Goal: Task Accomplishment & Management: Complete application form

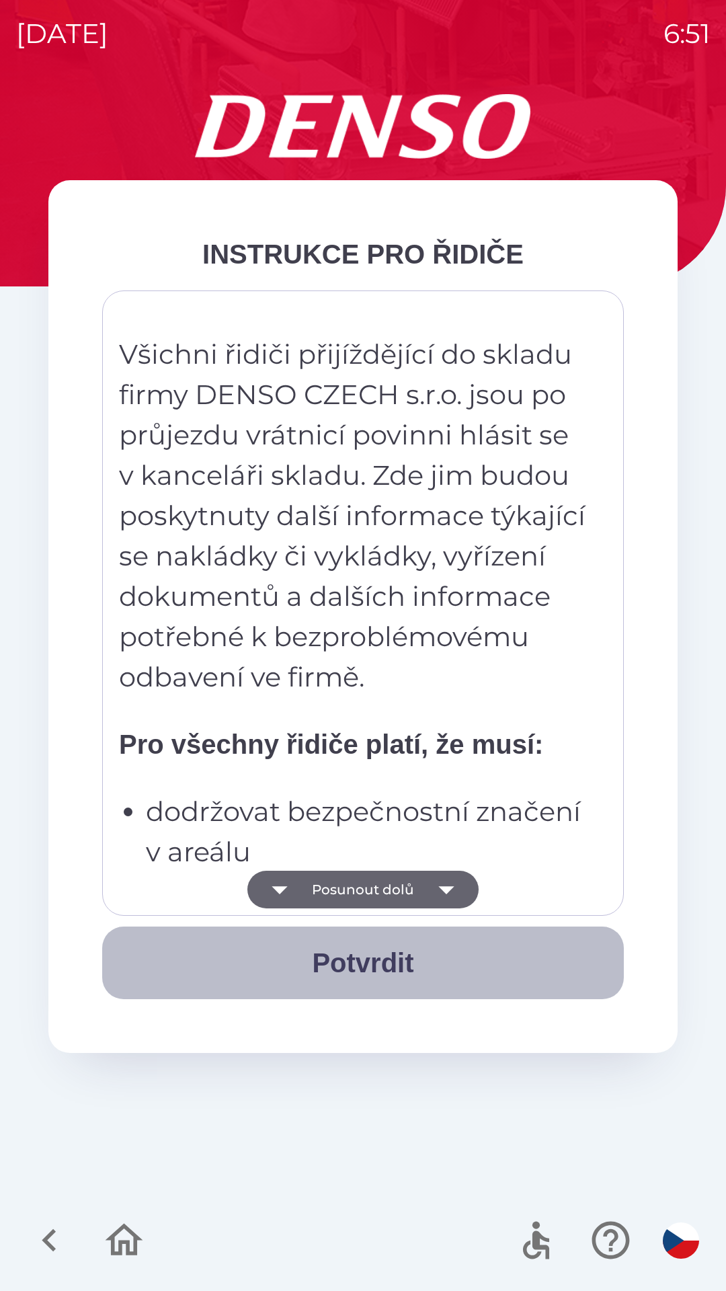
click at [357, 958] on button "Potvrdit" at bounding box center [363, 962] width 522 height 73
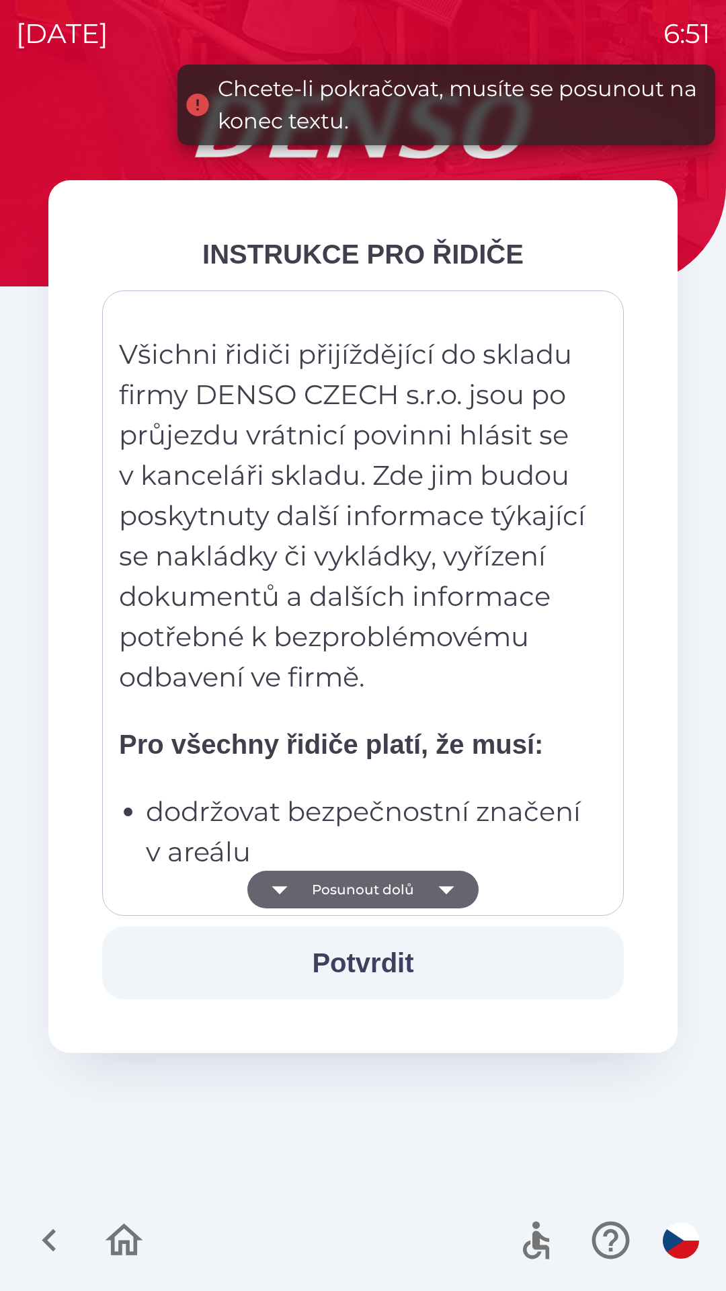
click at [368, 893] on button "Posunout dolů" at bounding box center [362, 890] width 231 height 38
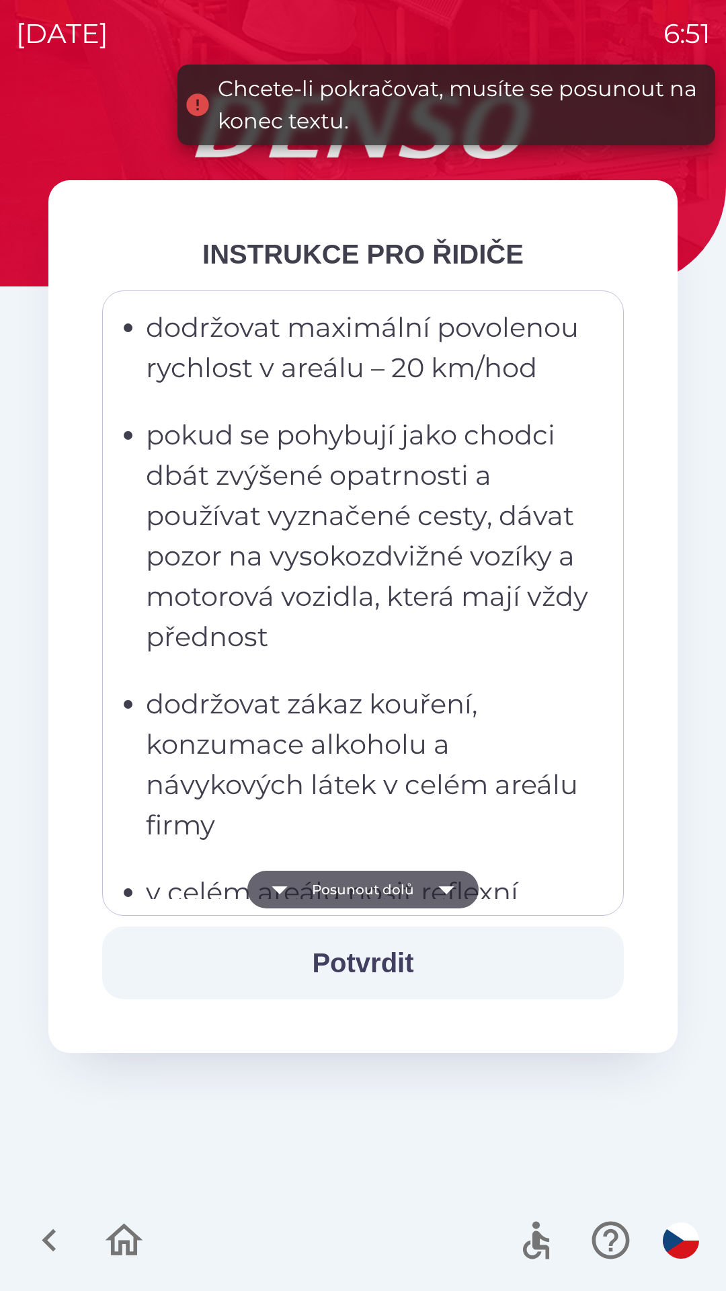
click at [375, 887] on button "Posunout dolů" at bounding box center [362, 890] width 231 height 38
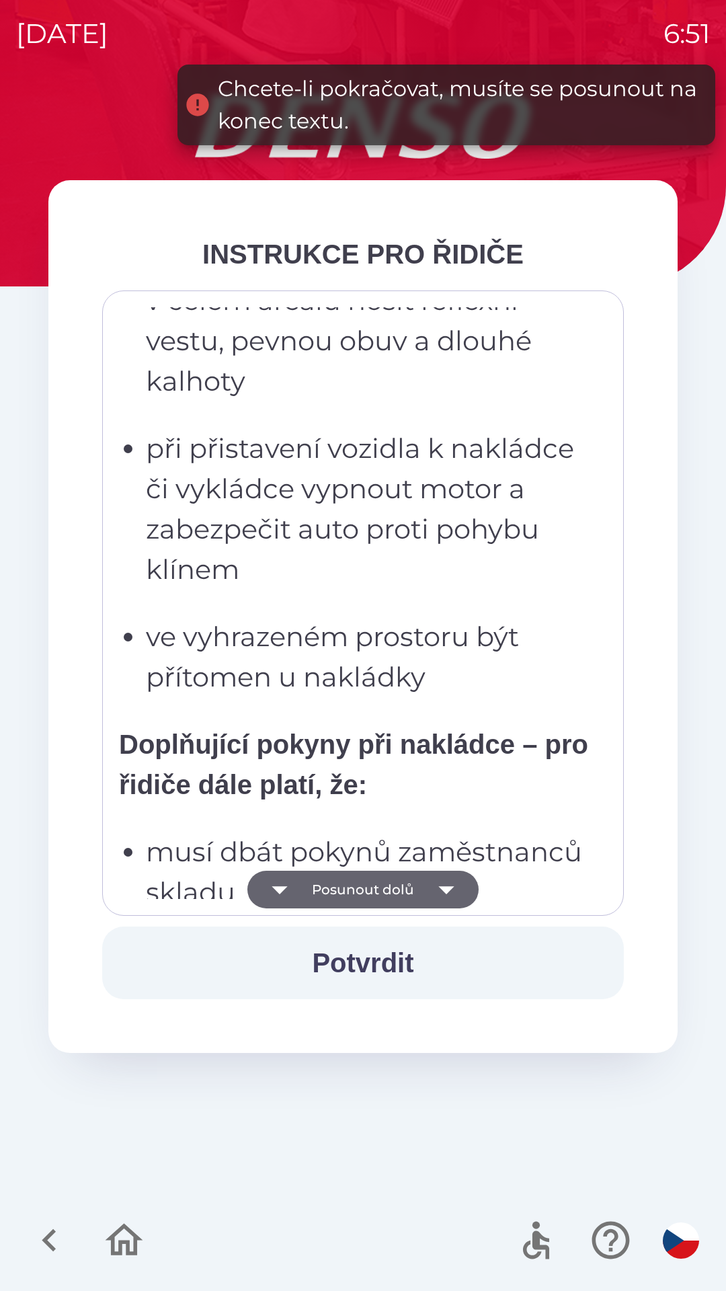
click at [377, 881] on button "Posunout dolů" at bounding box center [362, 890] width 231 height 38
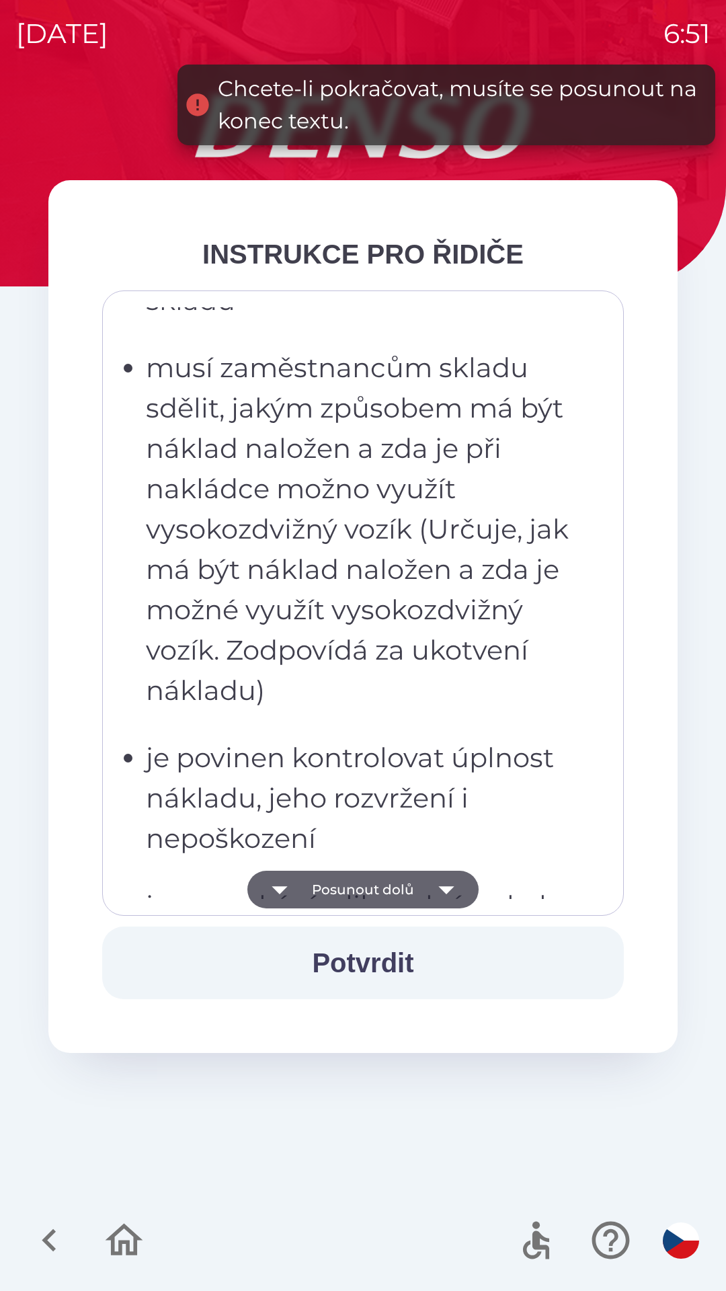
click at [378, 893] on button "Posunout dolů" at bounding box center [362, 890] width 231 height 38
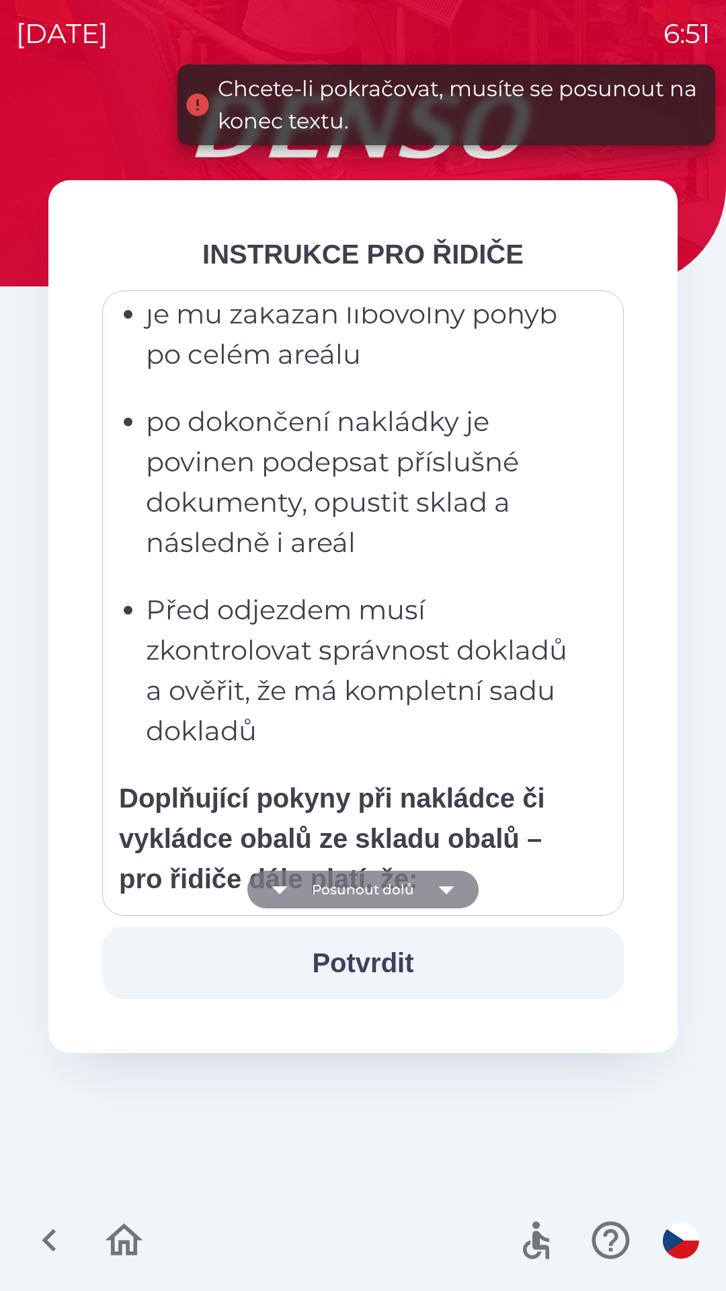
click at [381, 904] on button "Posunout dolů" at bounding box center [362, 890] width 231 height 38
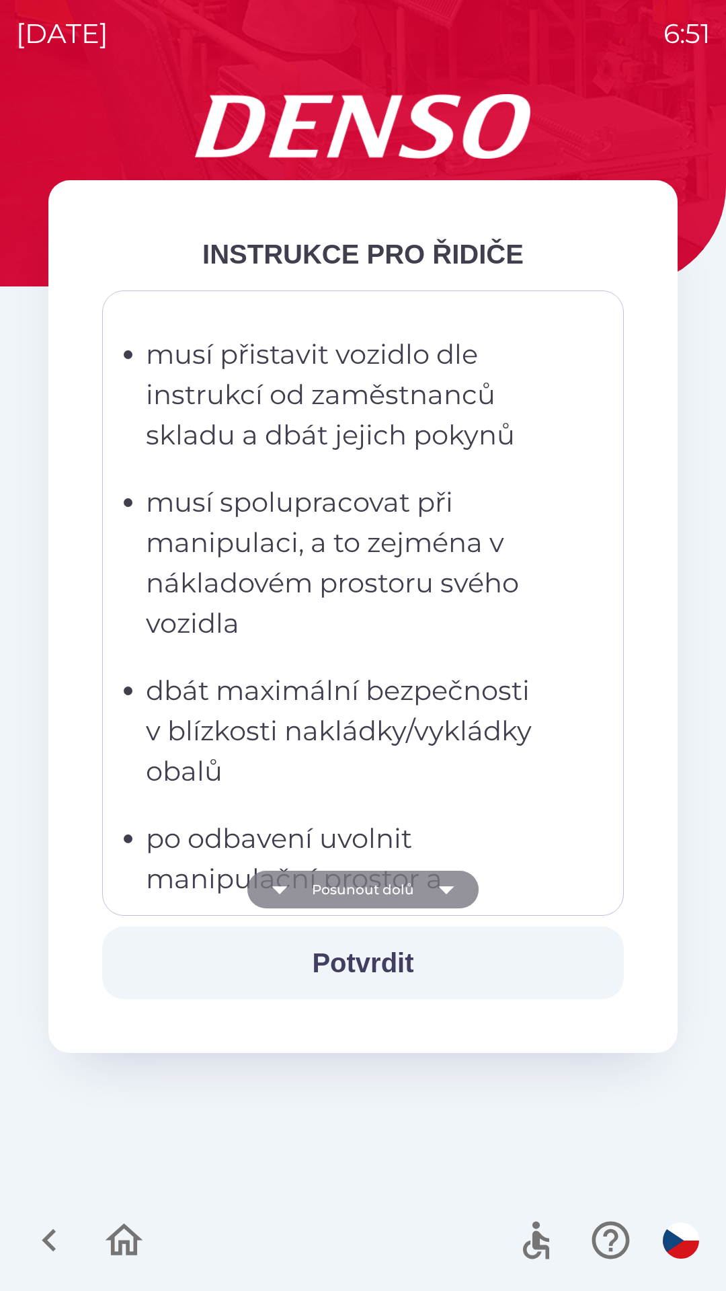
click at [385, 887] on button "Posunout dolů" at bounding box center [362, 890] width 231 height 38
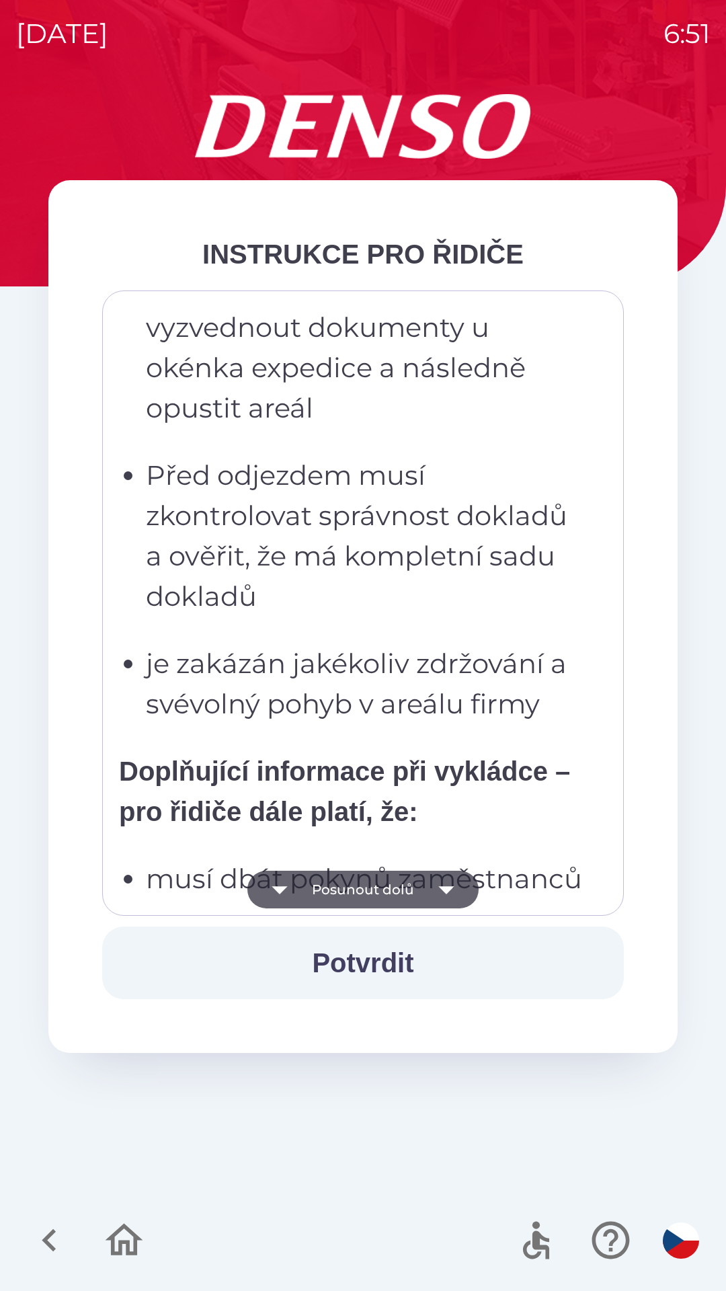
click at [384, 888] on button "Posunout dolů" at bounding box center [362, 890] width 231 height 38
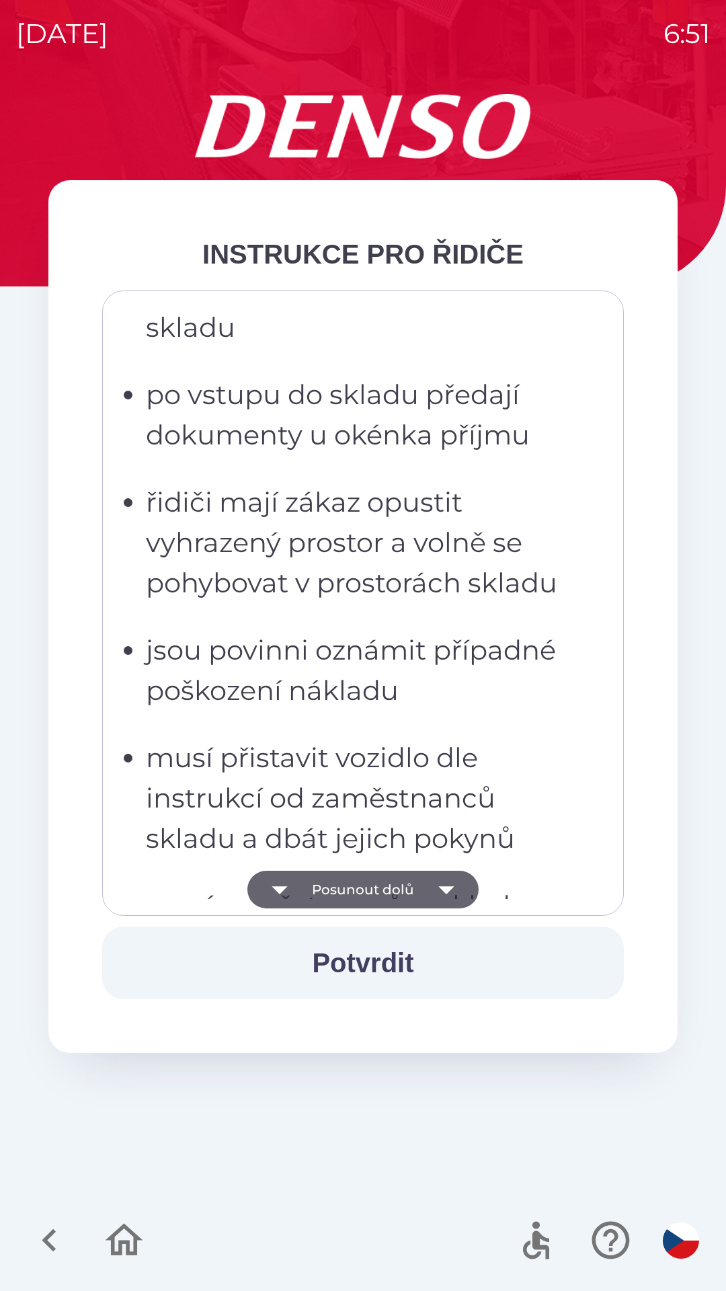
click at [376, 892] on button "Posunout dolů" at bounding box center [362, 890] width 231 height 38
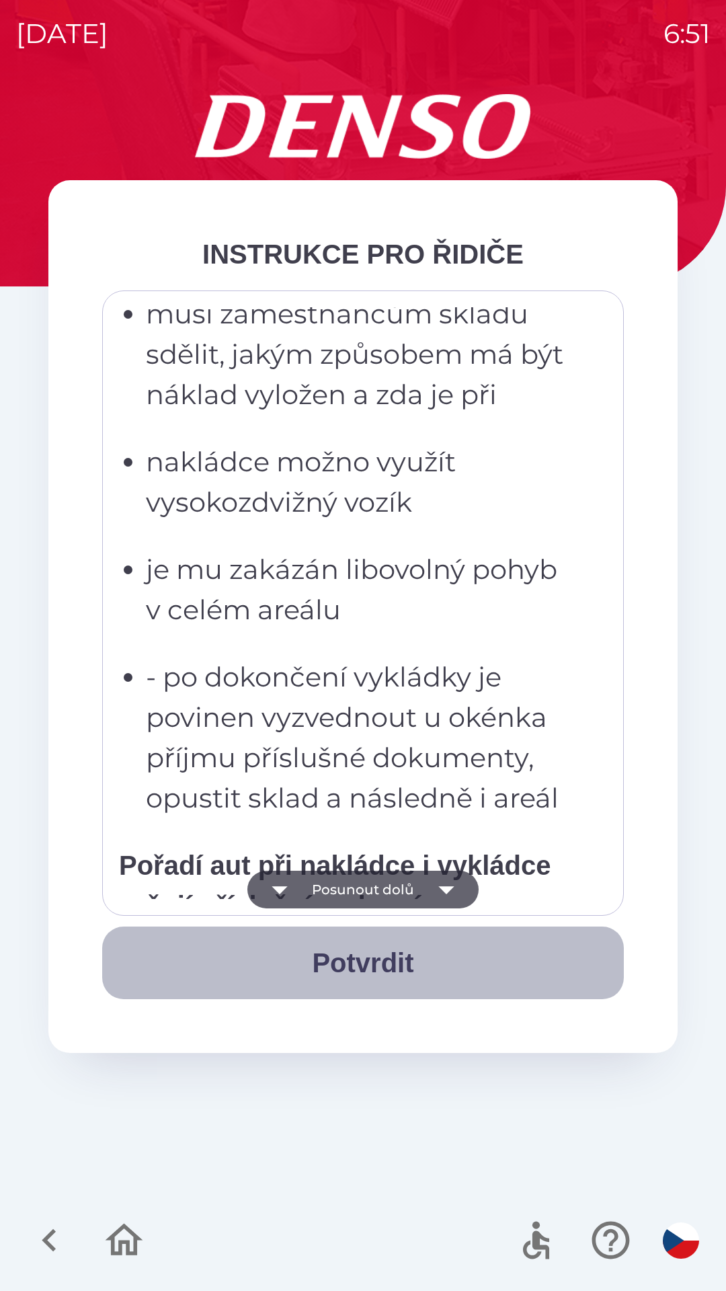
click at [370, 961] on button "Potvrdit" at bounding box center [363, 962] width 522 height 73
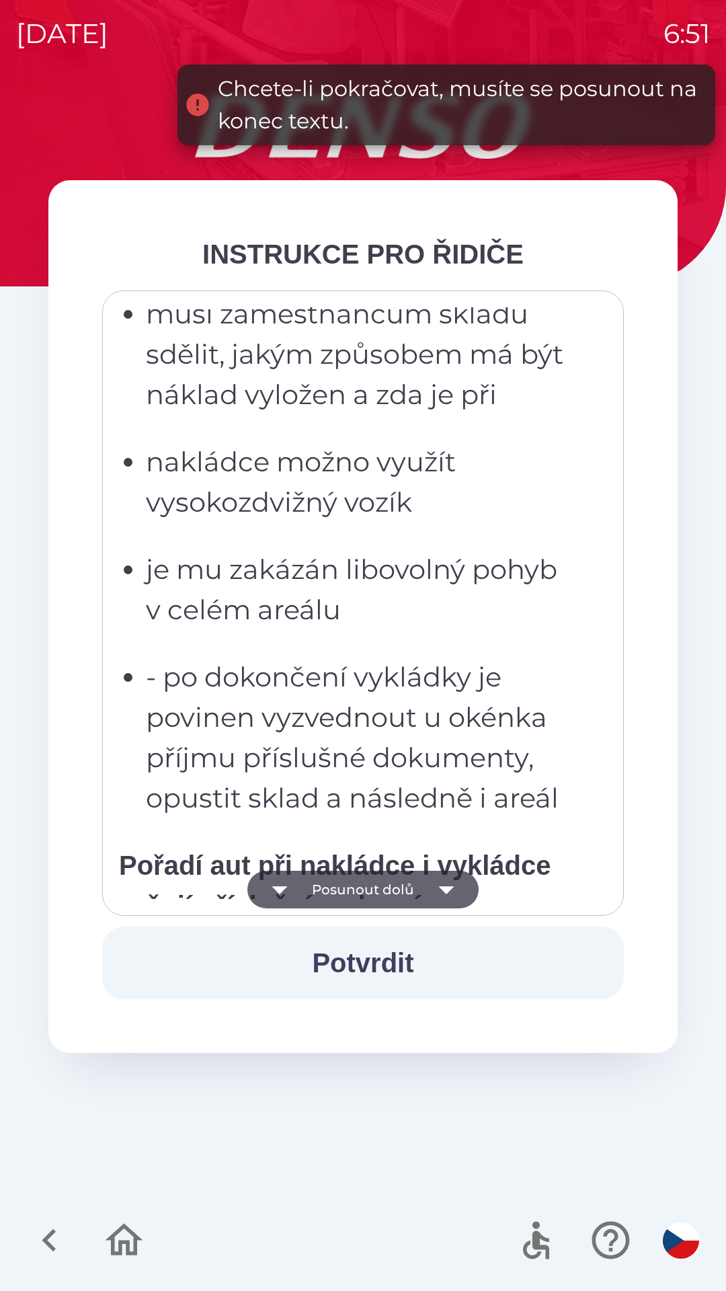
click at [378, 894] on button "Posunout dolů" at bounding box center [362, 890] width 231 height 38
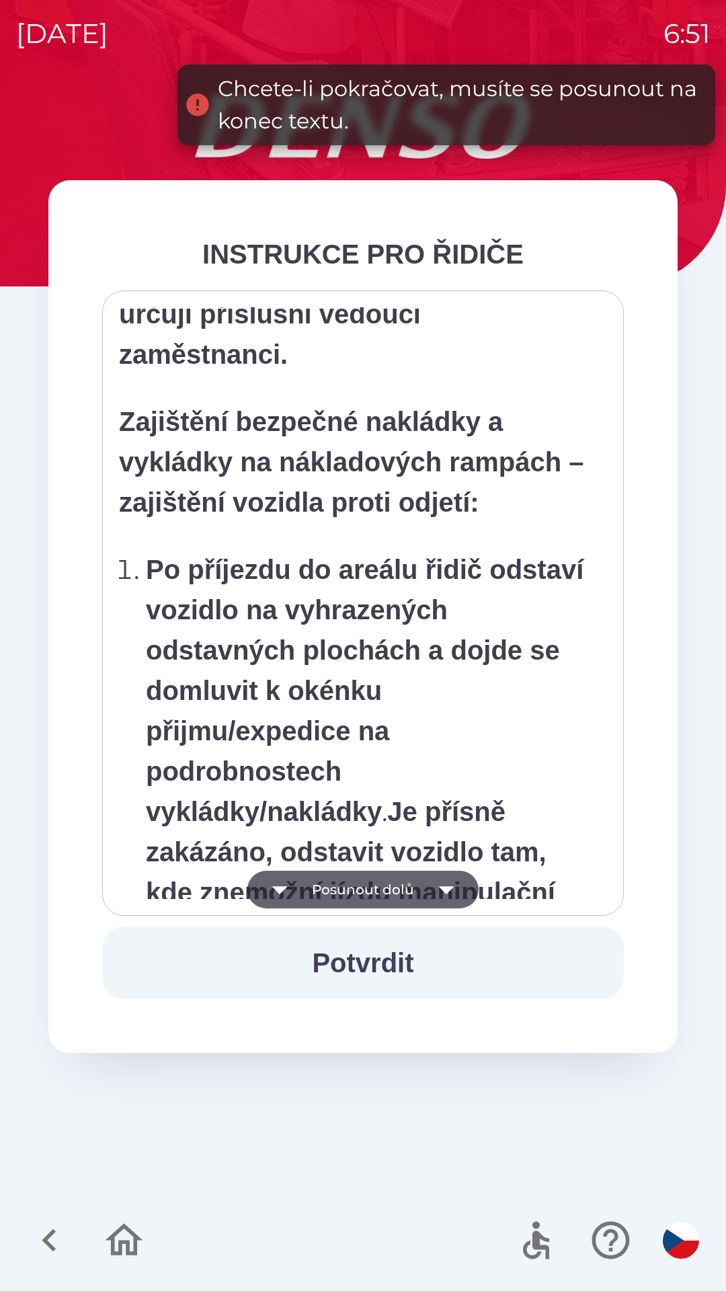
click at [376, 894] on button "Posunout dolů" at bounding box center [362, 890] width 231 height 38
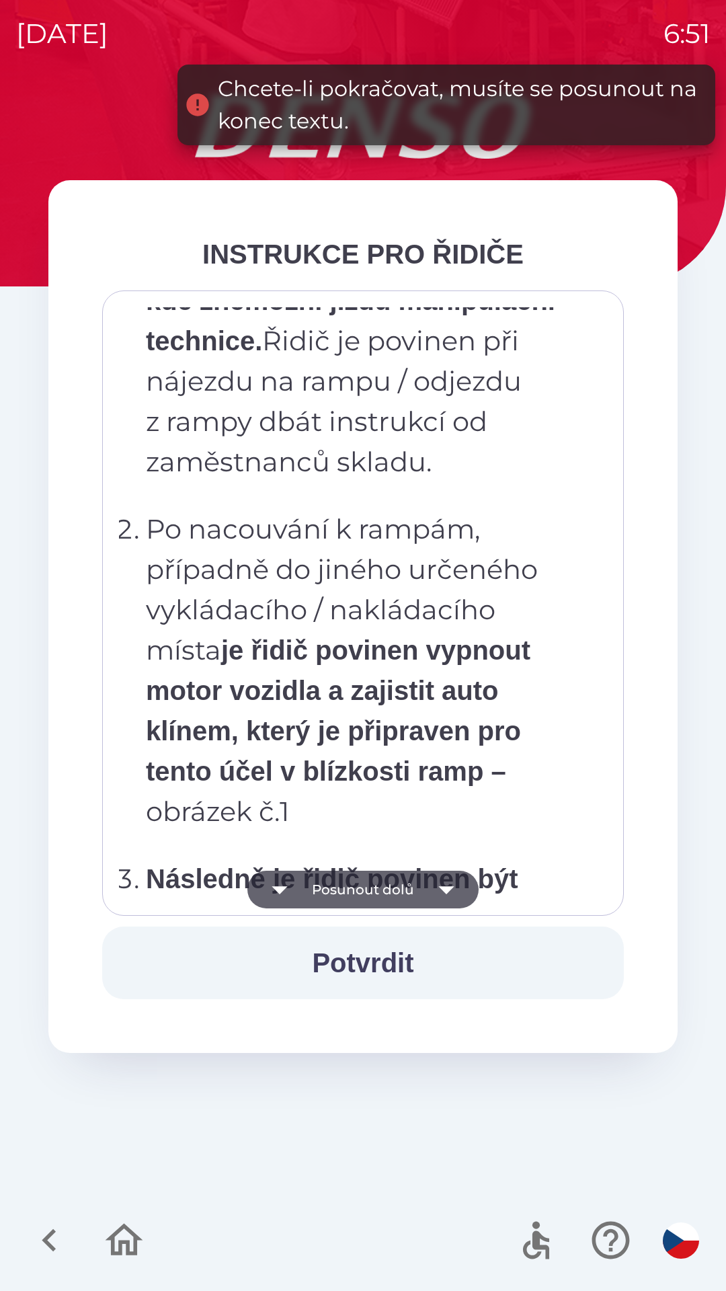
click at [380, 894] on button "Posunout dolů" at bounding box center [362, 890] width 231 height 38
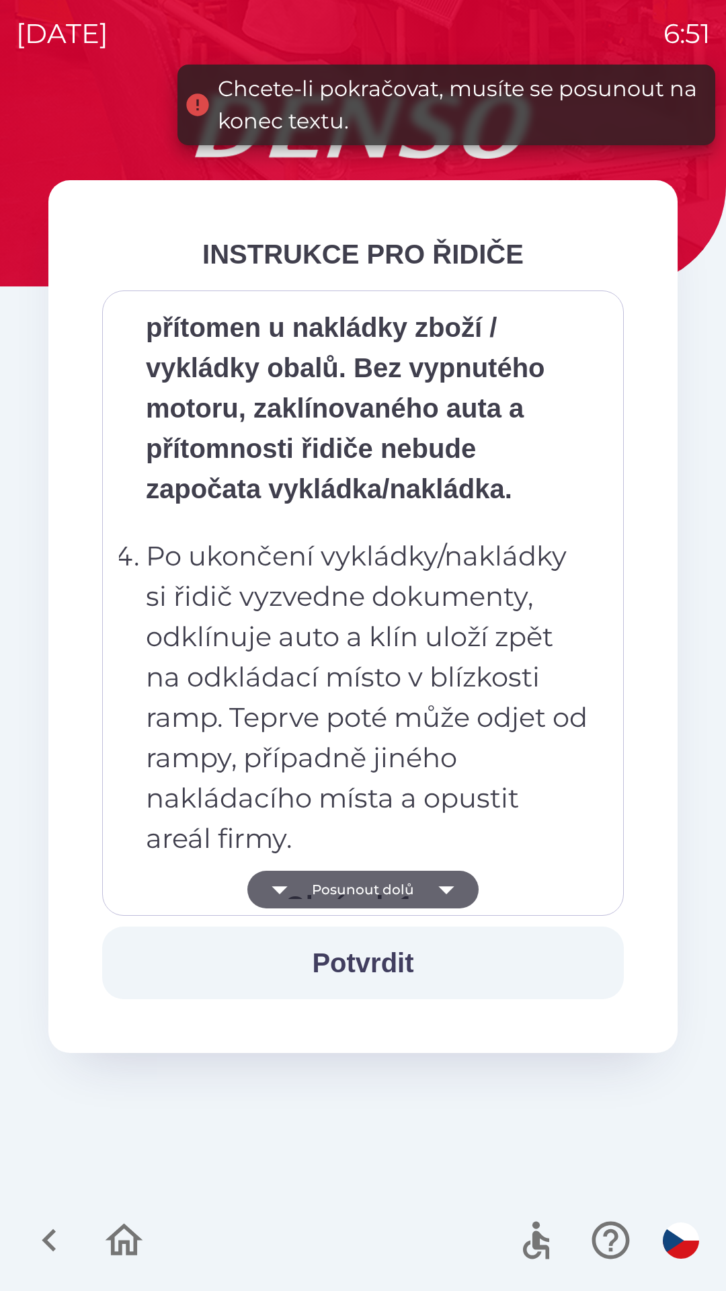
click at [383, 891] on button "Posunout dolů" at bounding box center [362, 890] width 231 height 38
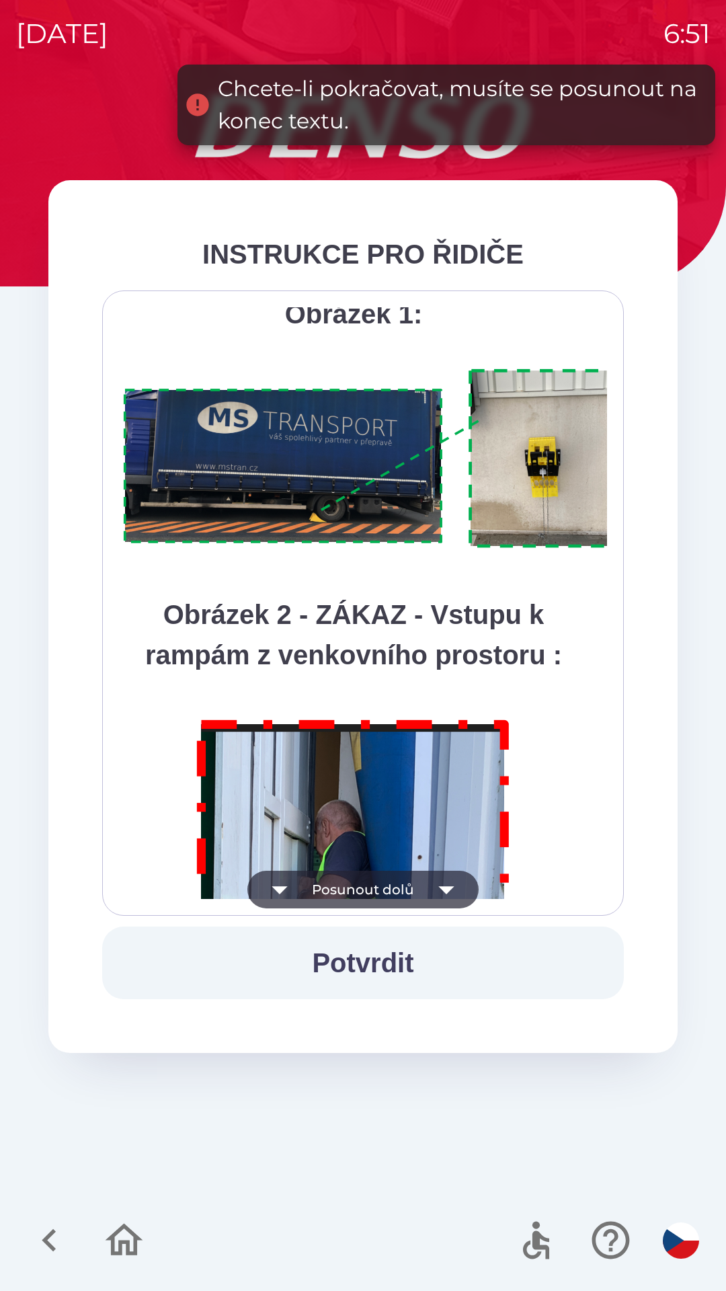
click at [385, 901] on button "Posunout dolů" at bounding box center [362, 890] width 231 height 38
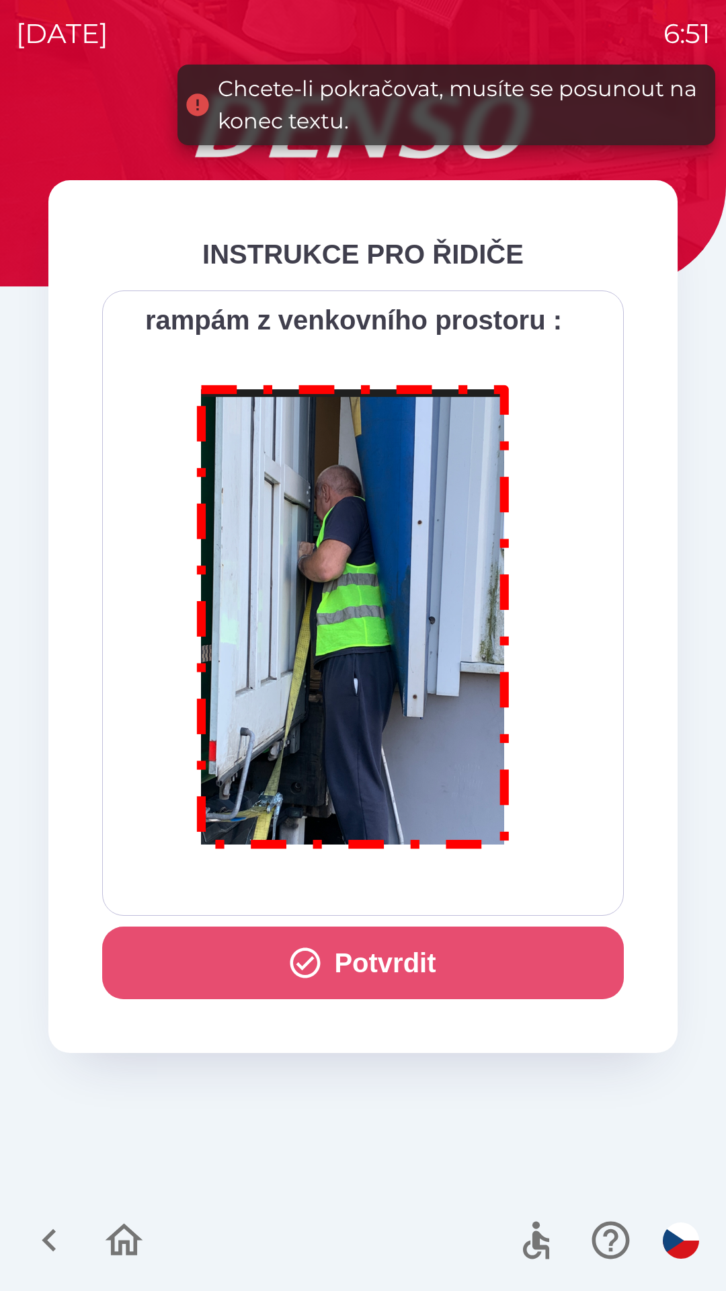
click at [378, 972] on button "Potvrdit" at bounding box center [363, 962] width 522 height 73
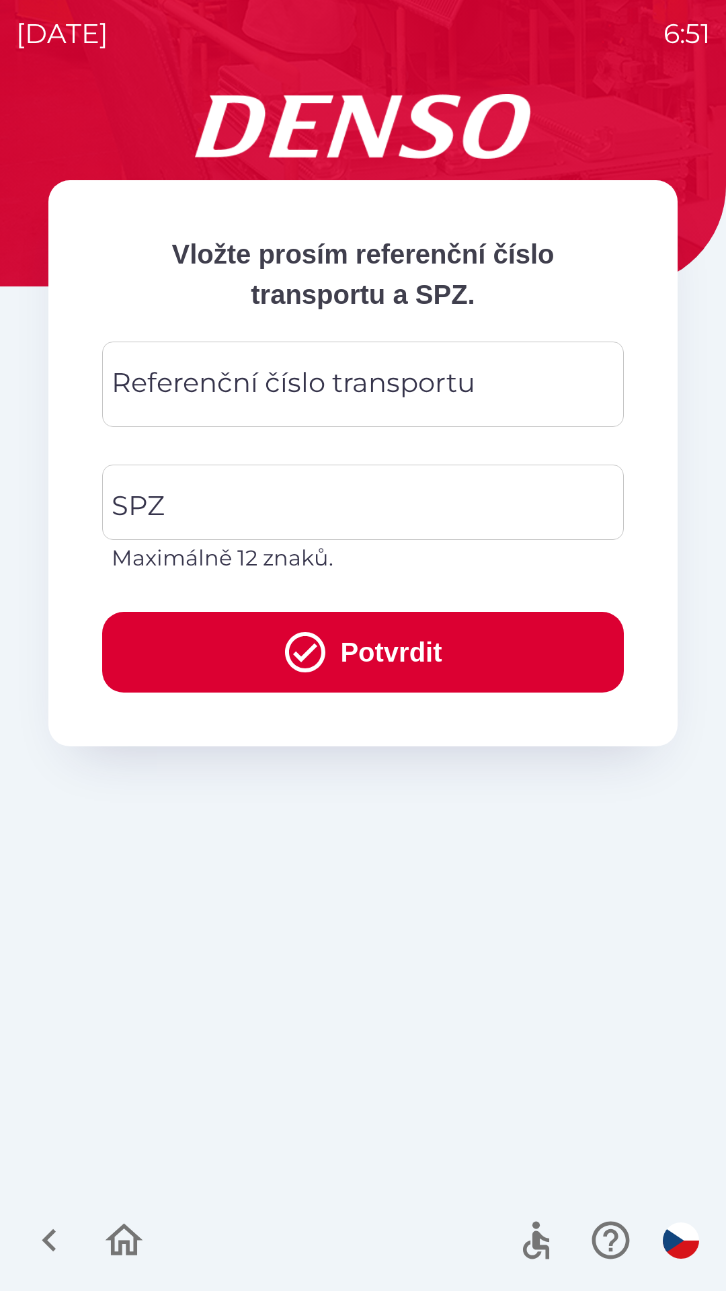
click at [483, 389] on input "Referenční číslo transportu" at bounding box center [362, 384] width 489 height 53
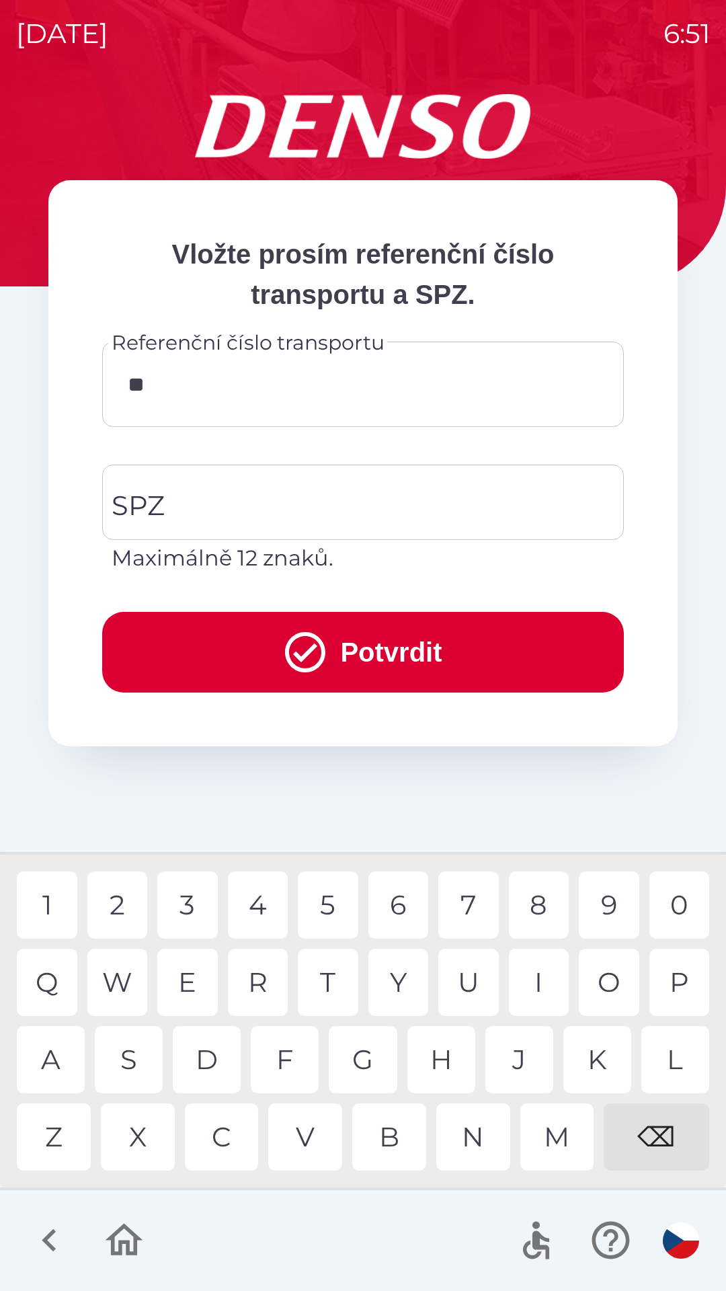
click at [472, 902] on div "7" at bounding box center [468, 904] width 61 height 67
click at [676, 914] on div "0" at bounding box center [679, 904] width 61 height 67
click at [604, 914] on div "9" at bounding box center [609, 904] width 61 height 67
click at [608, 914] on div "9" at bounding box center [609, 904] width 61 height 67
type input "*******"
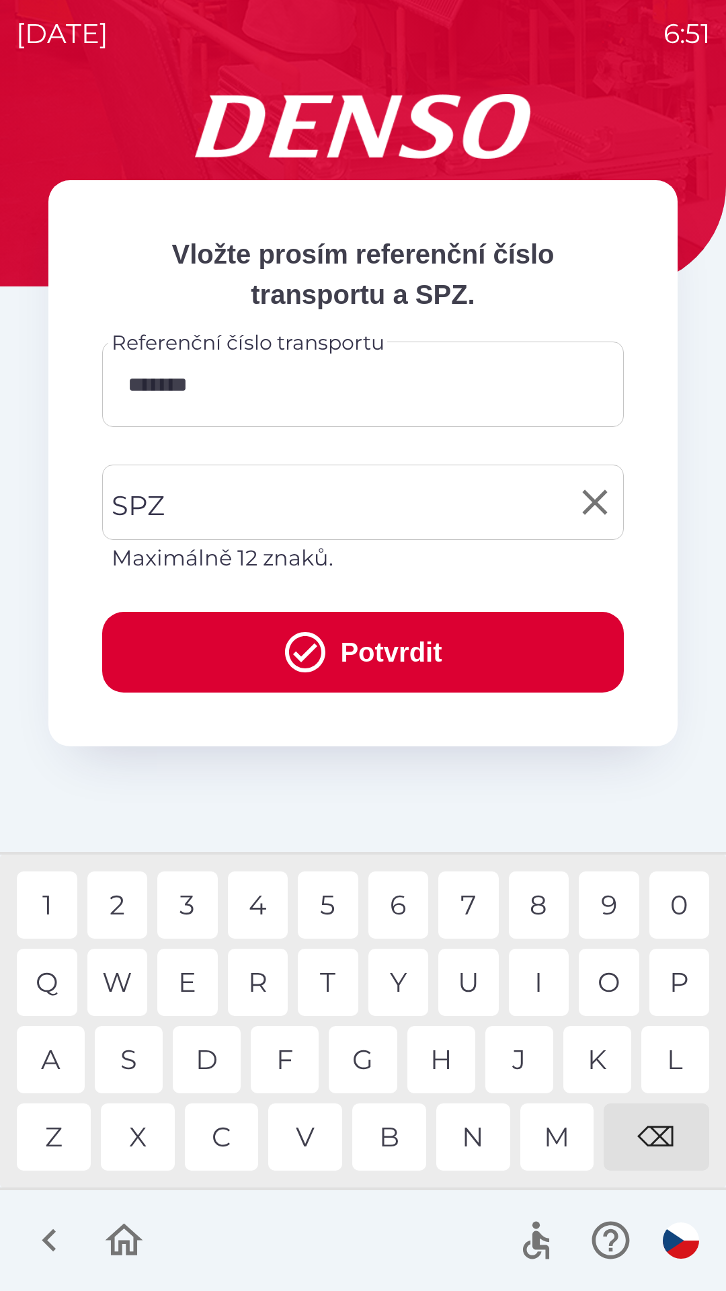
click at [345, 515] on input "SPZ" at bounding box center [352, 502] width 489 height 63
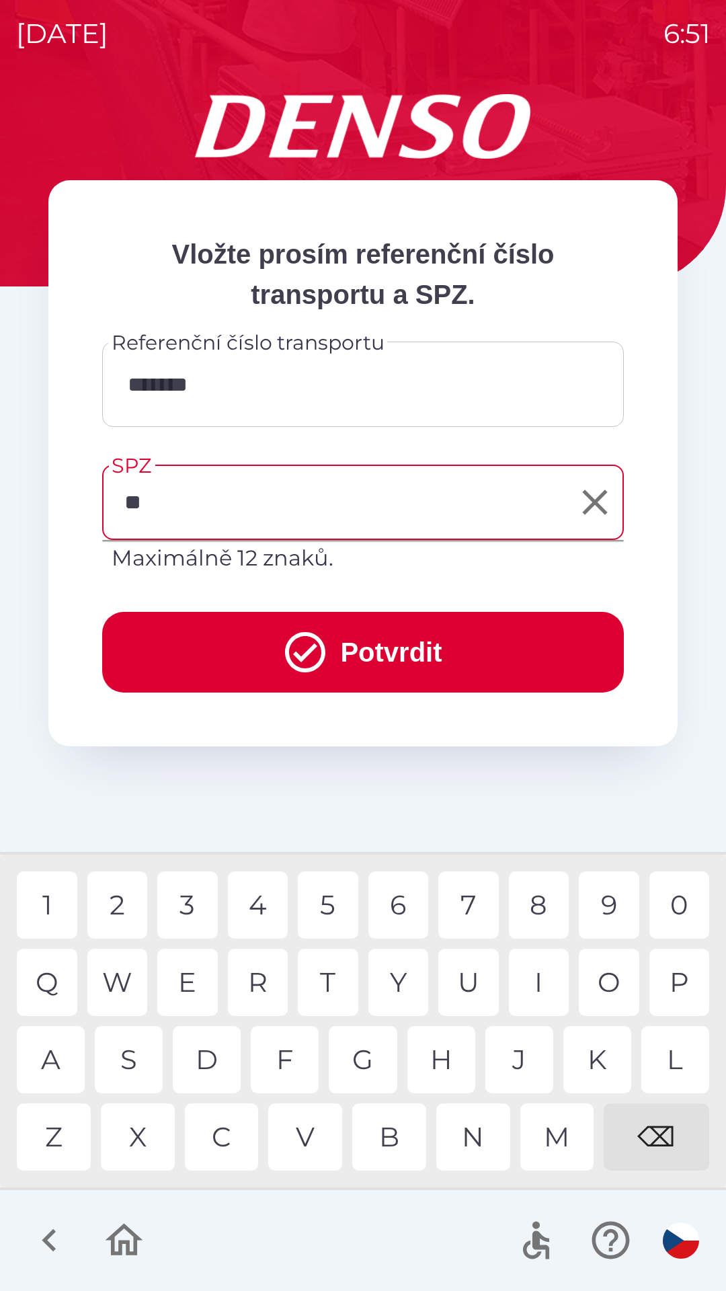
click at [132, 1062] on div "S" at bounding box center [129, 1059] width 68 height 67
click at [59, 1057] on div "A" at bounding box center [51, 1059] width 68 height 67
type input "*******"
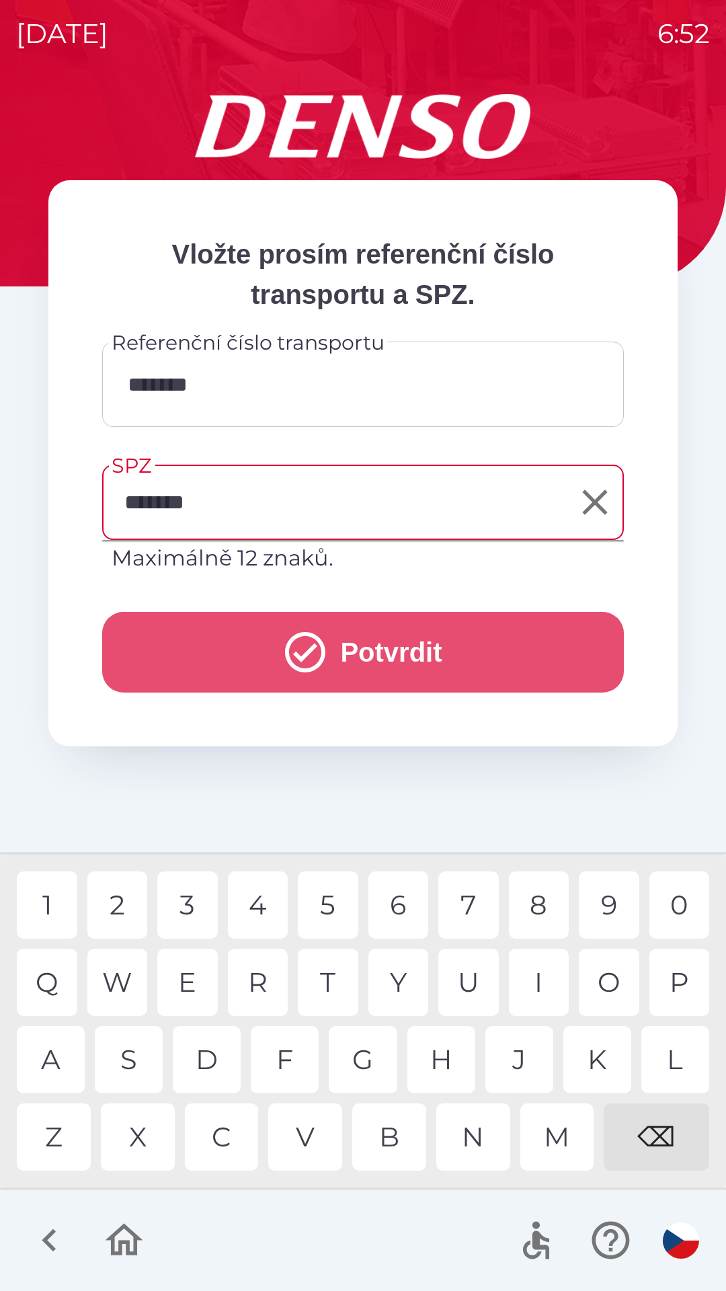
click at [449, 660] on button "Potvrdit" at bounding box center [363, 652] width 522 height 81
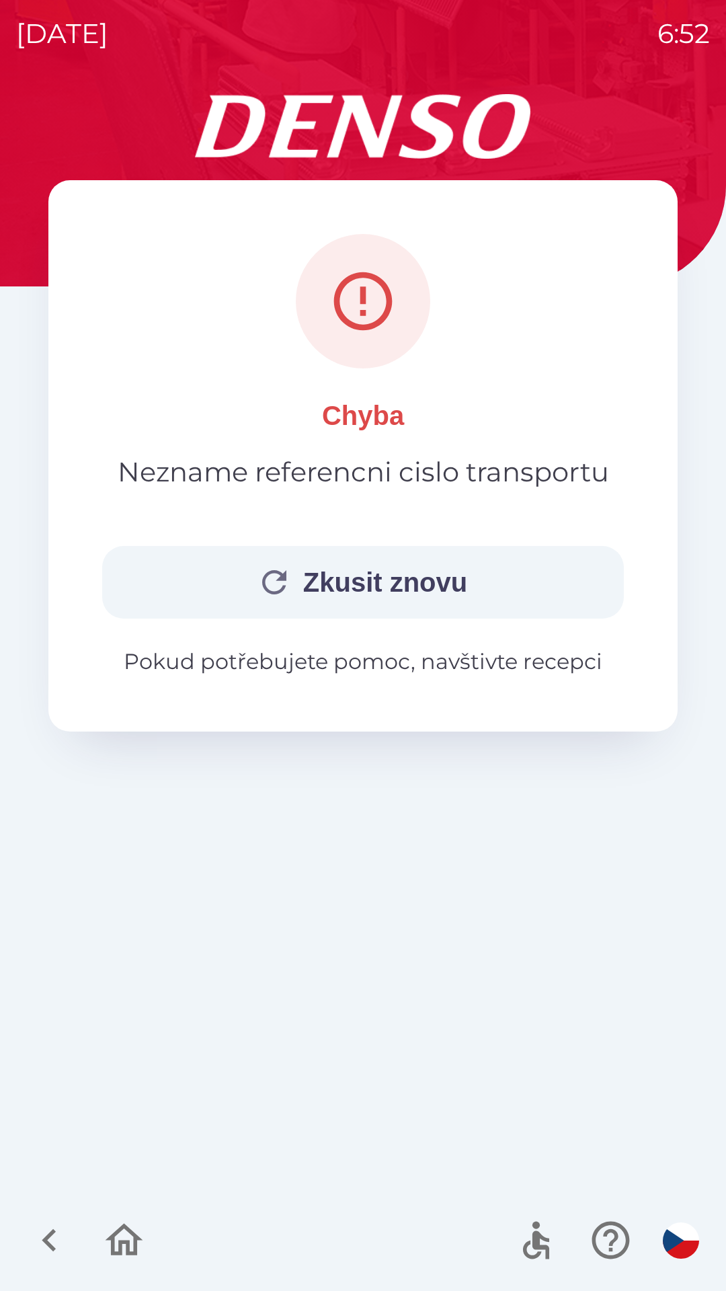
click at [476, 588] on button "Zkusit znovu" at bounding box center [363, 582] width 522 height 73
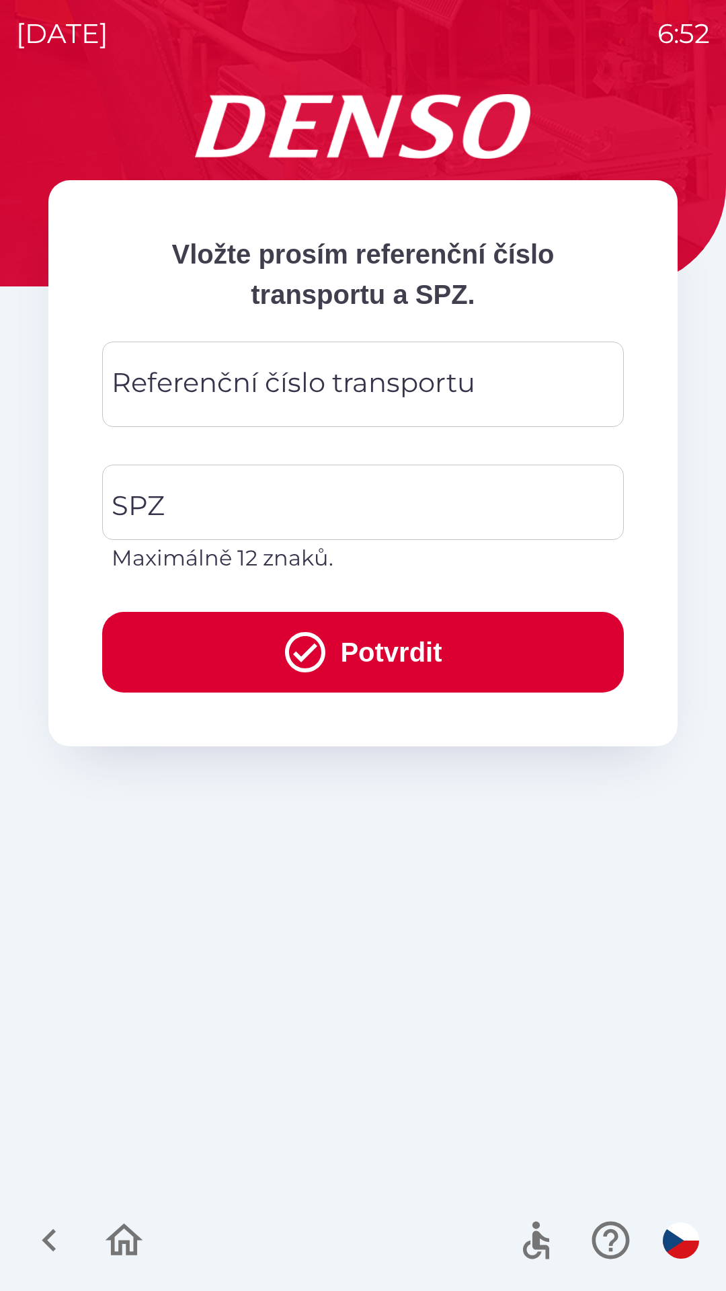
click at [324, 385] on div "Referenční číslo transportu Referenční číslo transportu" at bounding box center [363, 384] width 522 height 85
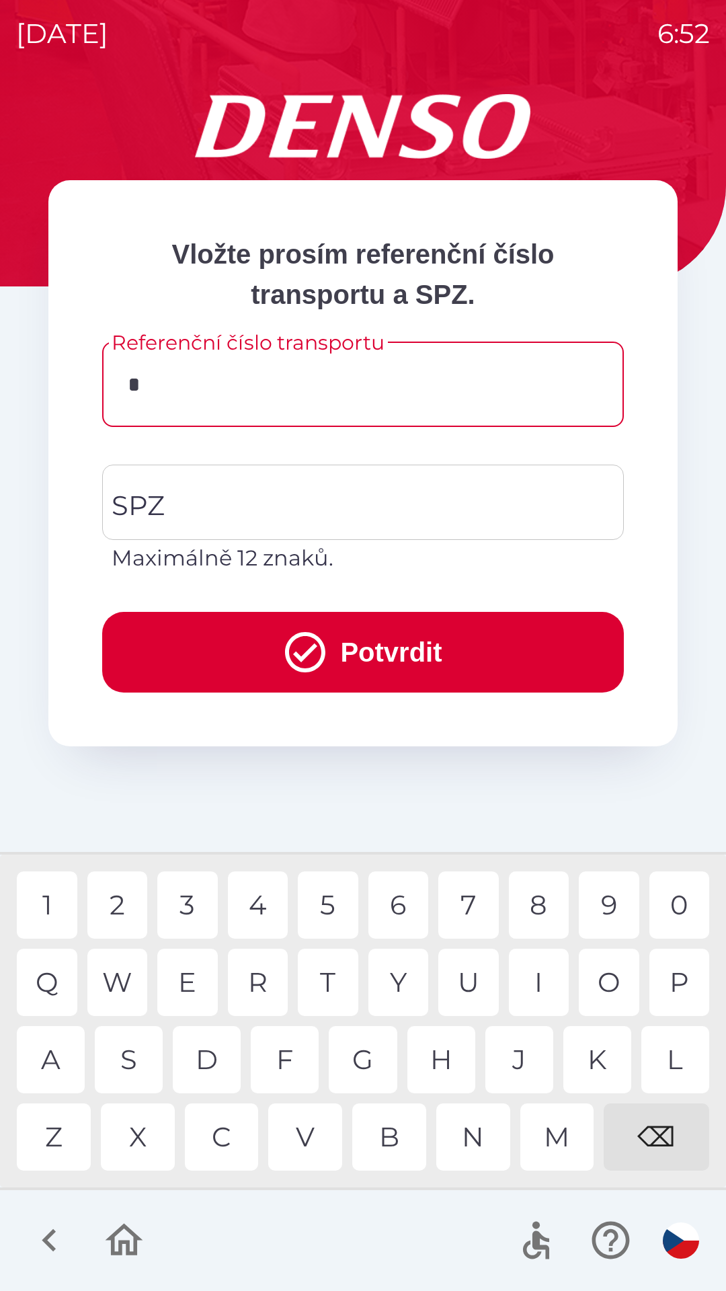
click at [446, 1073] on div "H" at bounding box center [441, 1059] width 68 height 67
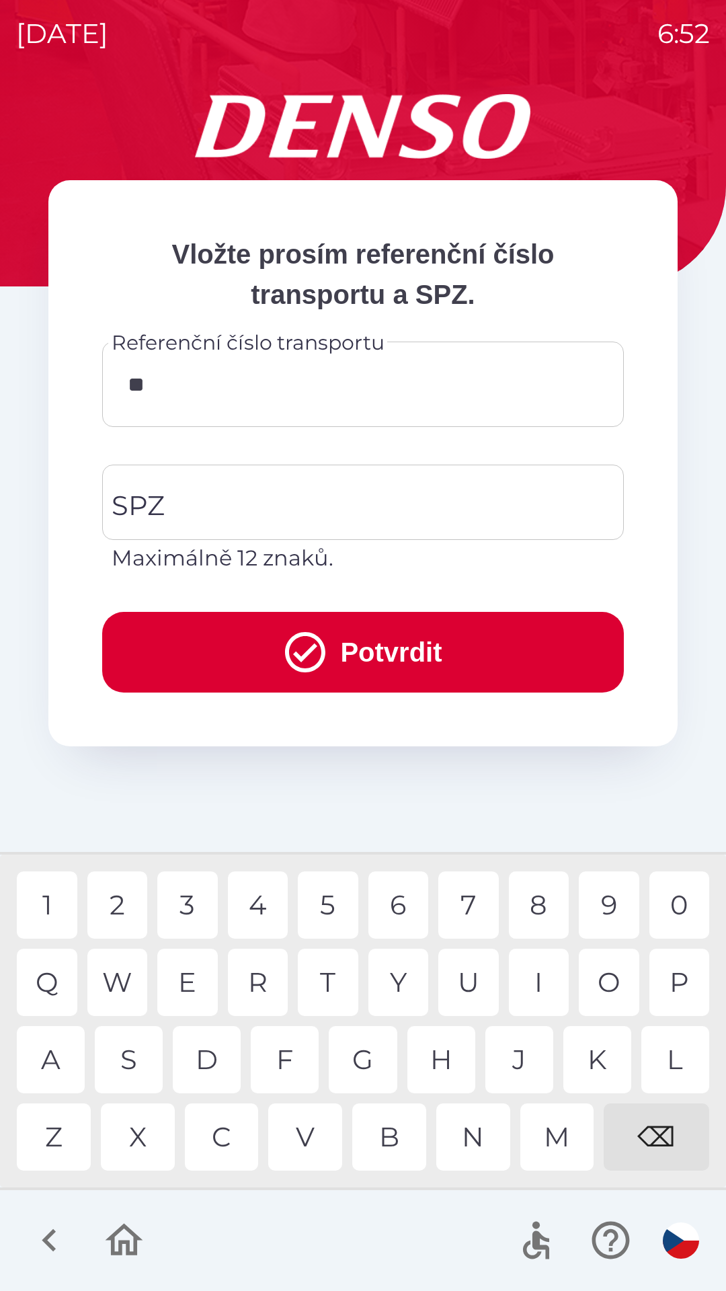
click at [538, 1131] on div "M" at bounding box center [557, 1136] width 74 height 67
click at [559, 1139] on div "M" at bounding box center [557, 1136] width 74 height 67
click at [403, 909] on div "6" at bounding box center [398, 904] width 61 height 67
click at [465, 903] on div "7" at bounding box center [468, 904] width 61 height 67
click at [245, 918] on div "4" at bounding box center [258, 904] width 61 height 67
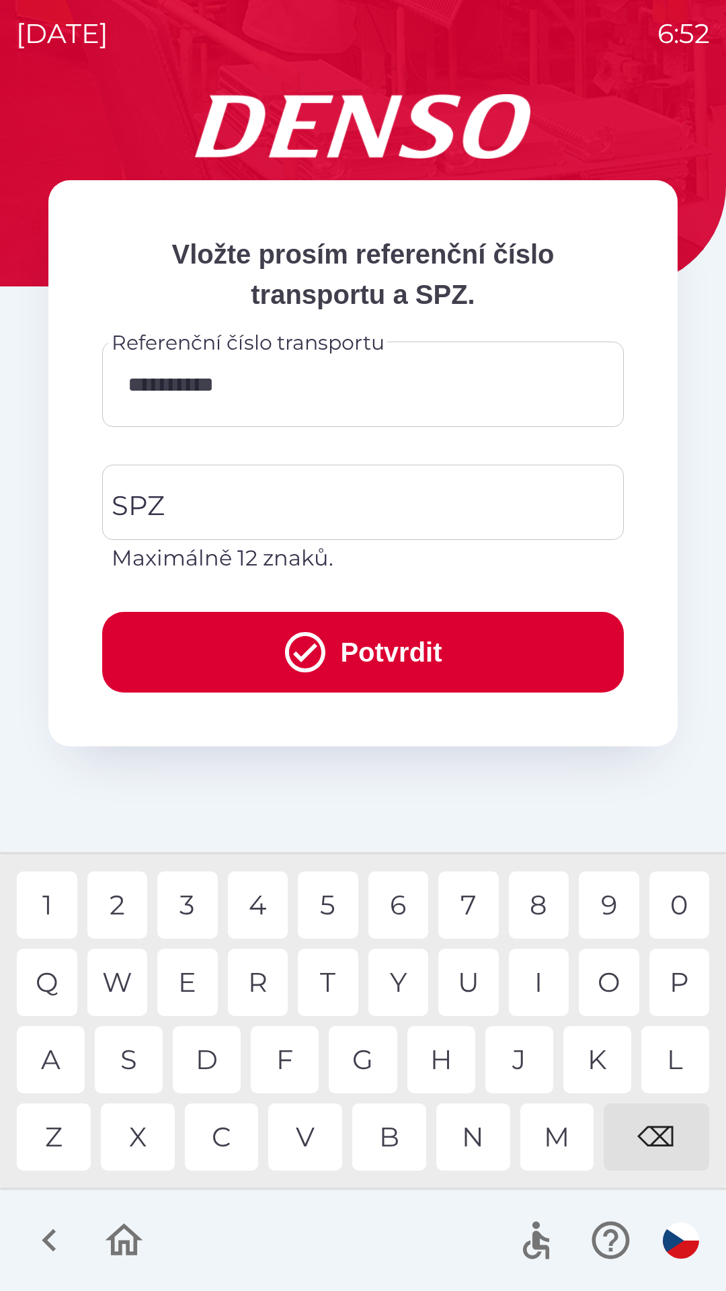
type input "**********"
click at [349, 504] on input "SPZ" at bounding box center [352, 502] width 489 height 63
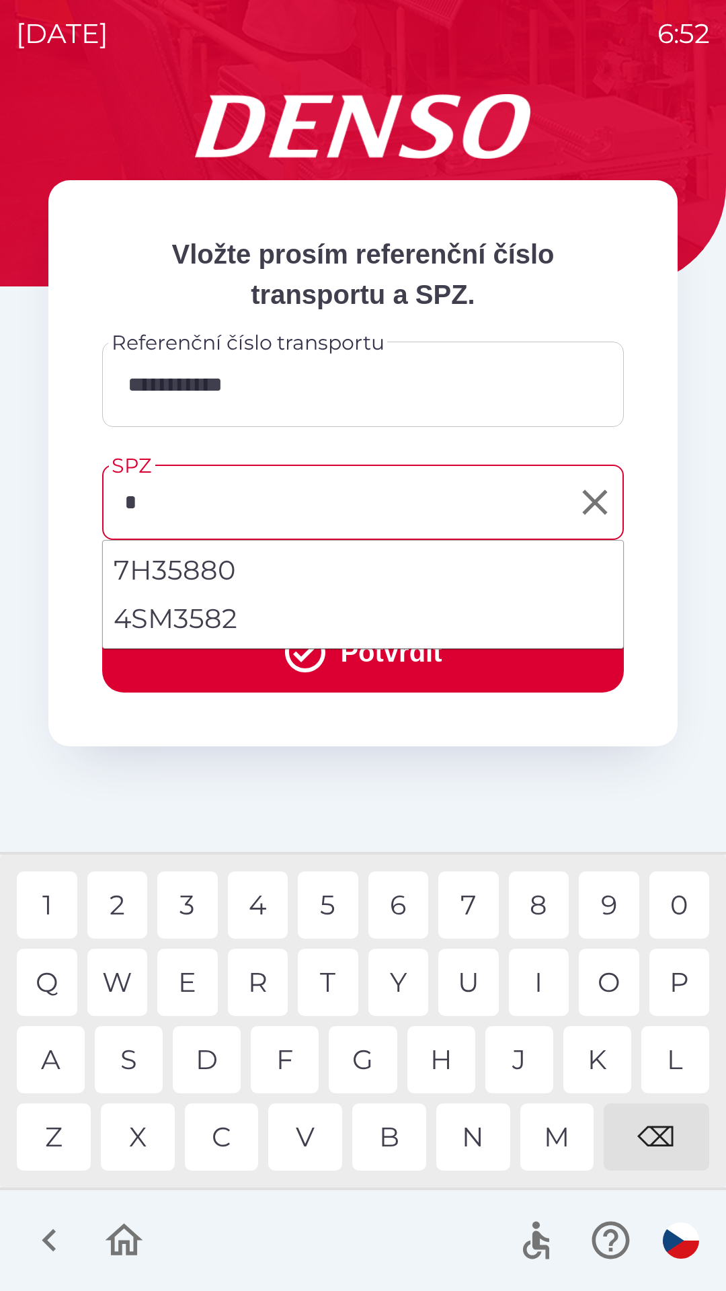
click at [179, 907] on div "3" at bounding box center [187, 904] width 61 height 67
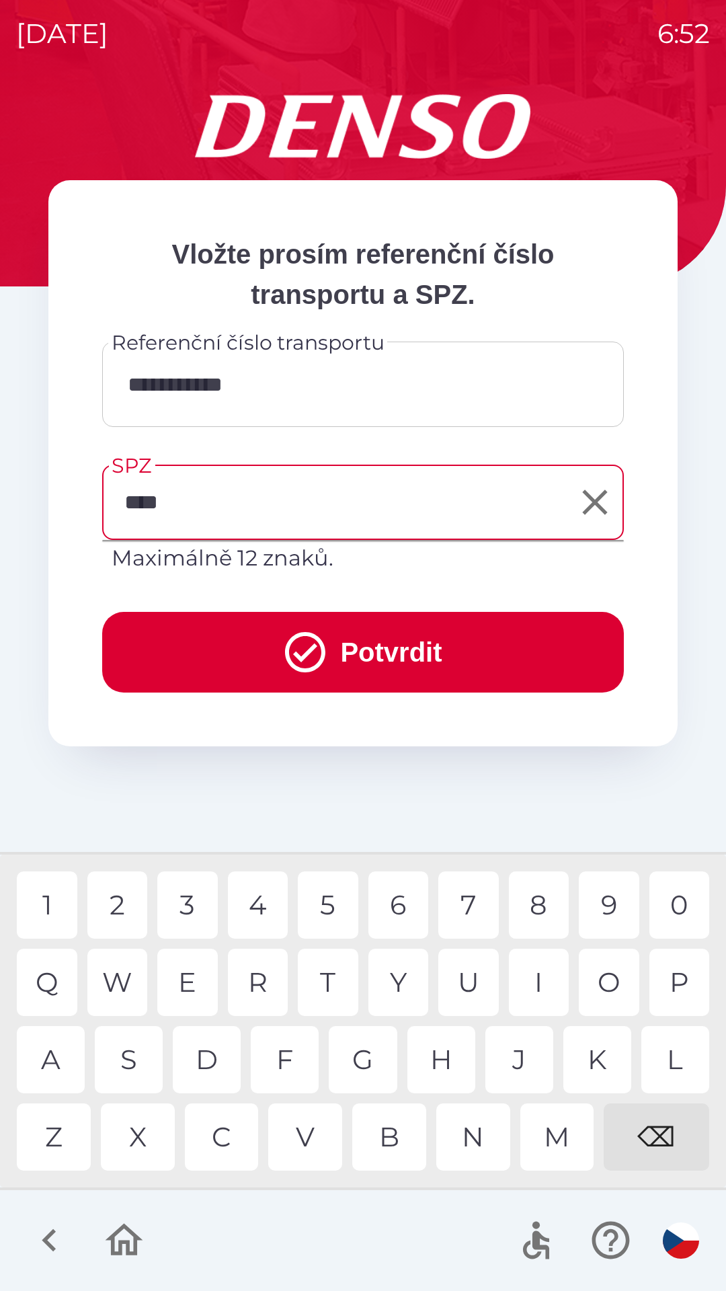
click at [202, 916] on div "3" at bounding box center [187, 904] width 61 height 67
click at [409, 913] on div "6" at bounding box center [398, 904] width 61 height 67
click at [197, 914] on div "3" at bounding box center [187, 904] width 61 height 67
type input "*******"
click at [474, 663] on button "Potvrdit" at bounding box center [363, 652] width 522 height 81
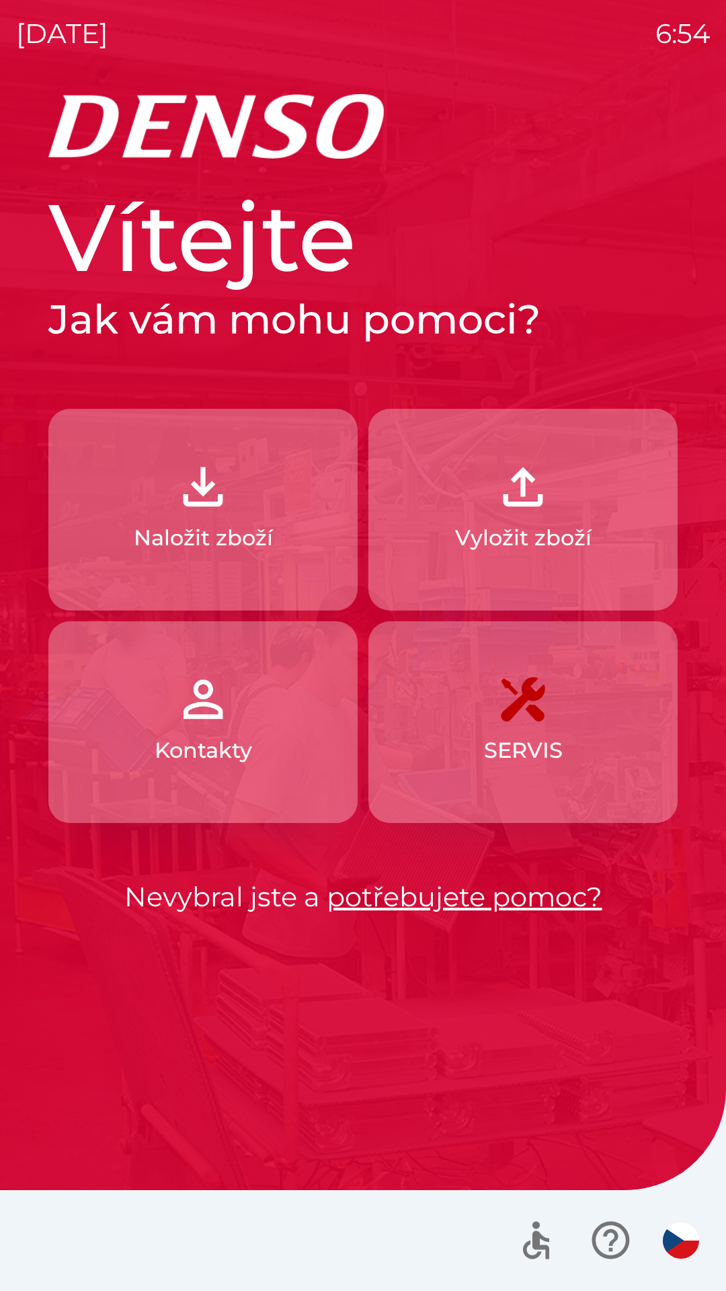
click at [114, 498] on button "Naložit zboží" at bounding box center [202, 510] width 309 height 202
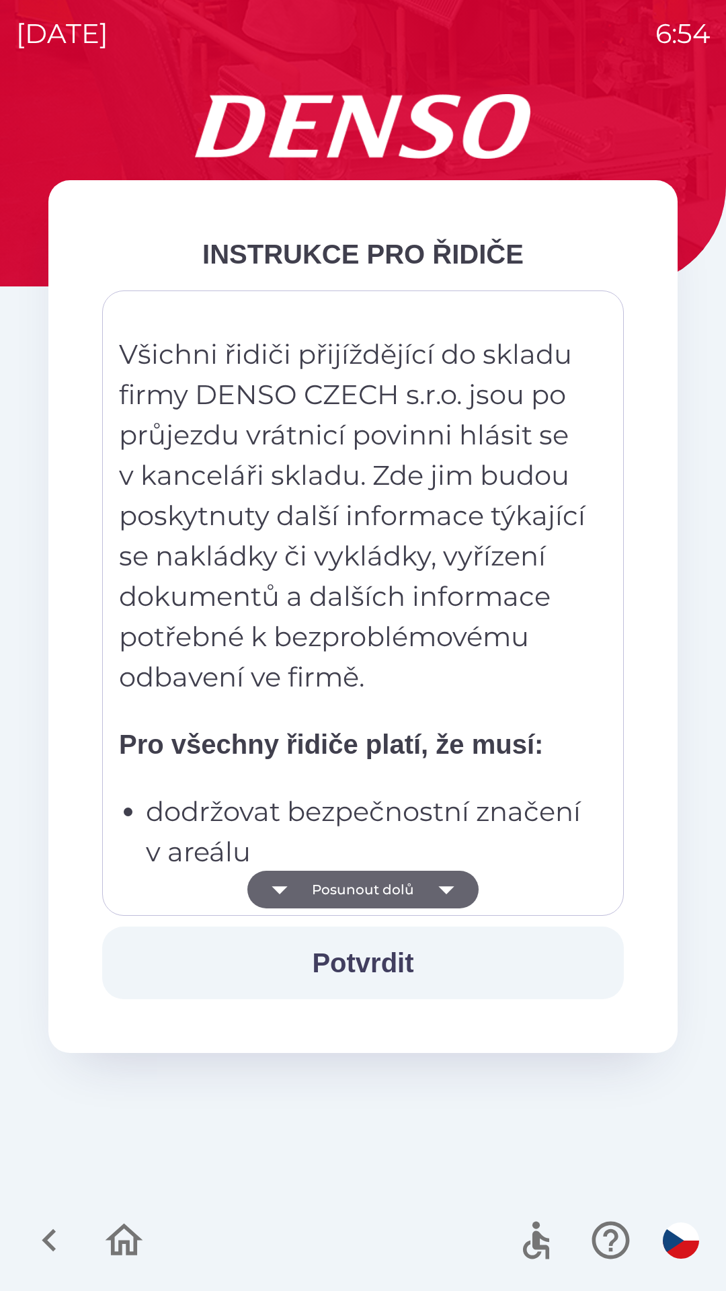
click at [343, 878] on button "Posunout dolů" at bounding box center [362, 890] width 231 height 38
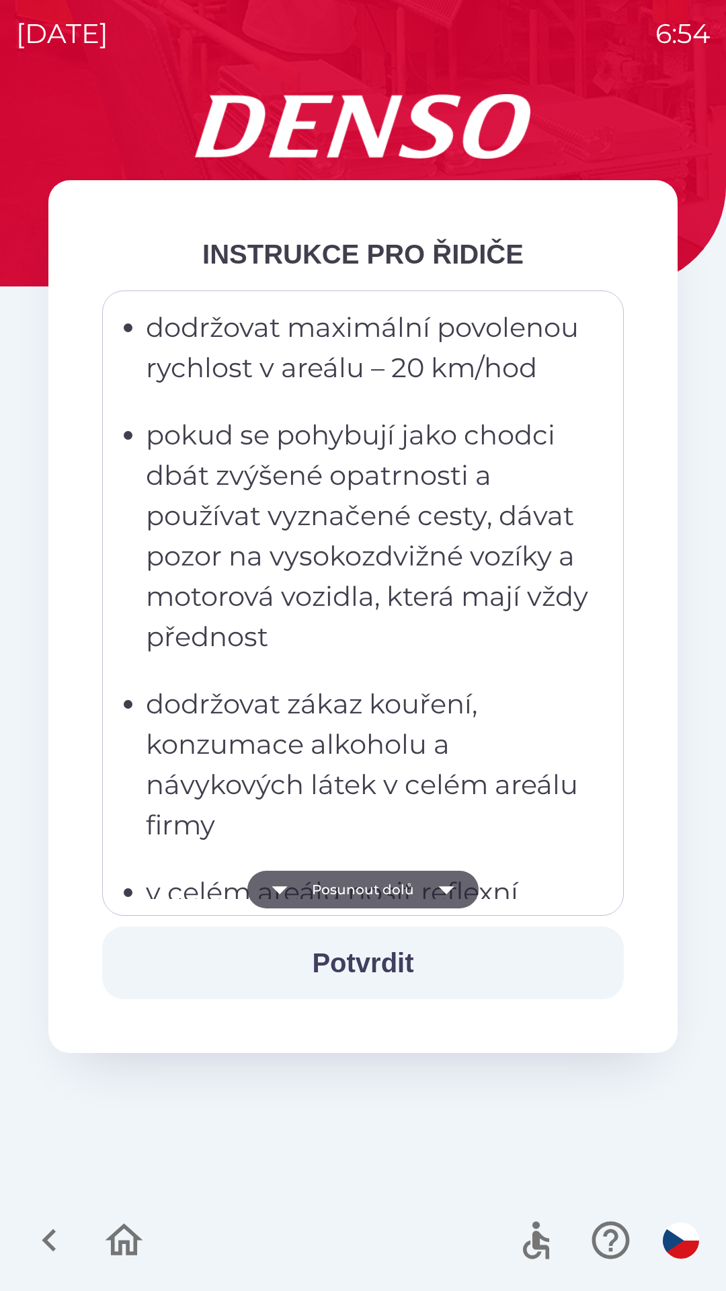
click at [346, 891] on button "Posunout dolů" at bounding box center [362, 890] width 231 height 38
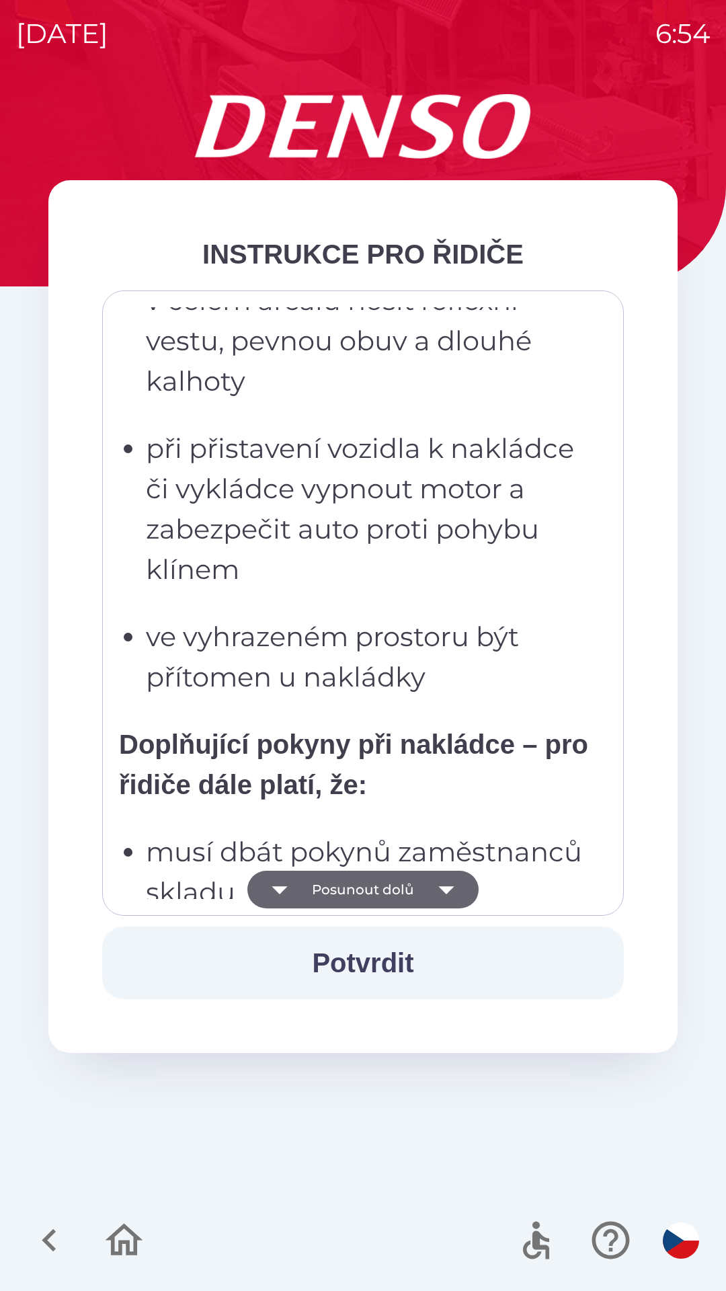
click at [346, 888] on button "Posunout dolů" at bounding box center [362, 890] width 231 height 38
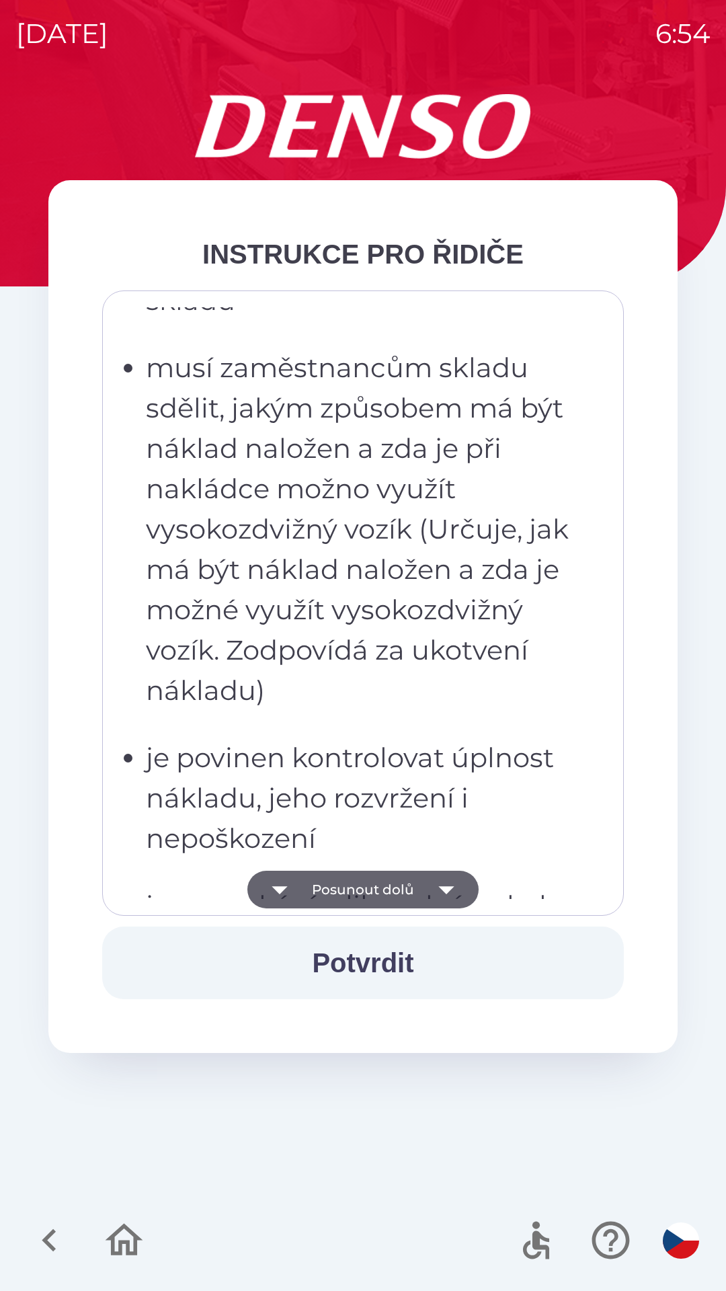
click at [352, 889] on button "Posunout dolů" at bounding box center [362, 890] width 231 height 38
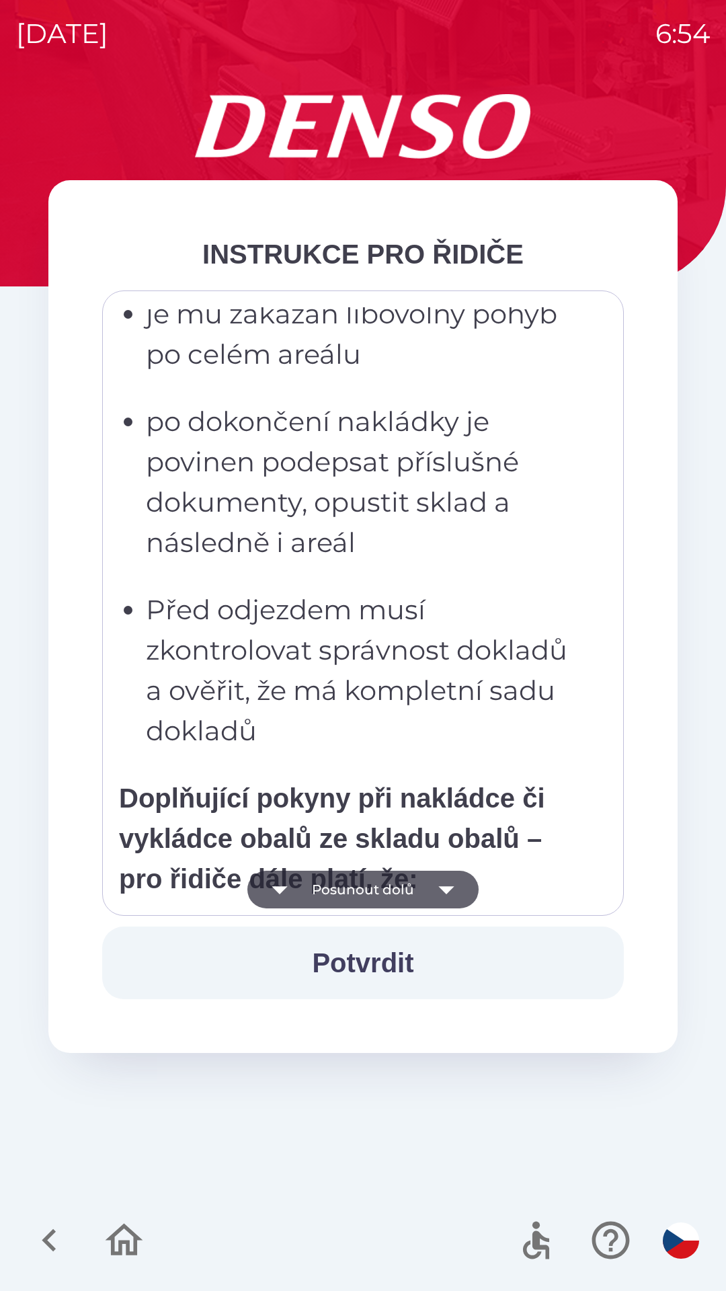
click at [364, 889] on button "Posunout dolů" at bounding box center [362, 890] width 231 height 38
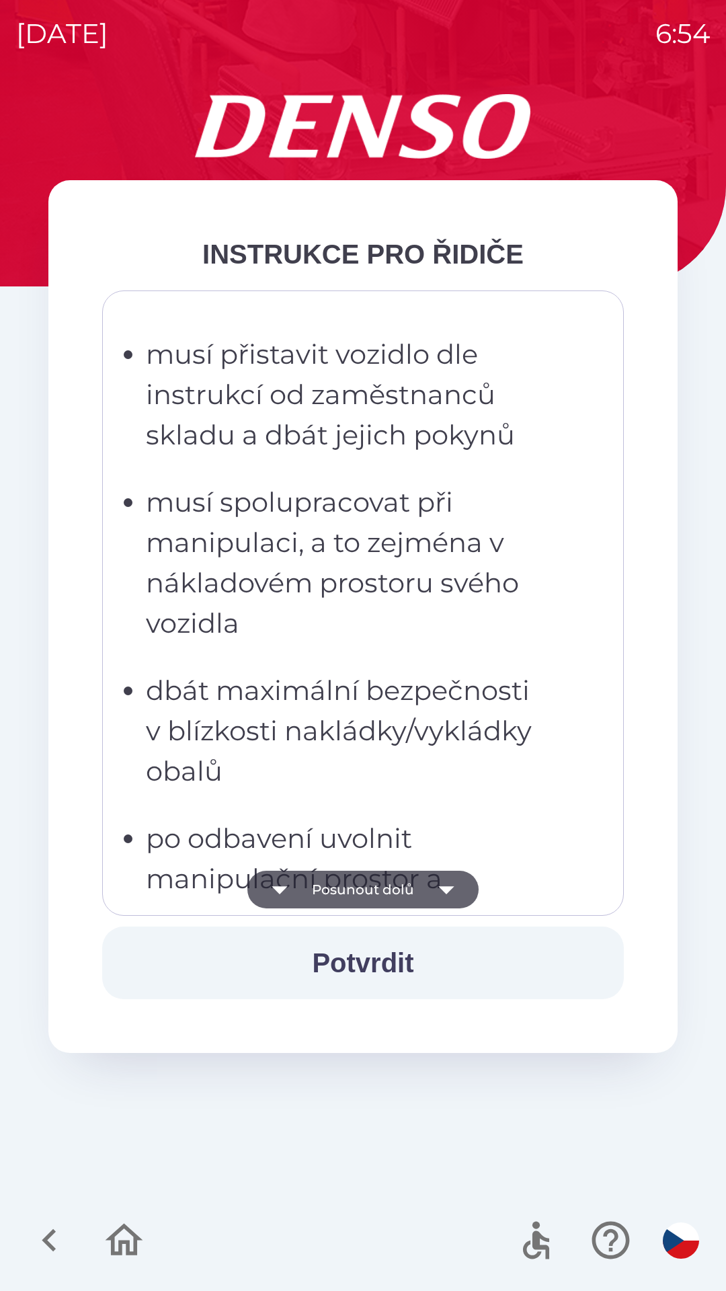
click at [367, 887] on button "Posunout dolů" at bounding box center [362, 890] width 231 height 38
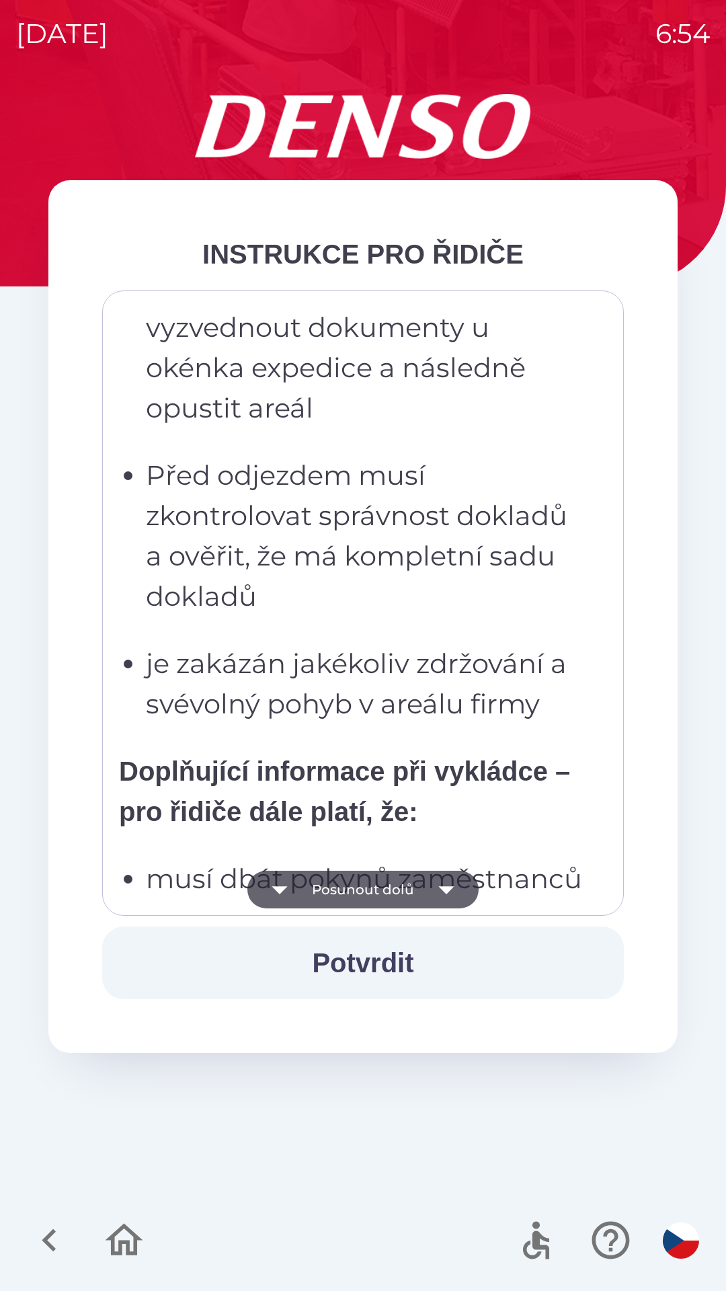
click at [375, 889] on button "Posunout dolů" at bounding box center [362, 890] width 231 height 38
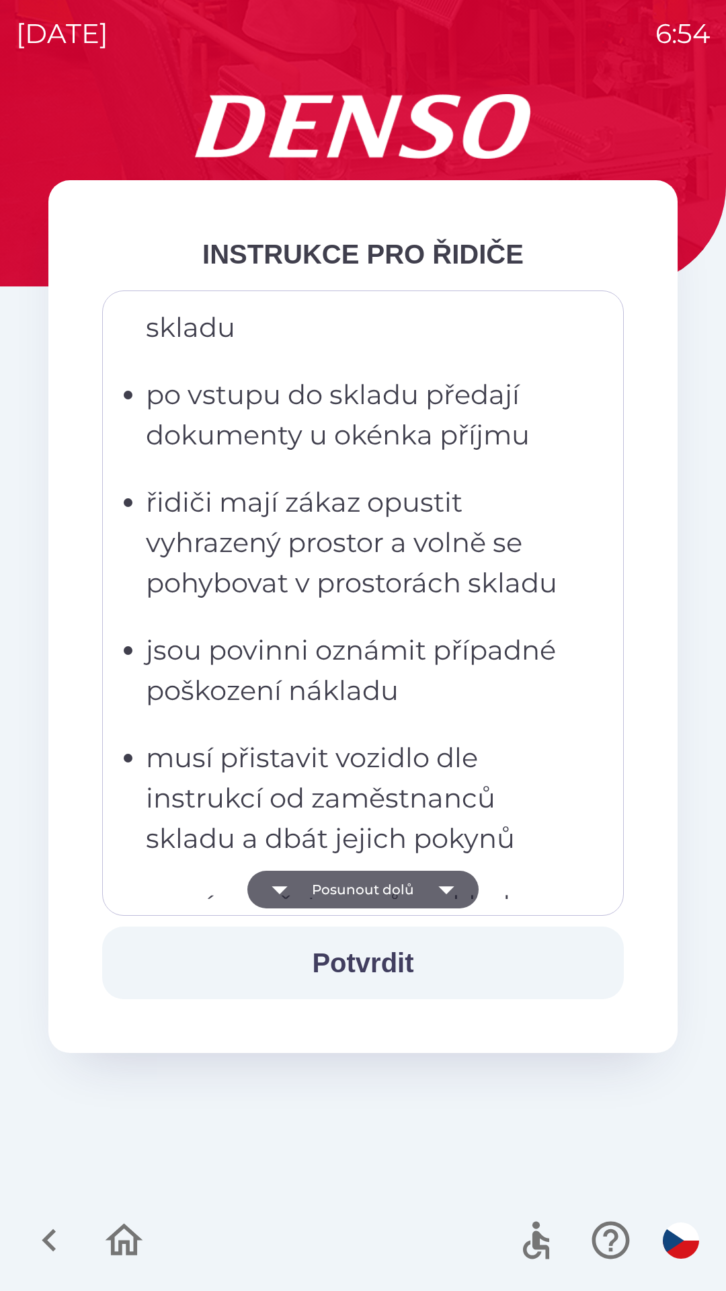
click at [378, 891] on button "Posunout dolů" at bounding box center [362, 890] width 231 height 38
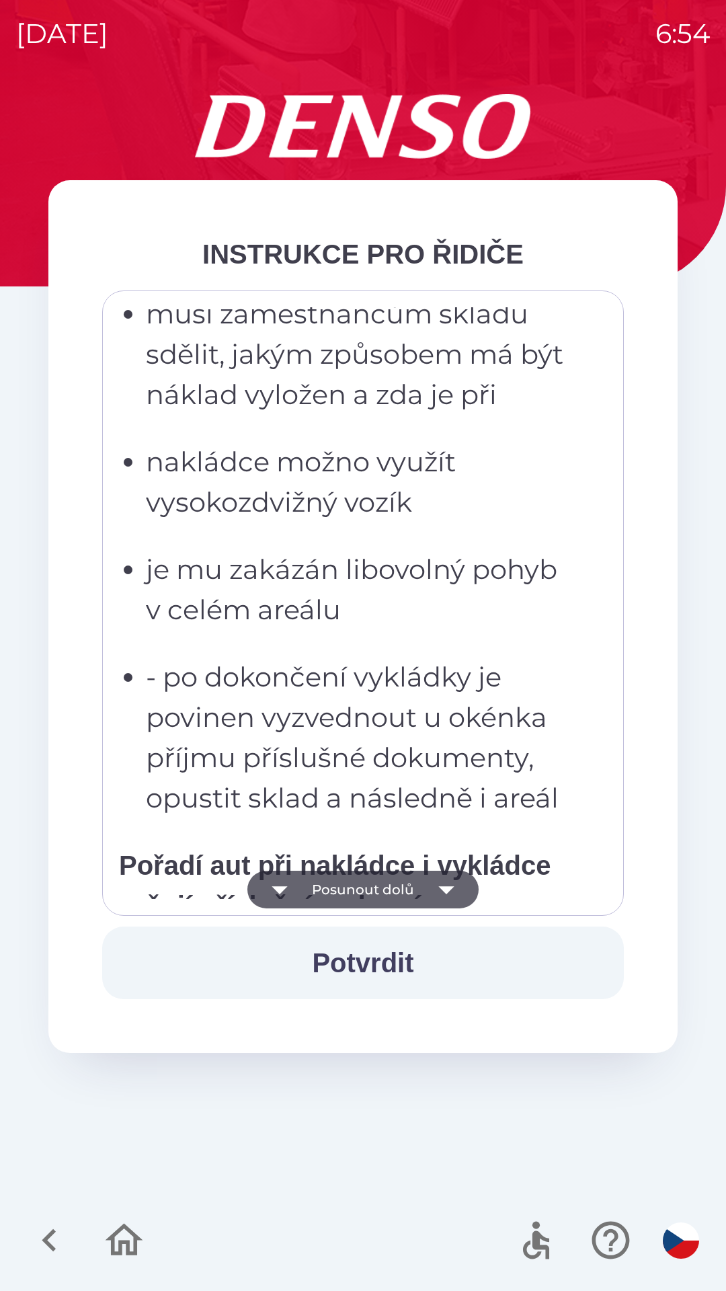
click at [383, 890] on button "Posunout dolů" at bounding box center [362, 890] width 231 height 38
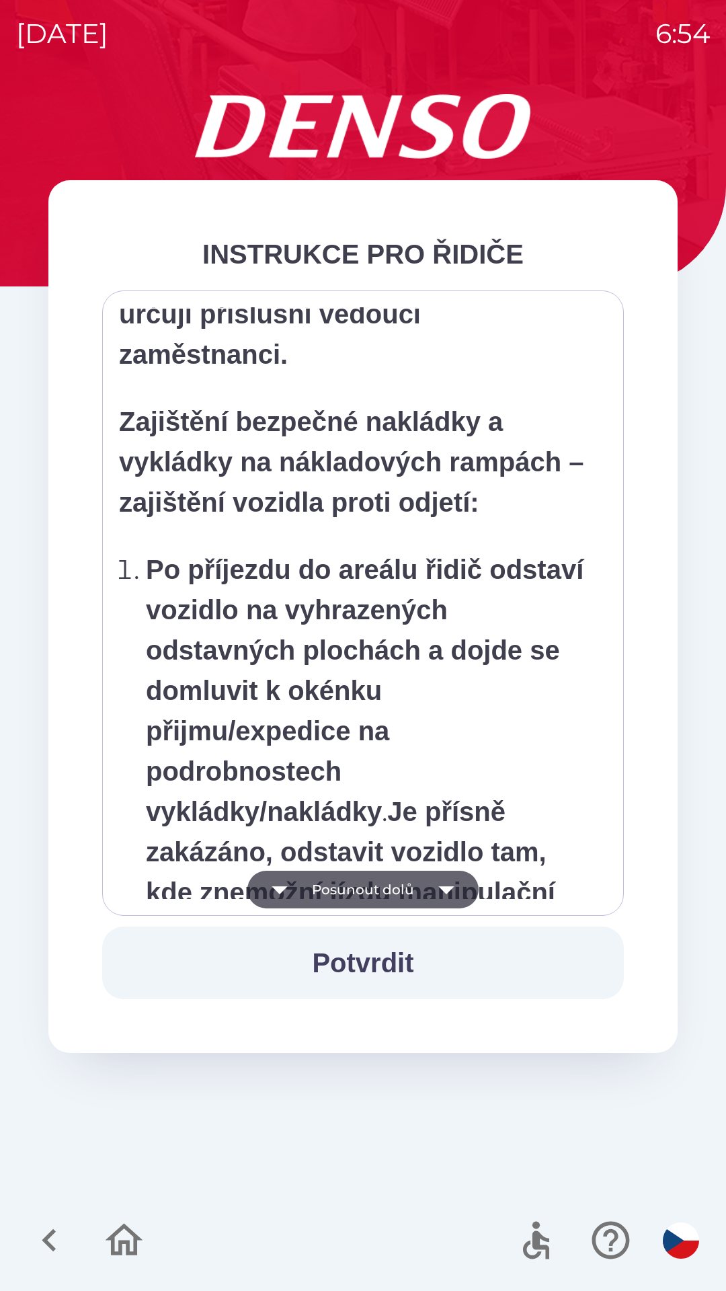
click at [383, 889] on button "Posunout dolů" at bounding box center [362, 890] width 231 height 38
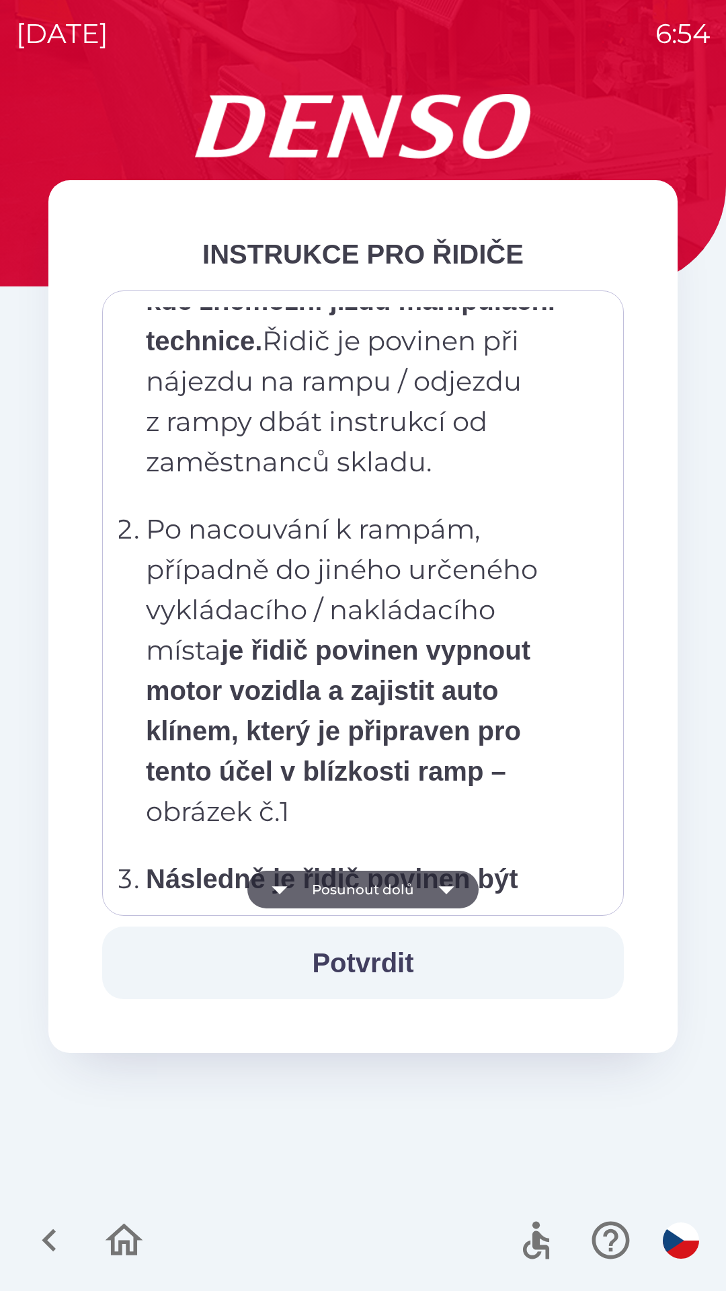
click at [384, 893] on button "Posunout dolů" at bounding box center [362, 890] width 231 height 38
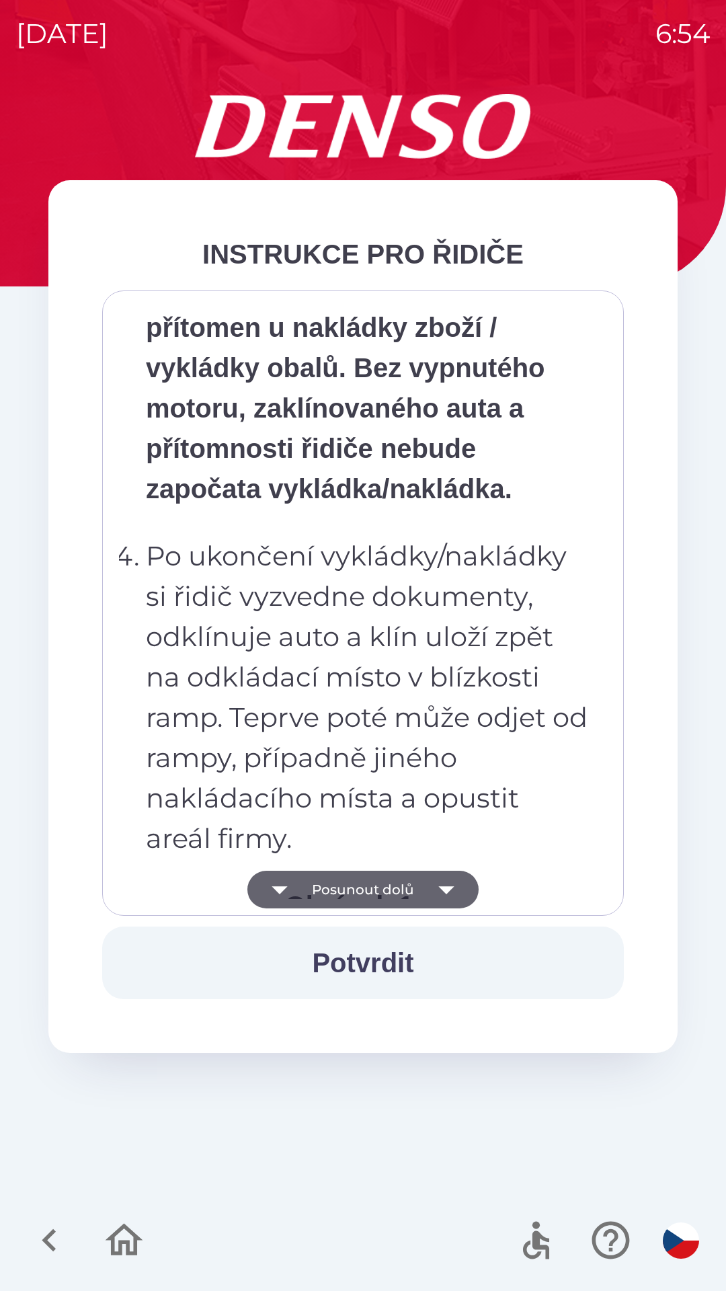
click at [395, 900] on button "Posunout dolů" at bounding box center [362, 890] width 231 height 38
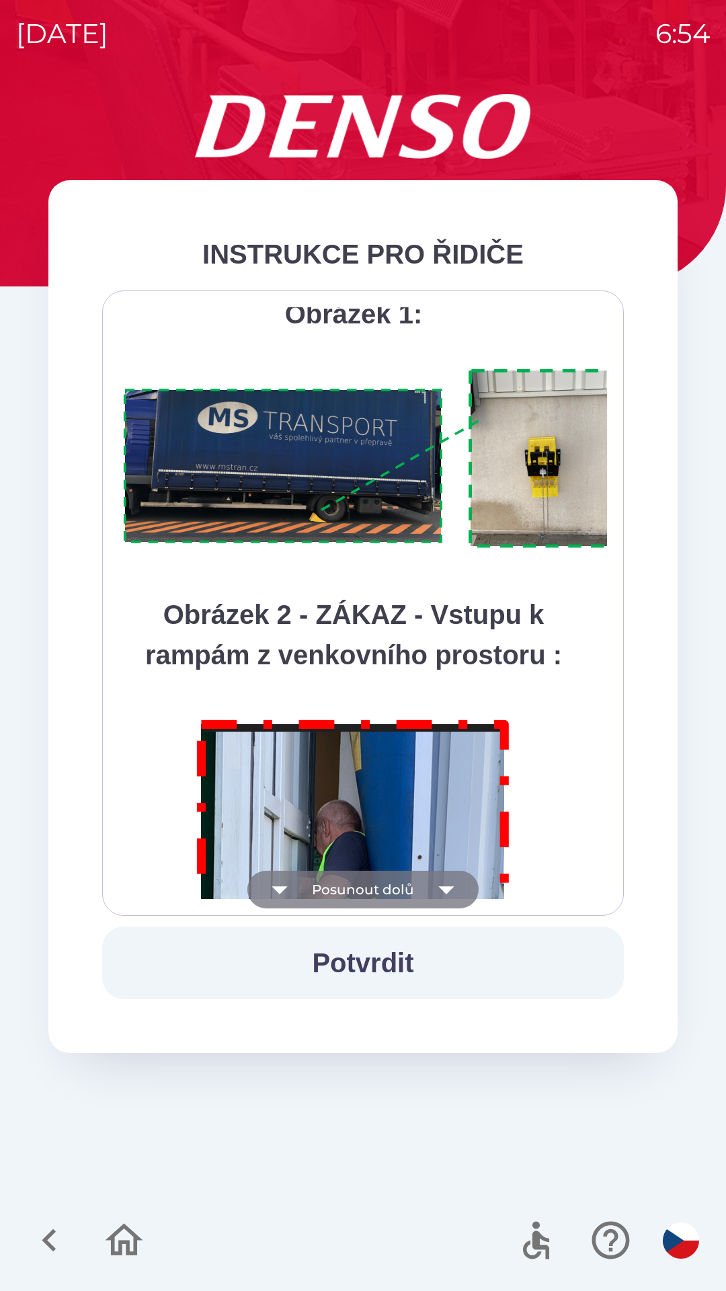
click at [391, 891] on button "Posunout dolů" at bounding box center [362, 890] width 231 height 38
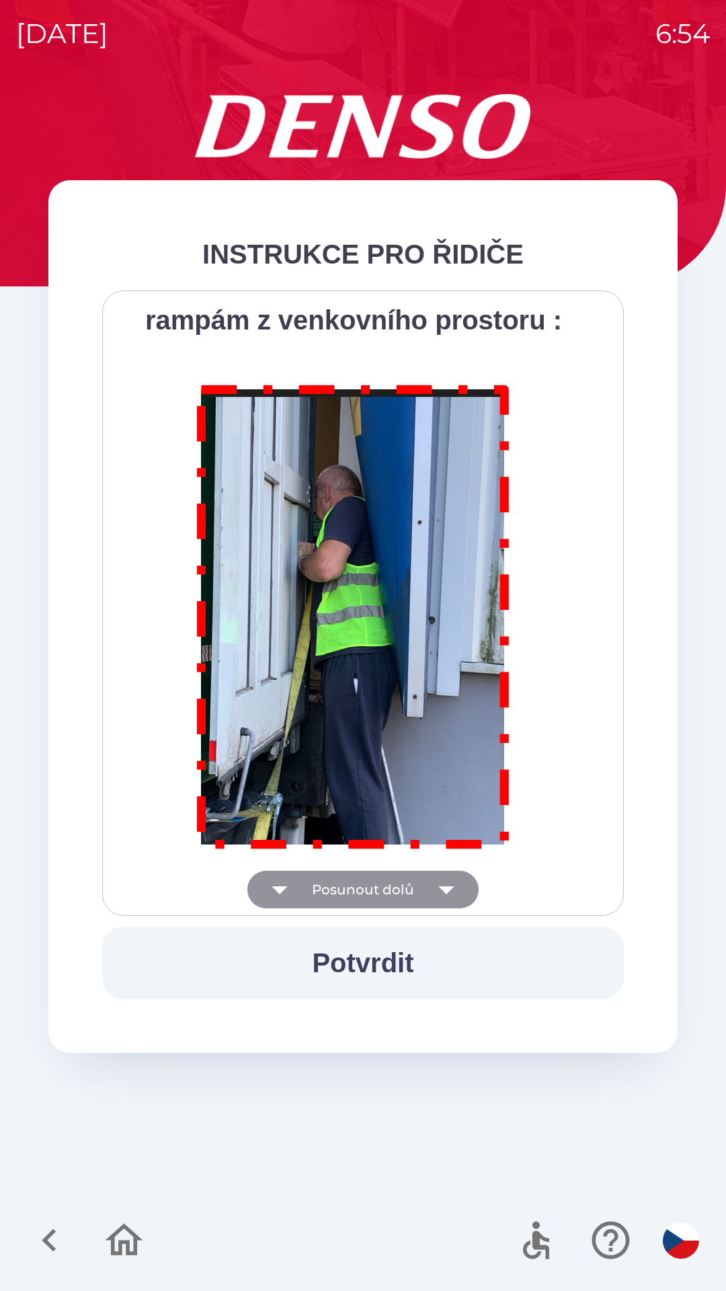
click at [397, 897] on div "Všichni řidiči přijíždějící do skladu firmy DENSO CZECH s.r.o. jsou po průjezdu…" at bounding box center [363, 603] width 488 height 592
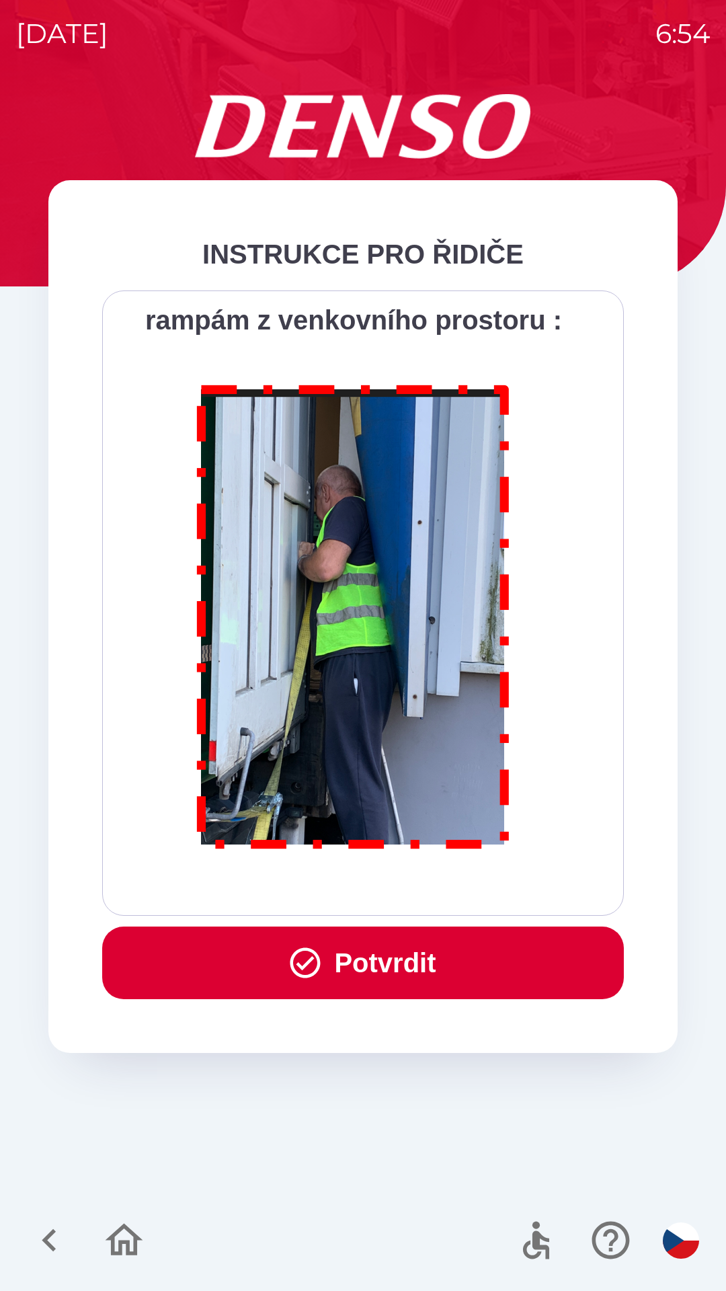
click at [412, 953] on button "Potvrdit" at bounding box center [363, 962] width 522 height 73
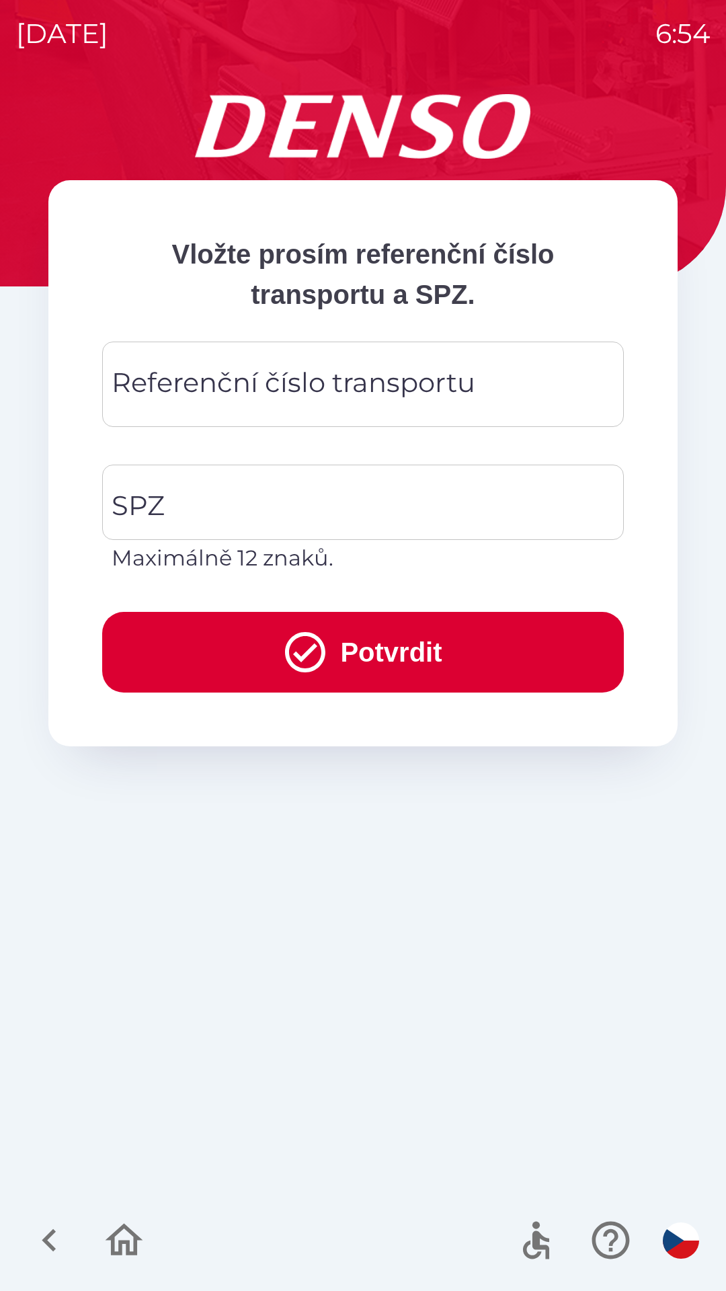
click at [274, 386] on div "Referenční číslo transportu Referenční číslo transportu" at bounding box center [363, 384] width 522 height 85
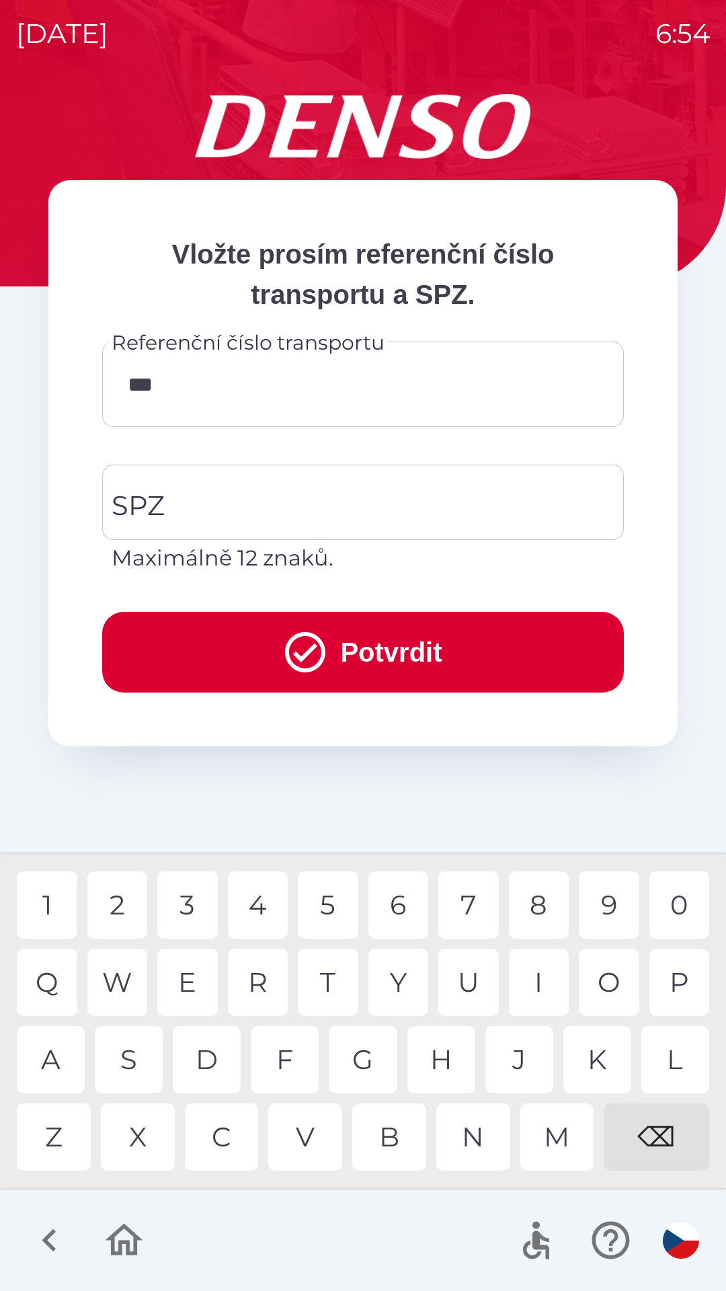
click at [177, 904] on div "3" at bounding box center [187, 904] width 61 height 67
click at [118, 986] on div "W" at bounding box center [117, 982] width 61 height 67
click at [190, 907] on div "3" at bounding box center [187, 904] width 61 height 67
type input "********"
click at [476, 905] on div "7" at bounding box center [468, 904] width 61 height 67
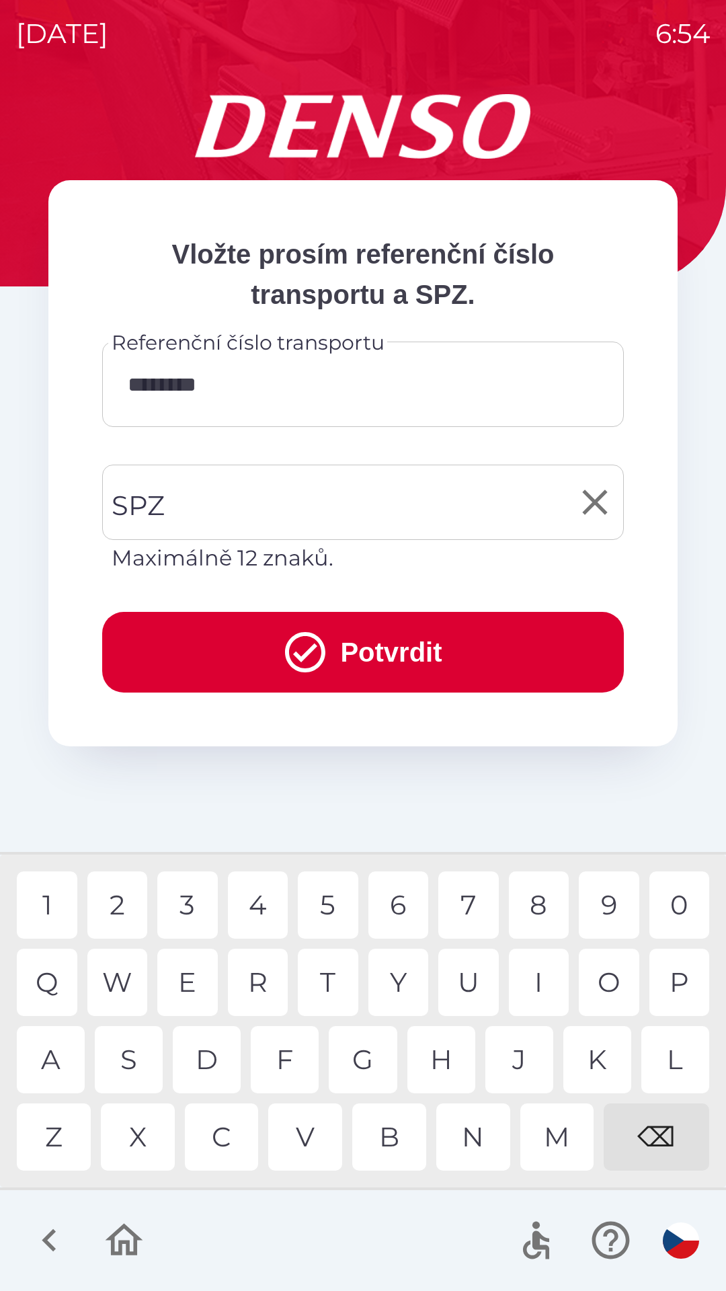
click at [303, 500] on input "SPZ" at bounding box center [352, 502] width 489 height 63
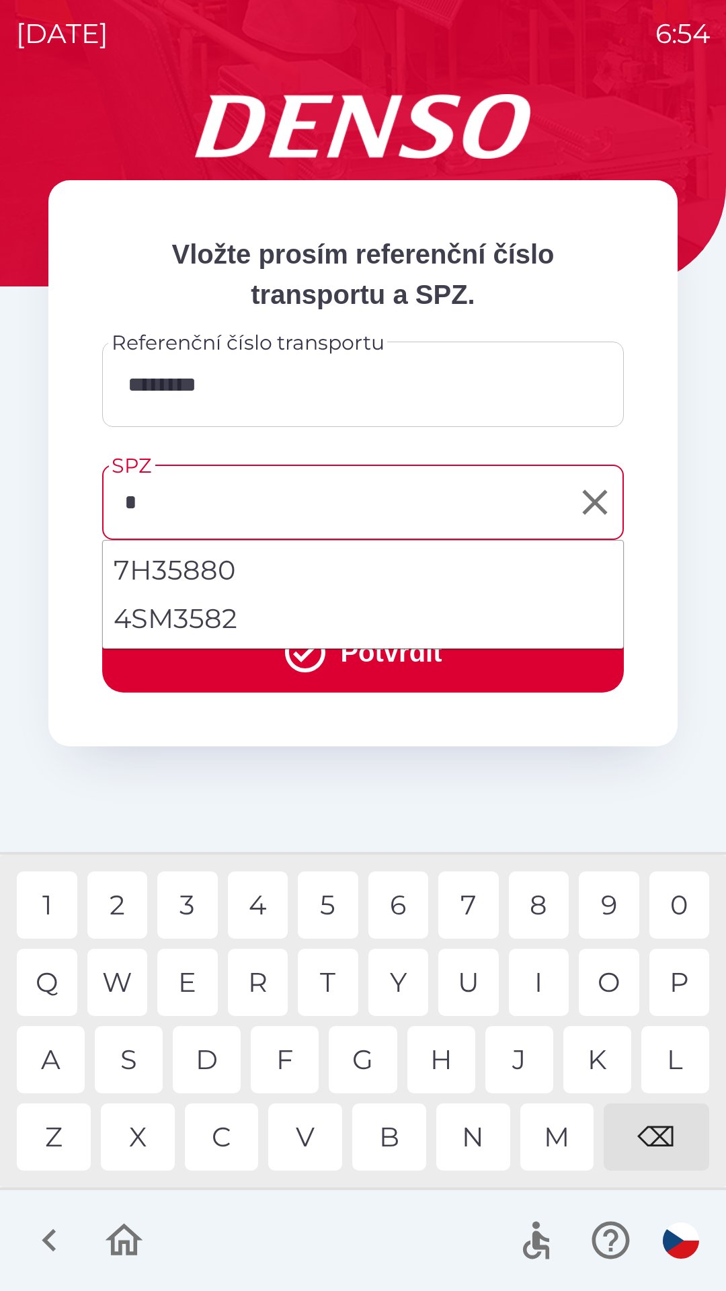
click at [190, 904] on div "3" at bounding box center [187, 904] width 61 height 67
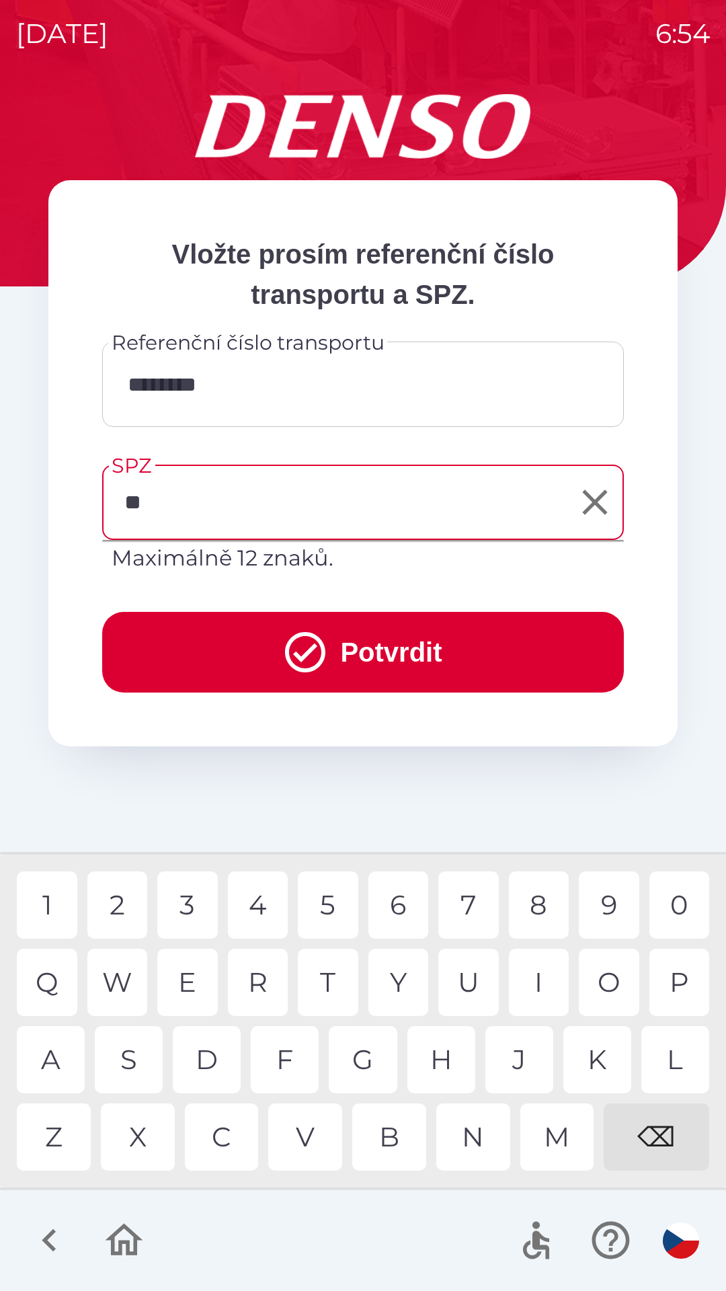
click at [594, 1055] on div "K" at bounding box center [597, 1059] width 68 height 67
click at [311, 902] on div "5" at bounding box center [328, 904] width 61 height 67
type input "*******"
click at [358, 641] on button "Potvrdit" at bounding box center [363, 652] width 522 height 81
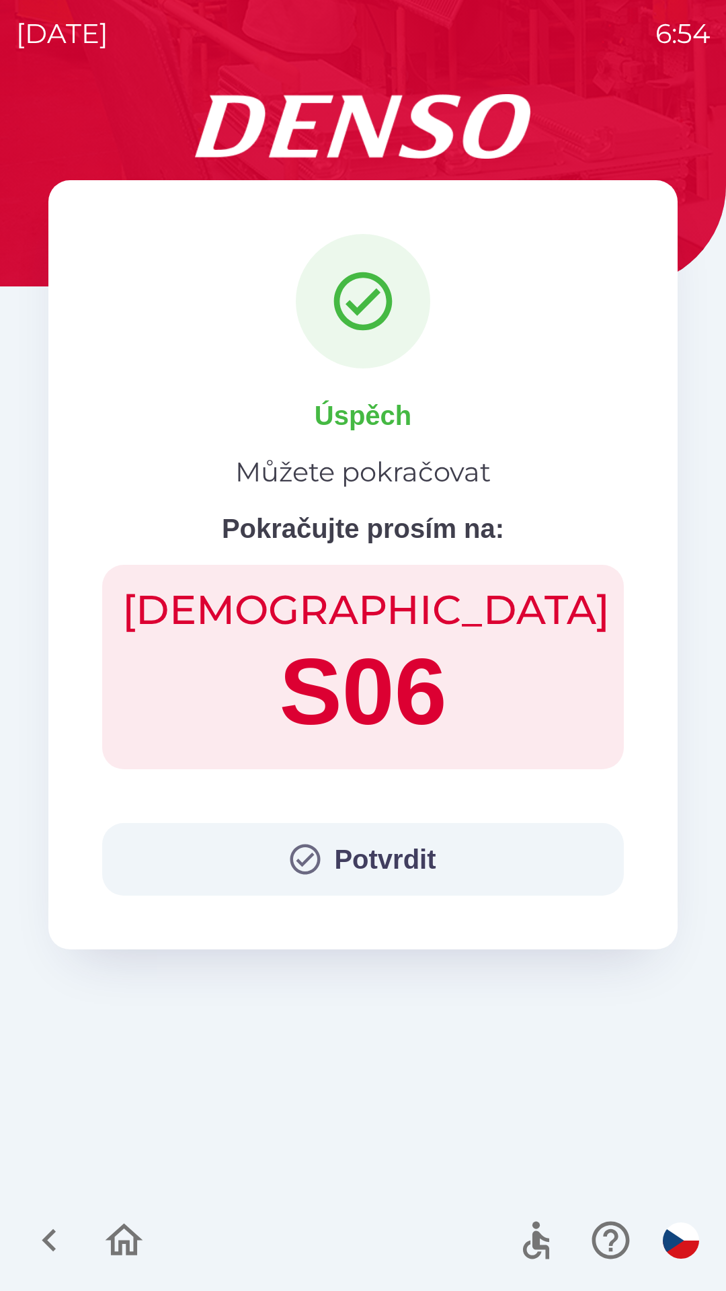
click at [351, 851] on button "Potvrdit" at bounding box center [363, 859] width 522 height 73
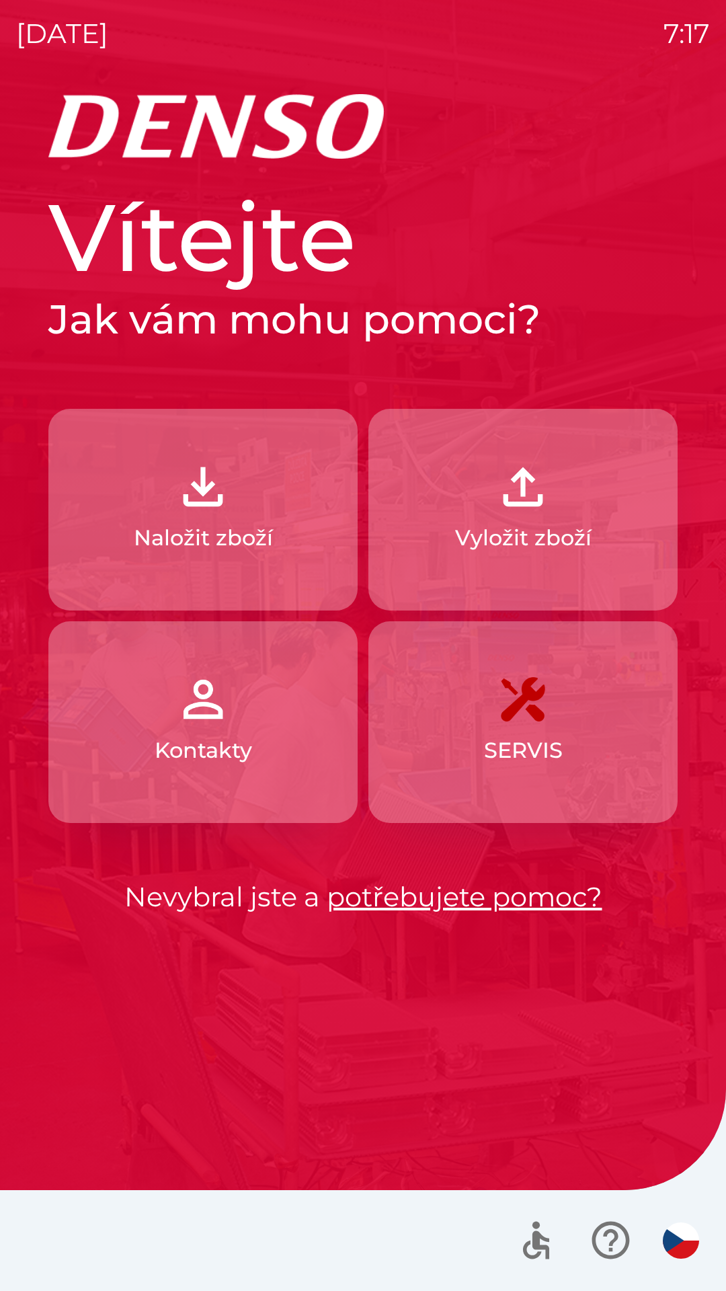
click at [124, 555] on button "Naložit zboží" at bounding box center [202, 510] width 309 height 202
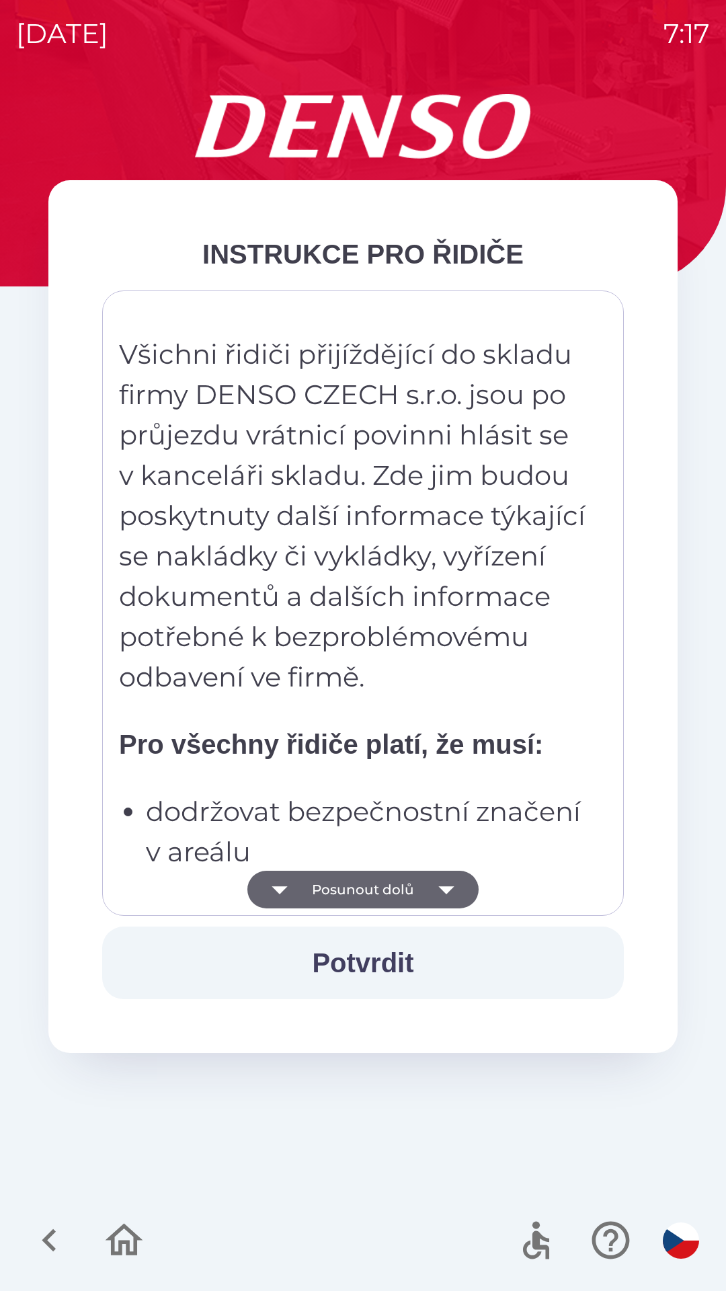
click at [313, 889] on button "Posunout dolů" at bounding box center [362, 890] width 231 height 38
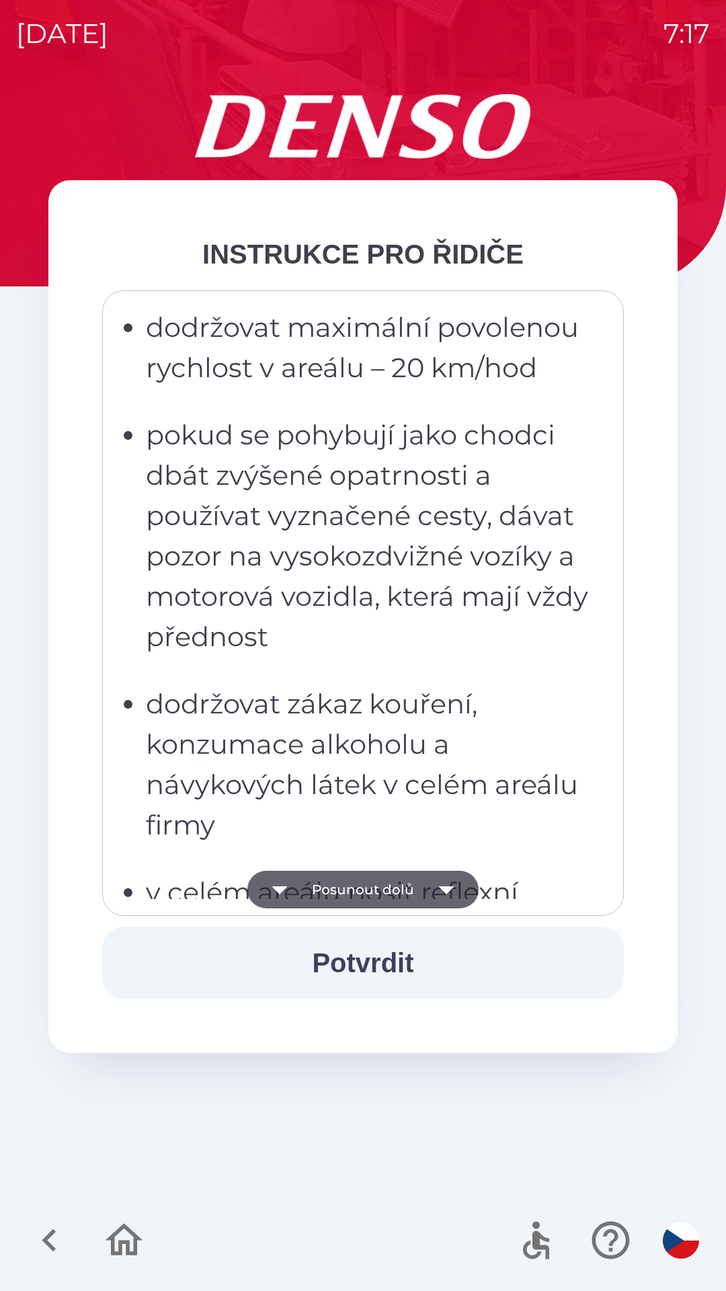
click at [319, 899] on button "Posunout dolů" at bounding box center [362, 890] width 231 height 38
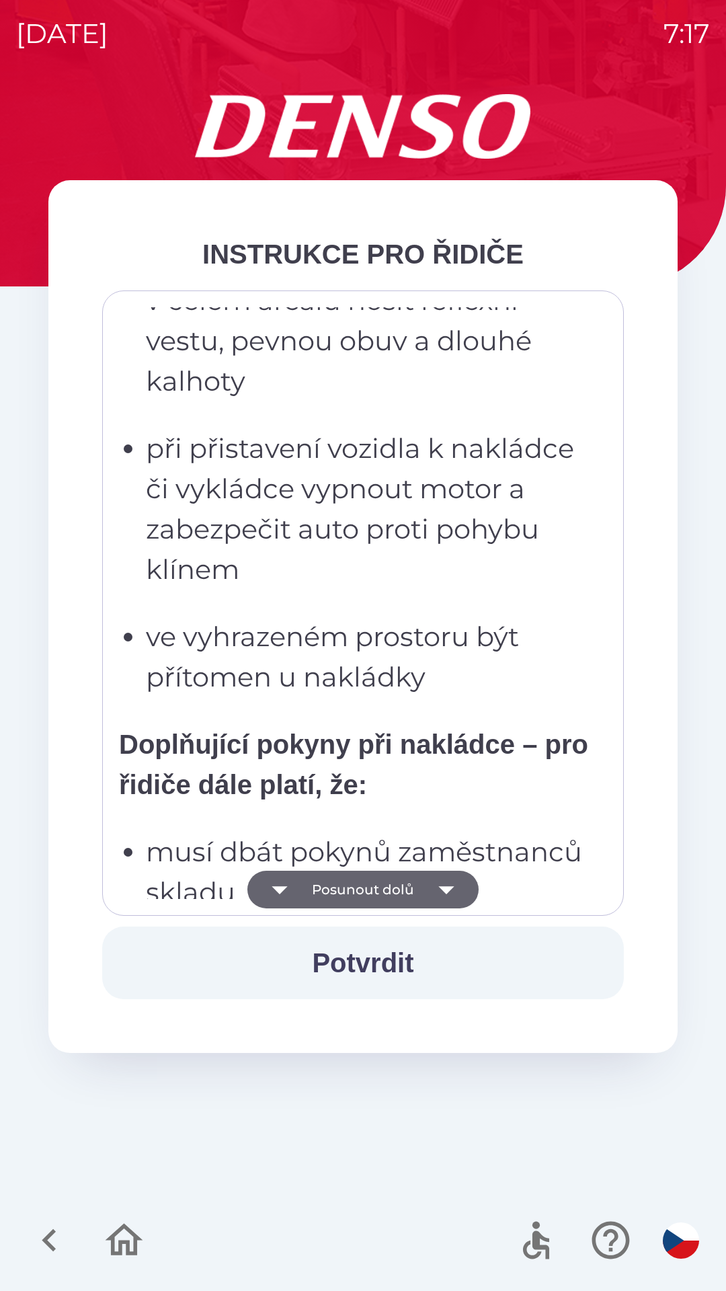
click at [304, 889] on button "Posunout dolů" at bounding box center [362, 890] width 231 height 38
click at [309, 890] on button "Posunout dolů" at bounding box center [362, 890] width 231 height 38
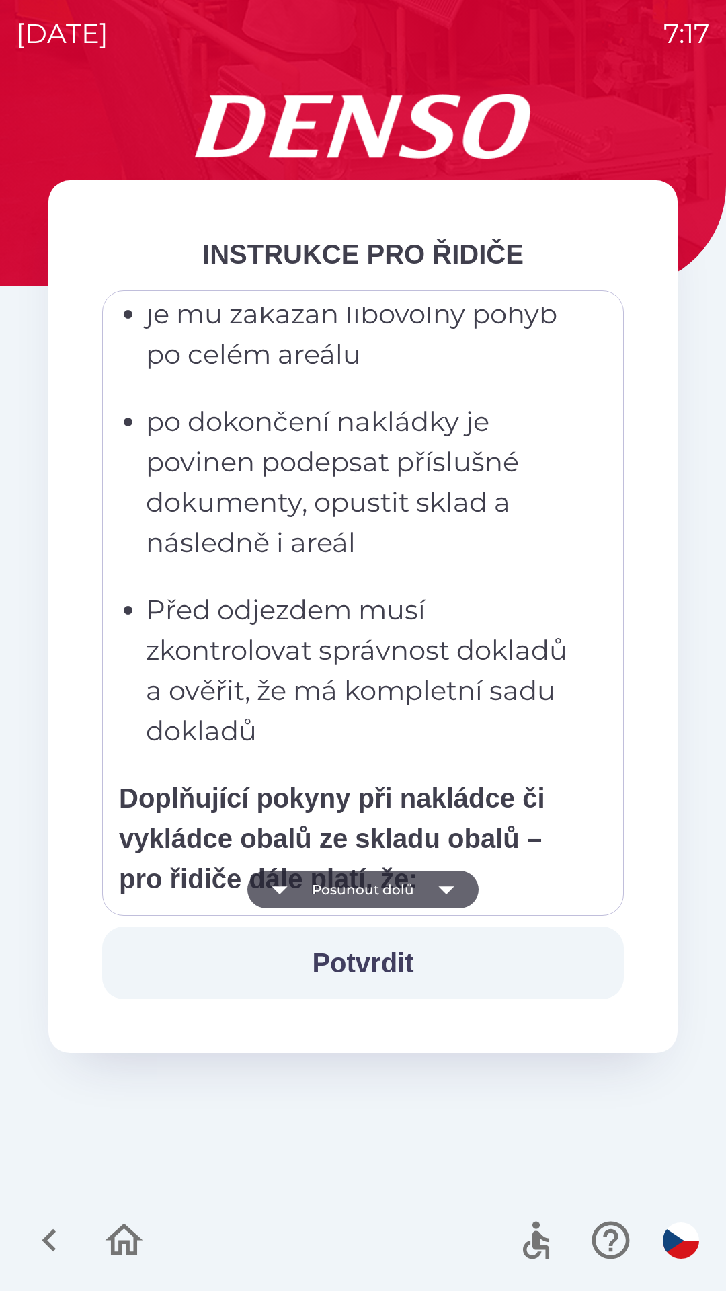
click at [313, 893] on button "Posunout dolů" at bounding box center [362, 890] width 231 height 38
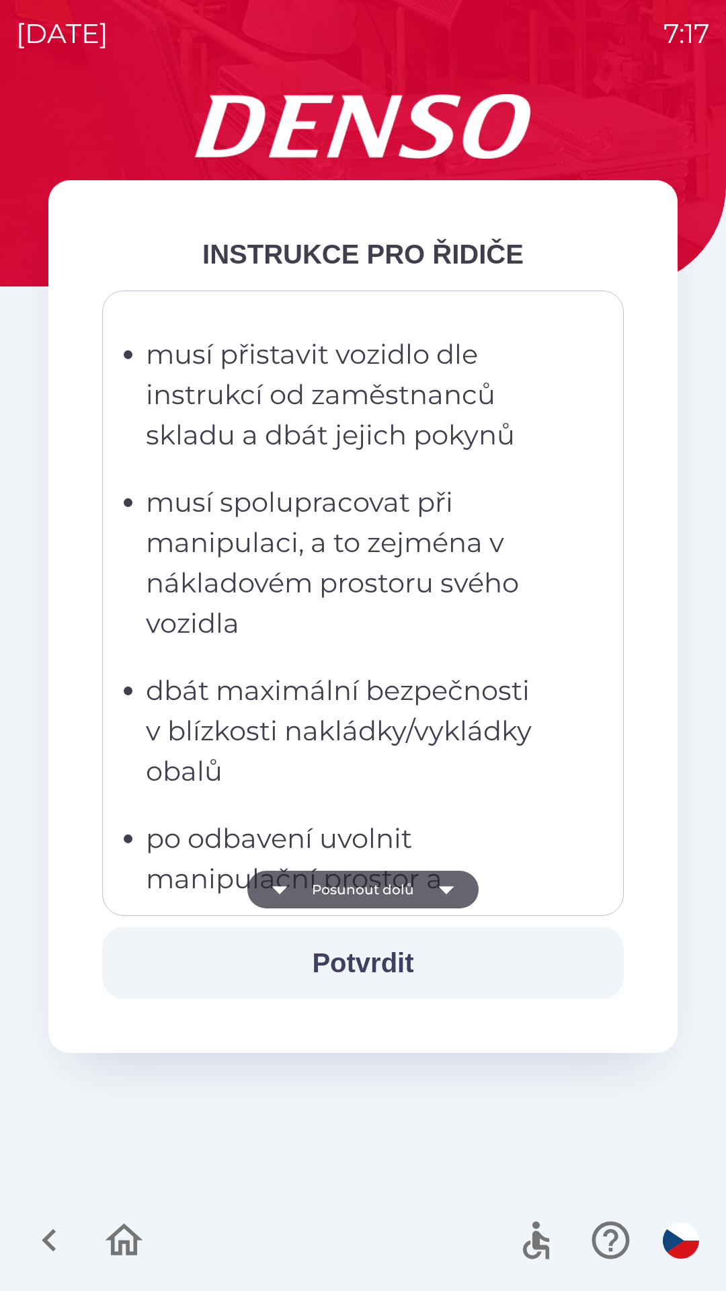
click at [317, 897] on button "Posunout dolů" at bounding box center [362, 890] width 231 height 38
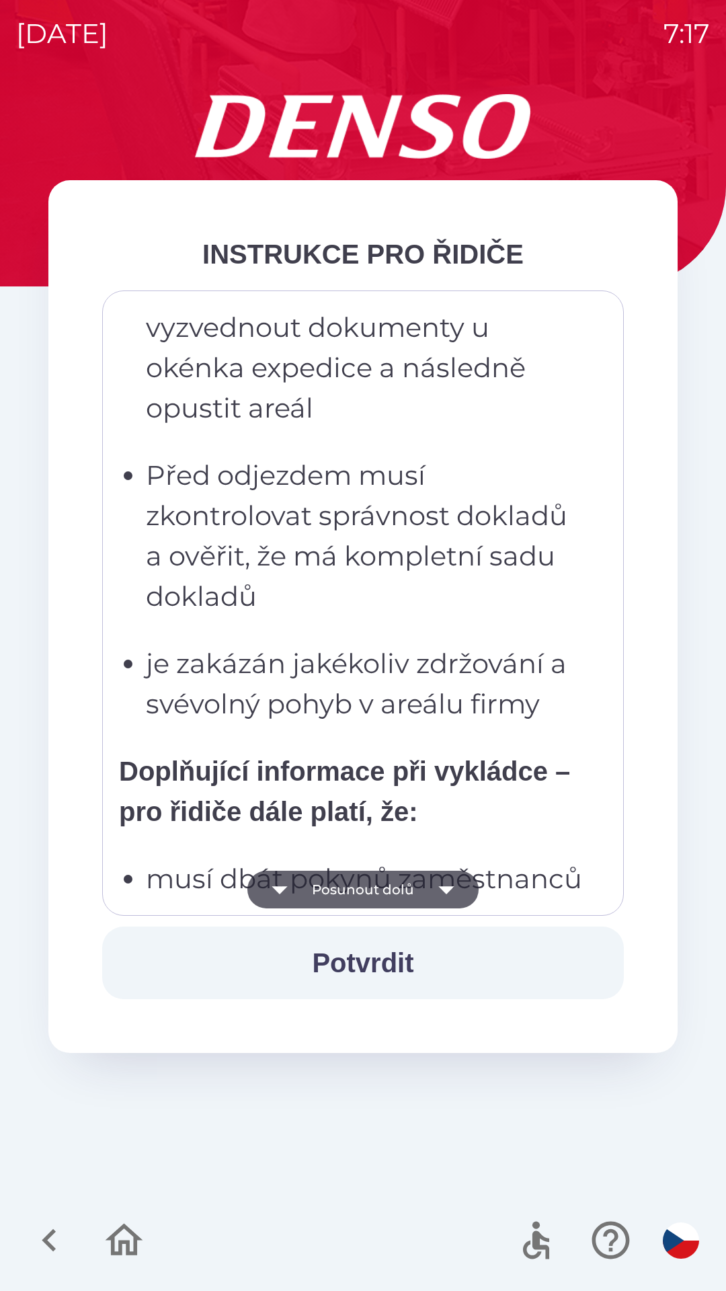
click at [319, 901] on button "Posunout dolů" at bounding box center [362, 890] width 231 height 38
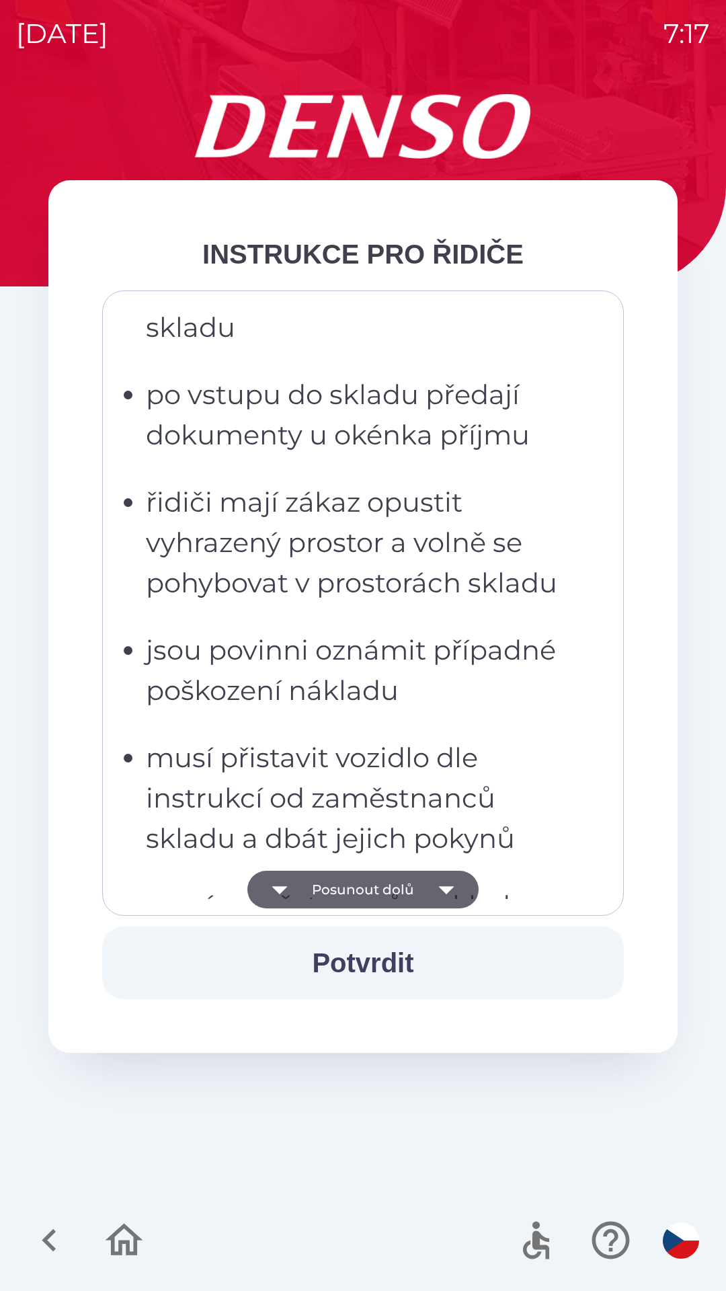
click at [318, 900] on button "Posunout dolů" at bounding box center [362, 890] width 231 height 38
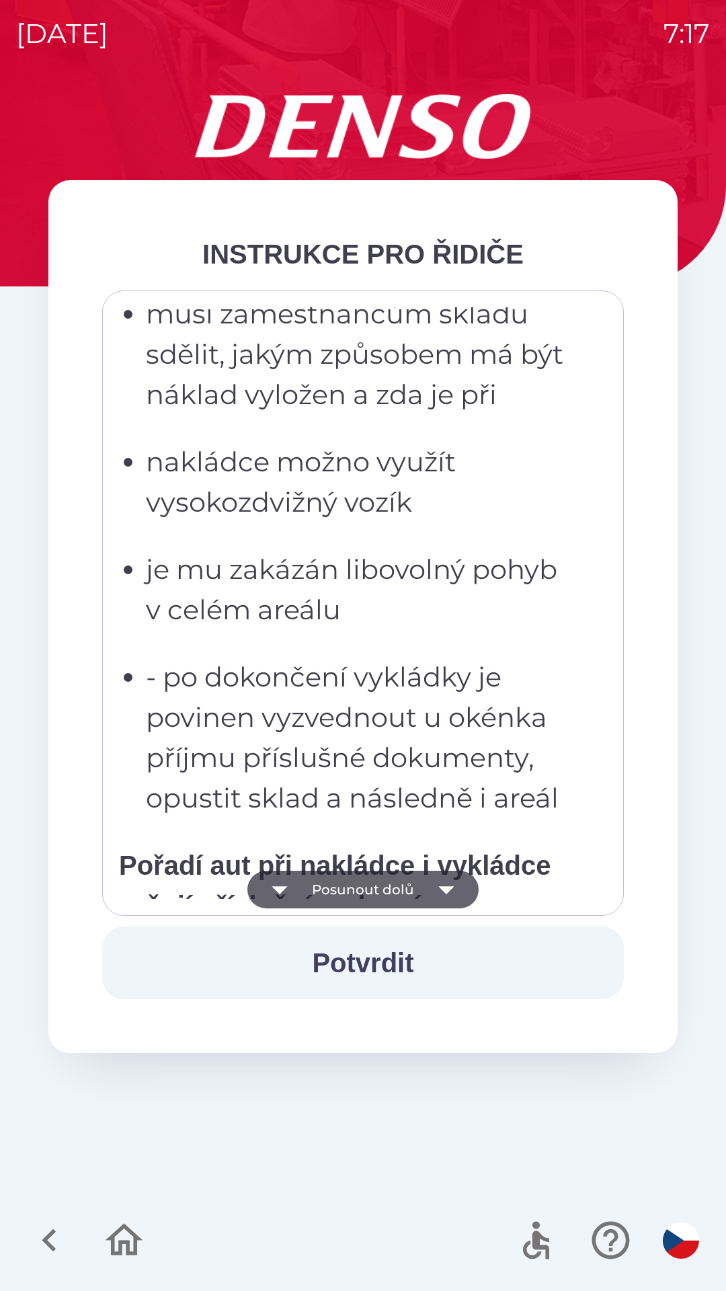
click at [322, 900] on button "Posunout dolů" at bounding box center [362, 890] width 231 height 38
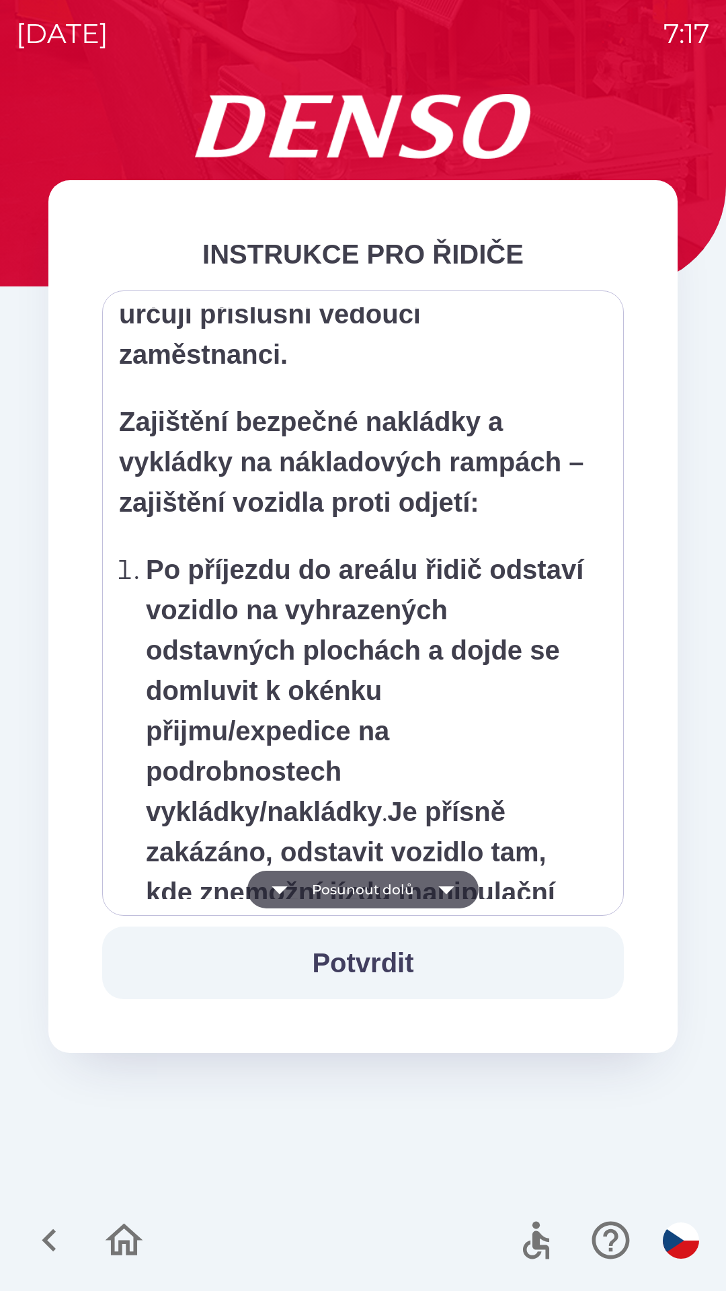
click at [324, 897] on button "Posunout dolů" at bounding box center [362, 890] width 231 height 38
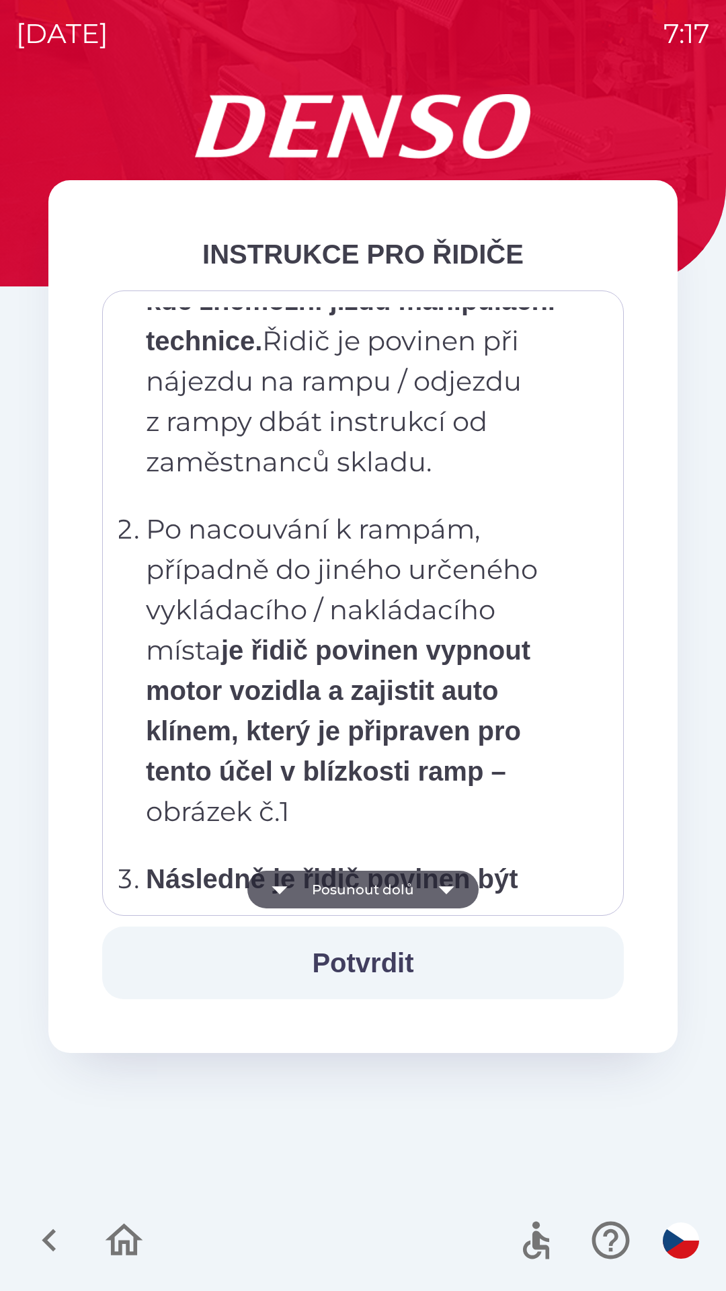
click at [316, 904] on button "Posunout dolů" at bounding box center [362, 890] width 231 height 38
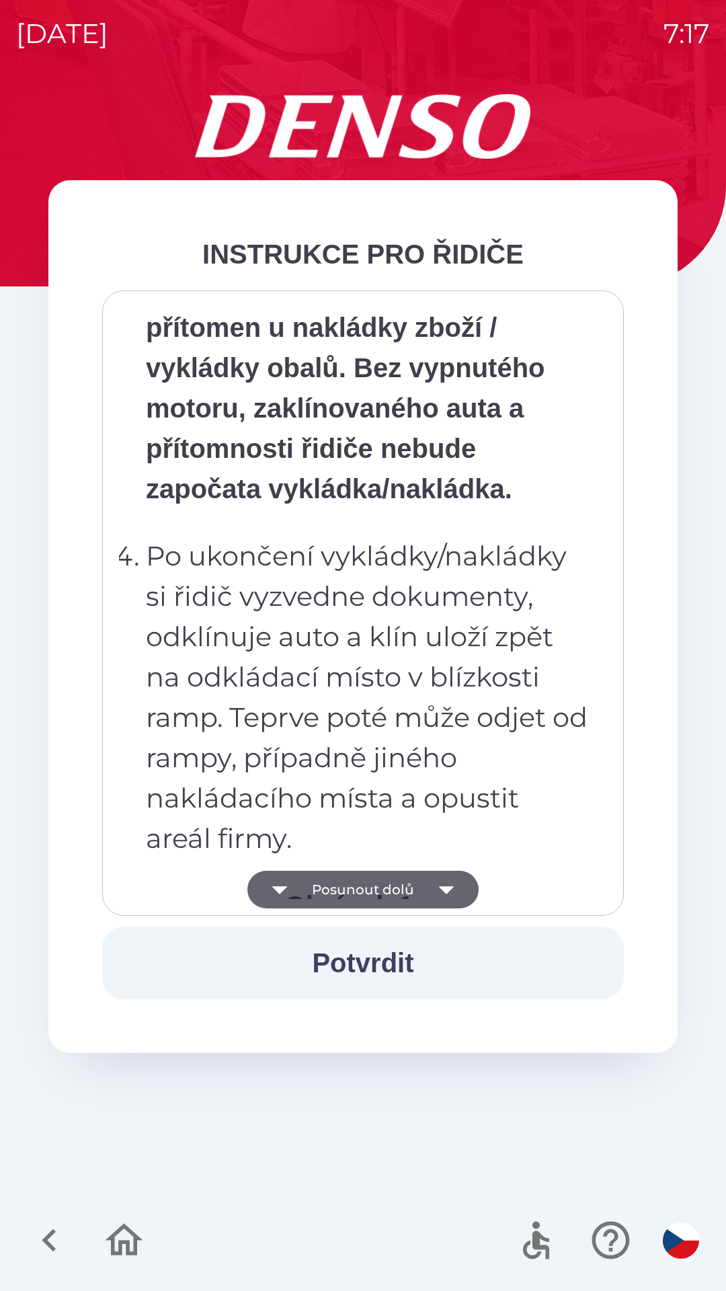
click at [312, 900] on button "Posunout dolů" at bounding box center [362, 890] width 231 height 38
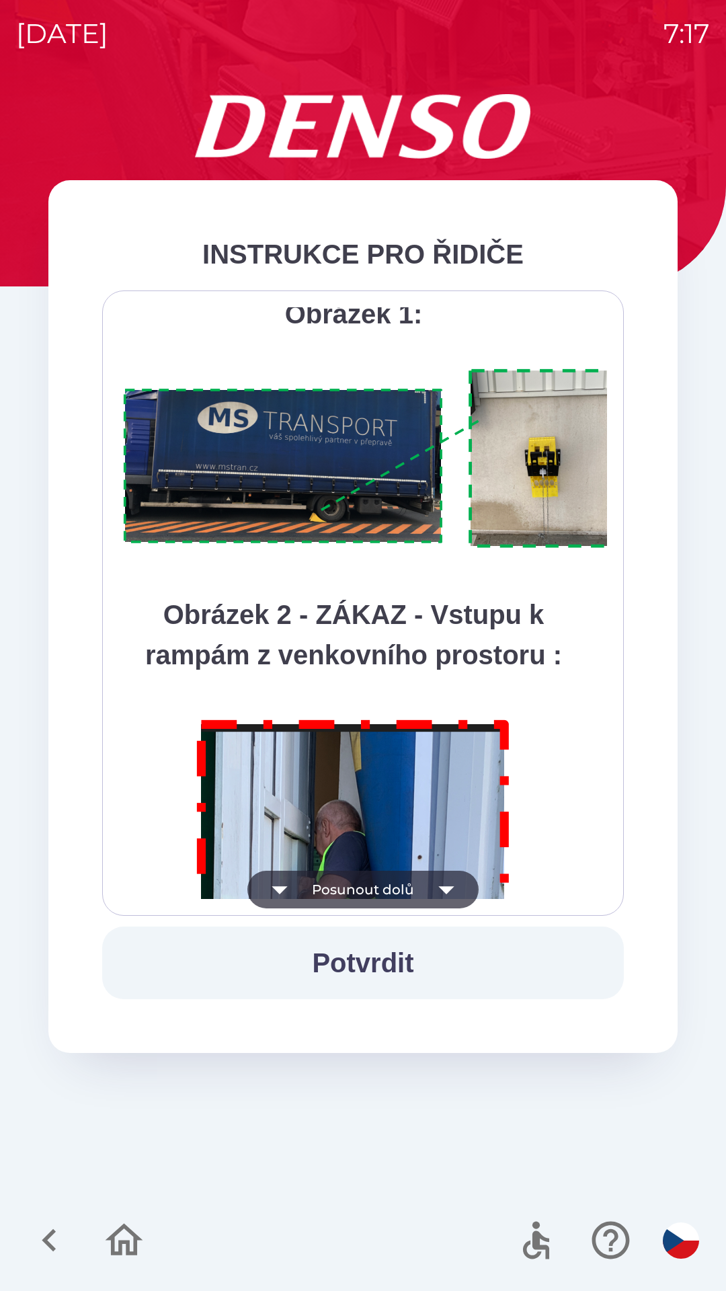
click at [312, 897] on button "Posunout dolů" at bounding box center [362, 890] width 231 height 38
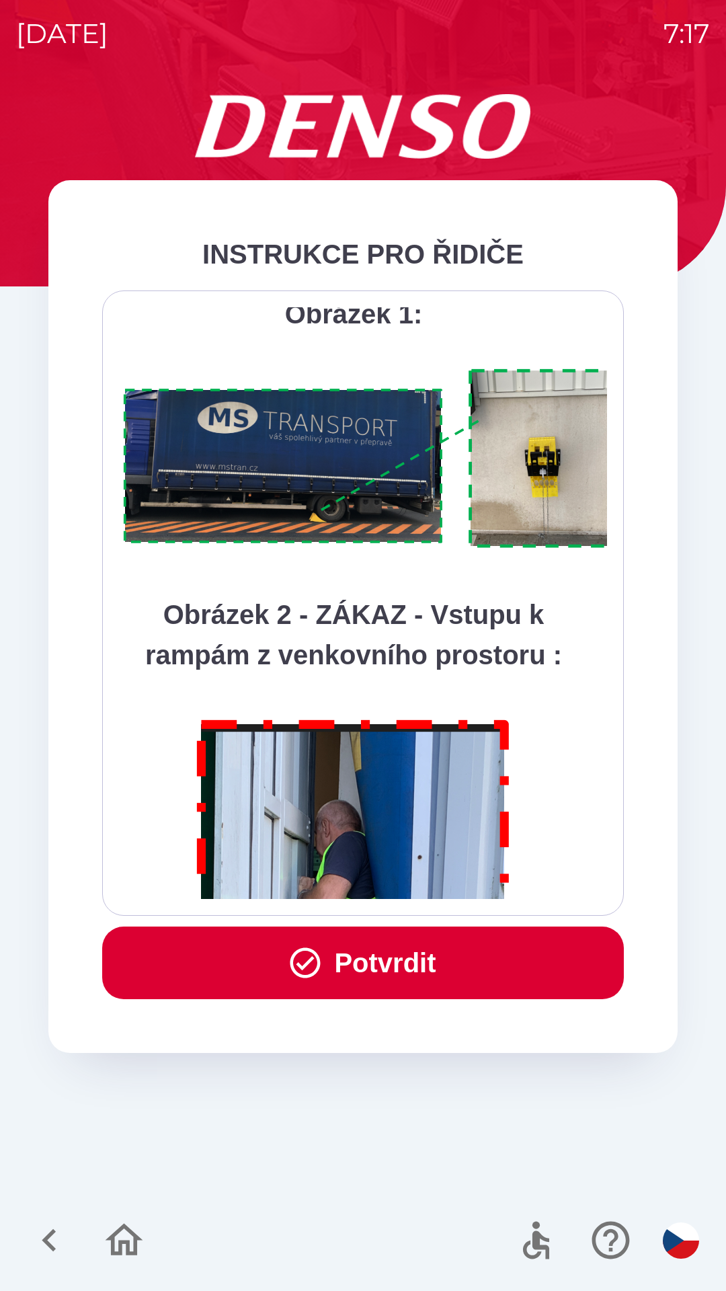
scroll to position [7555, 0]
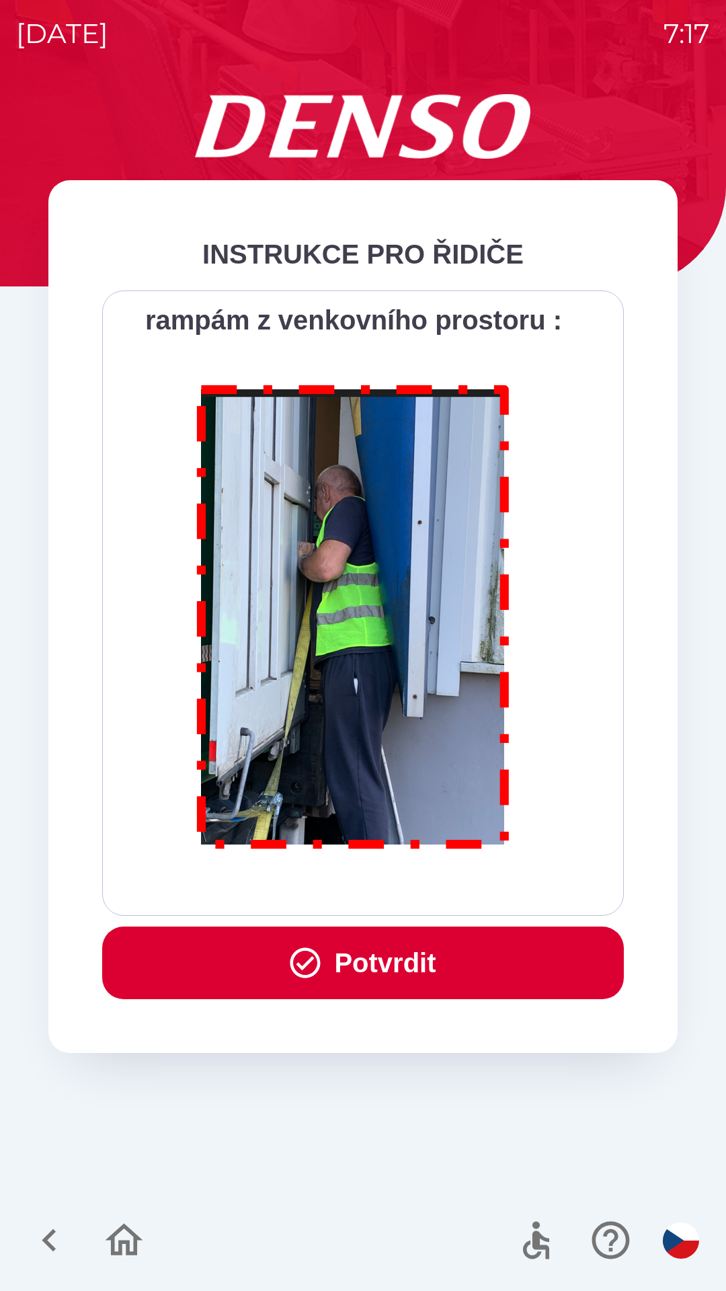
click at [311, 895] on div "Všichni řidiči přijíždějící do skladu firmy DENSO CZECH s.r.o. jsou po průjezdu…" at bounding box center [363, 603] width 488 height 592
click at [323, 978] on button "Potvrdit" at bounding box center [363, 962] width 522 height 73
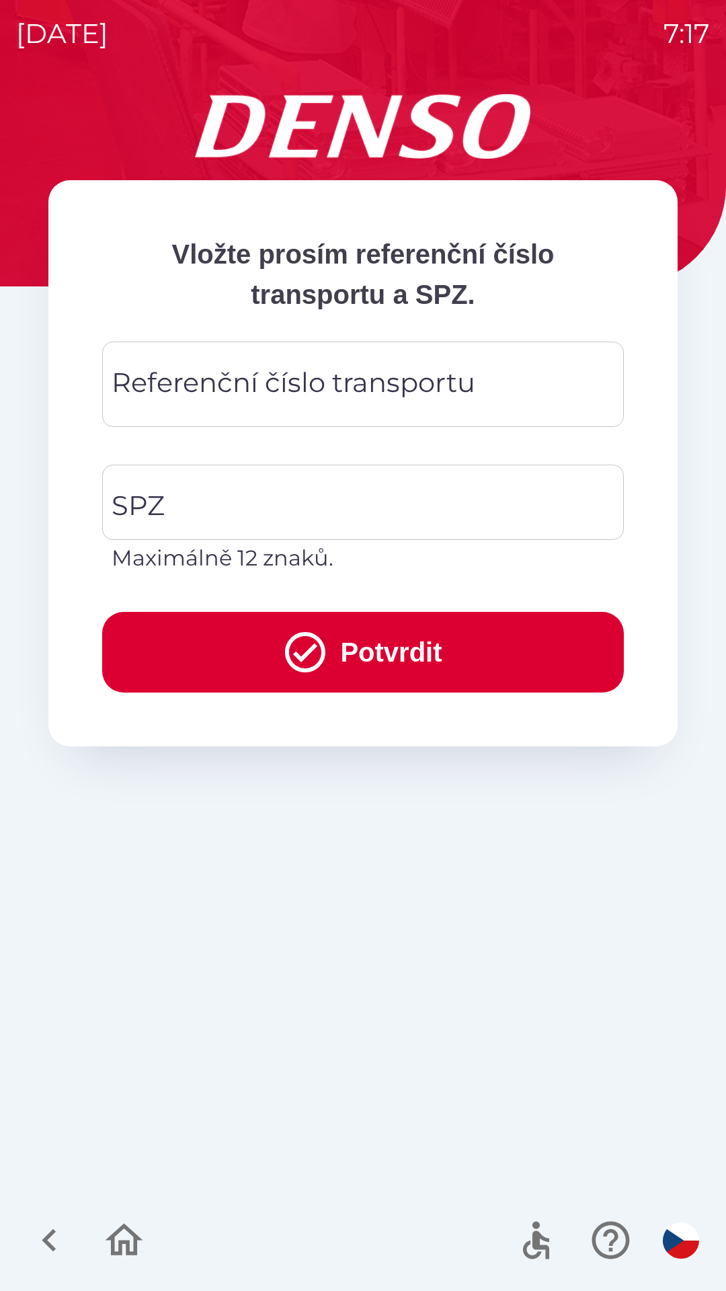
click at [188, 378] on div "Referenční číslo transportu Referenční číslo transportu" at bounding box center [363, 384] width 522 height 85
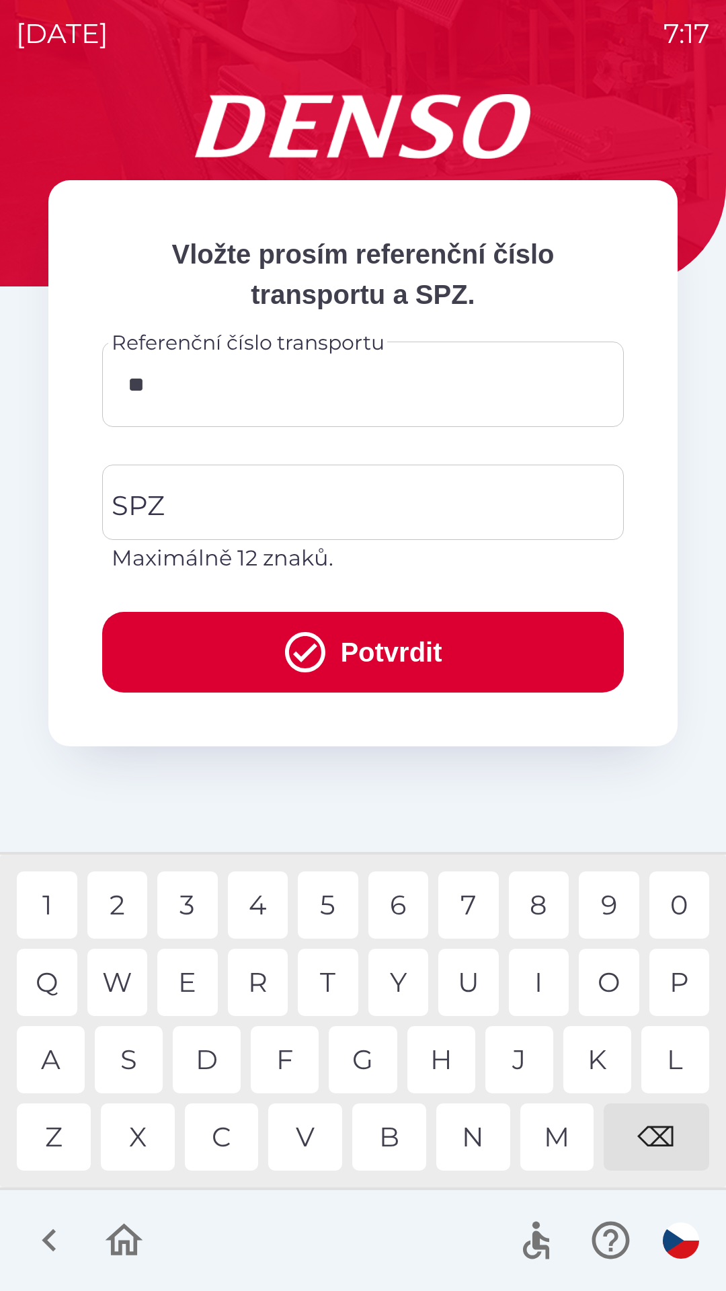
click at [257, 914] on div "4" at bounding box center [258, 904] width 61 height 67
click at [46, 902] on div "1" at bounding box center [47, 904] width 61 height 67
type input "******"
click at [533, 907] on div "8" at bounding box center [539, 904] width 61 height 67
click at [185, 513] on input "SPZ" at bounding box center [352, 502] width 489 height 63
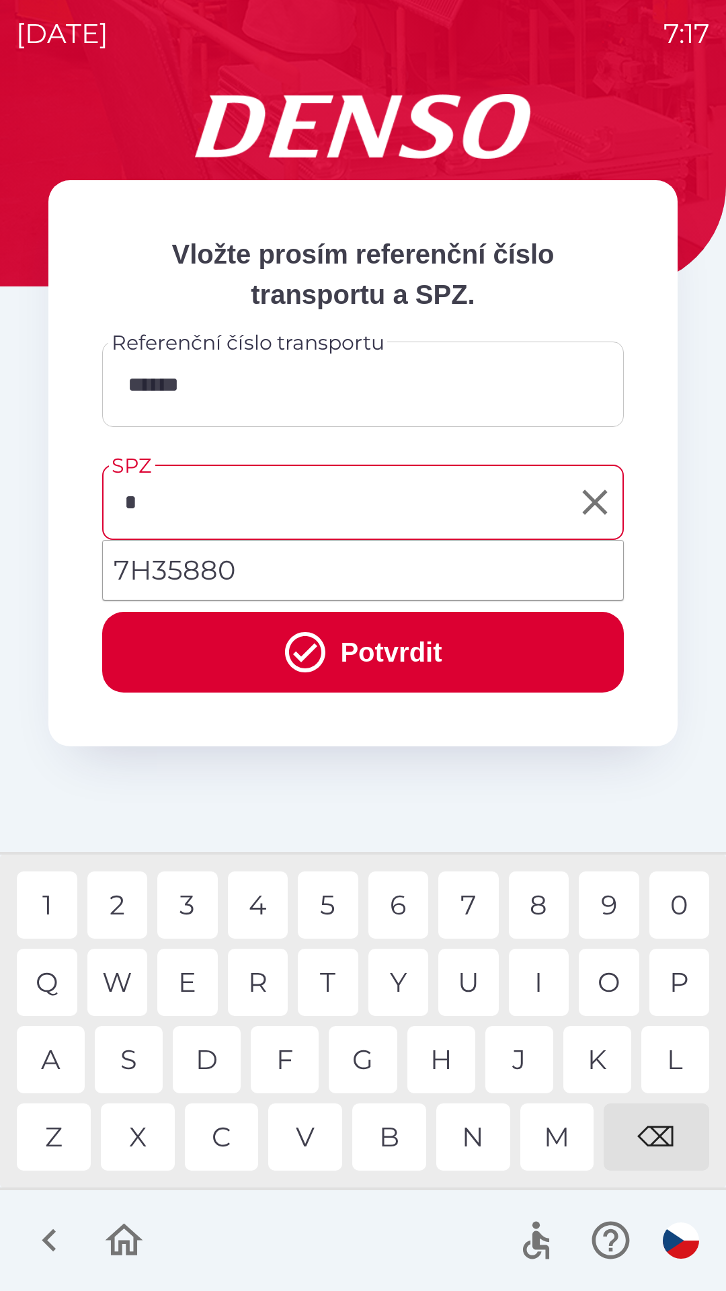
click at [472, 909] on div "7" at bounding box center [468, 904] width 61 height 67
click at [211, 1131] on div "C" at bounding box center [222, 1136] width 74 height 67
click at [192, 905] on div "3" at bounding box center [187, 904] width 61 height 67
click at [258, 910] on div "4" at bounding box center [258, 904] width 61 height 67
click at [120, 905] on div "2" at bounding box center [117, 904] width 61 height 67
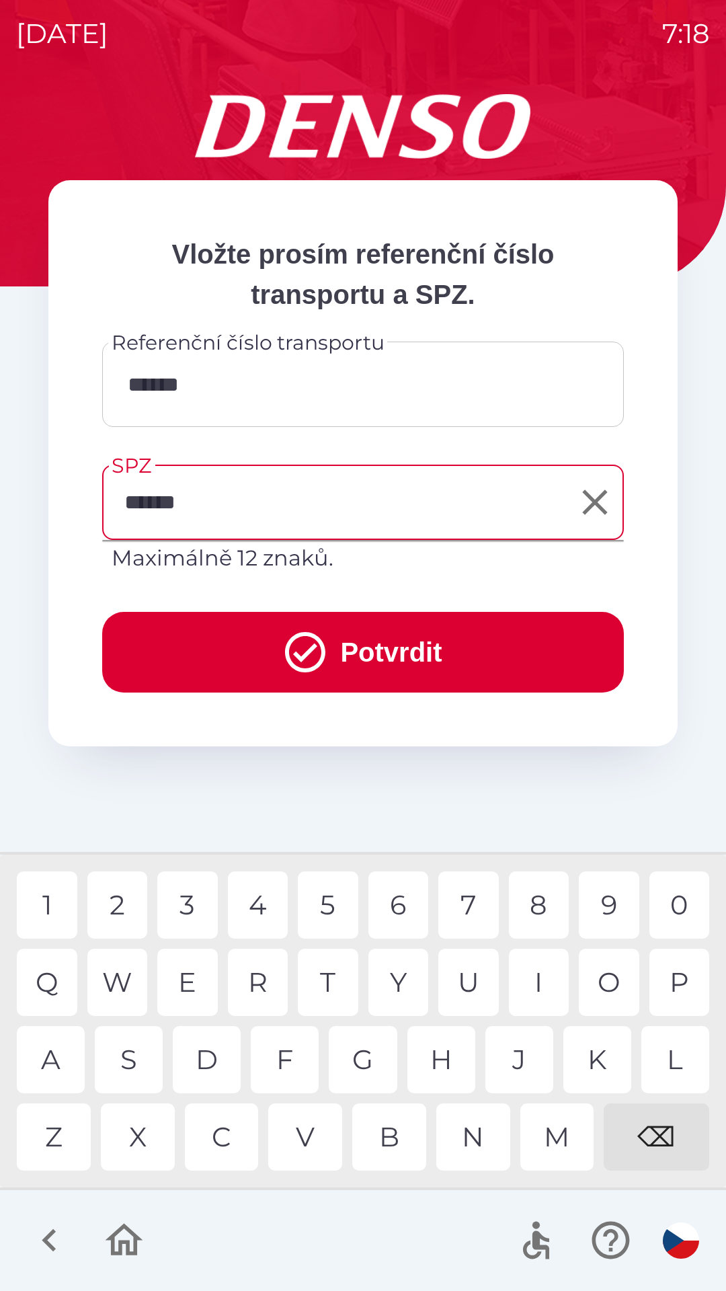
type input "*******"
click at [528, 897] on div "8" at bounding box center [539, 904] width 61 height 67
click at [327, 652] on button "Potvrdit" at bounding box center [363, 652] width 522 height 81
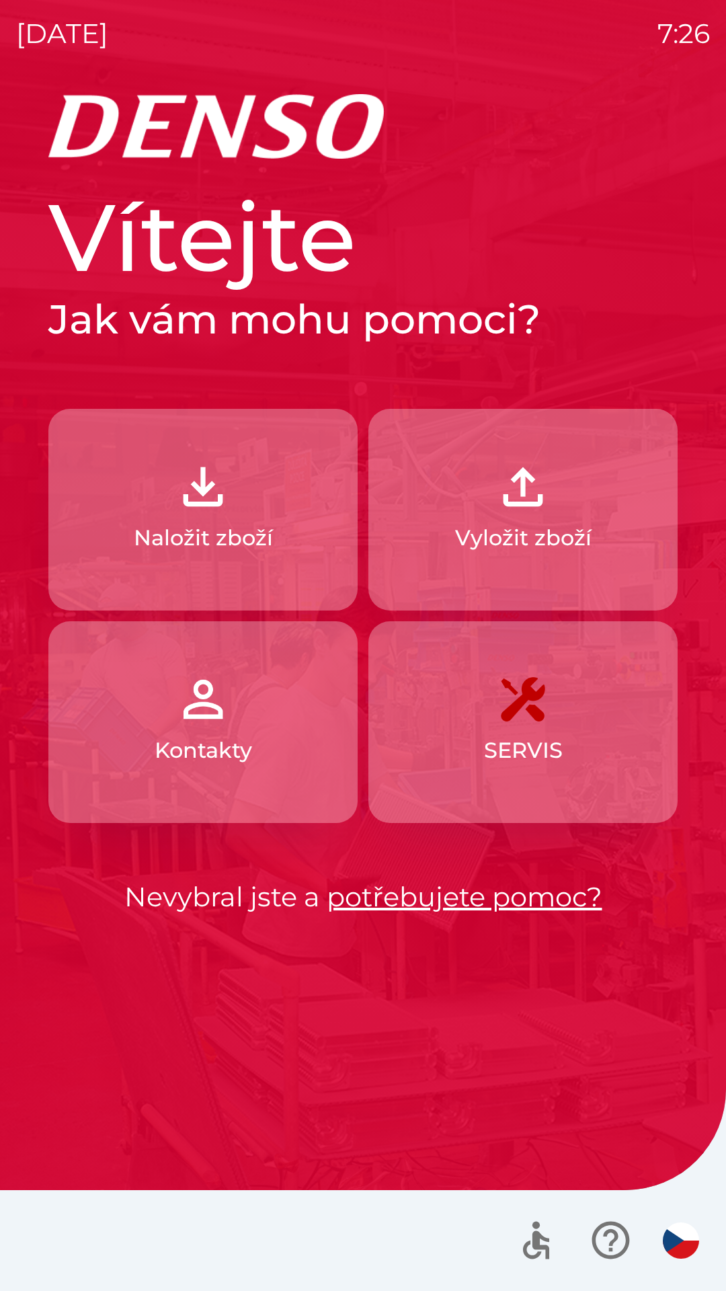
click at [251, 494] on button "Naložit zboží" at bounding box center [202, 510] width 309 height 202
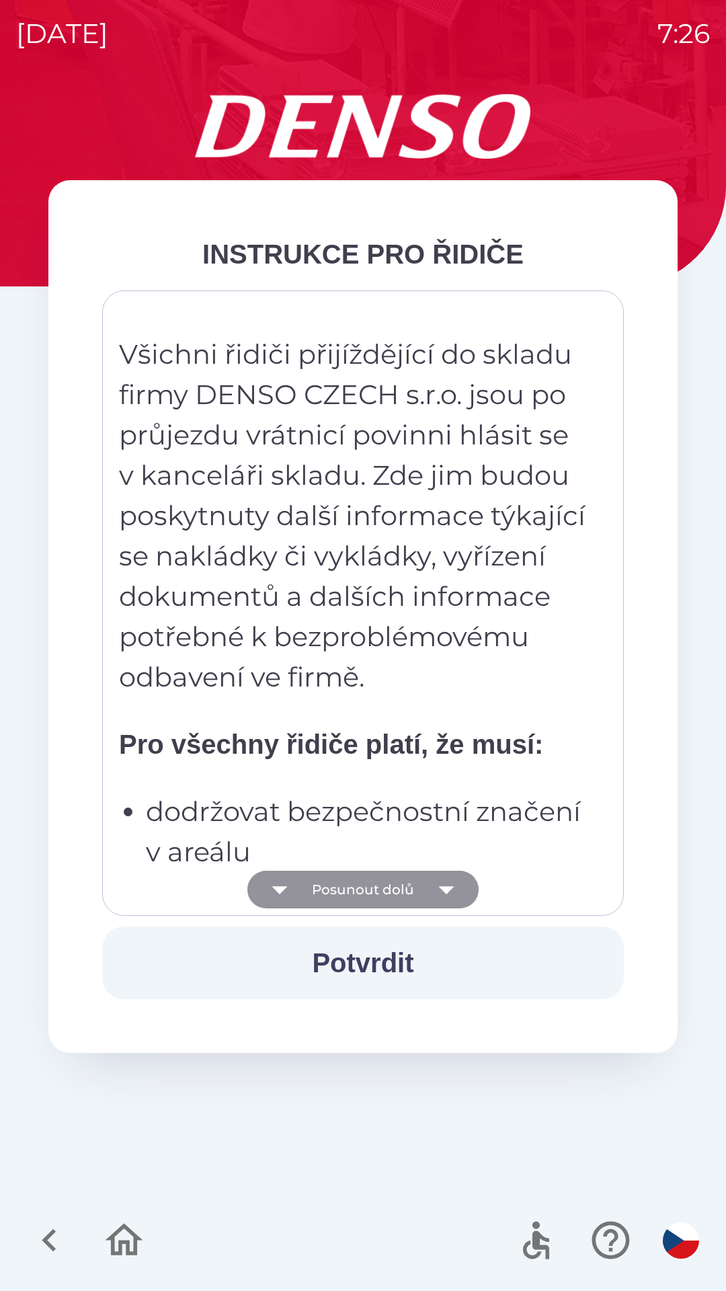
click at [419, 888] on button "Posunout dolů" at bounding box center [362, 890] width 231 height 38
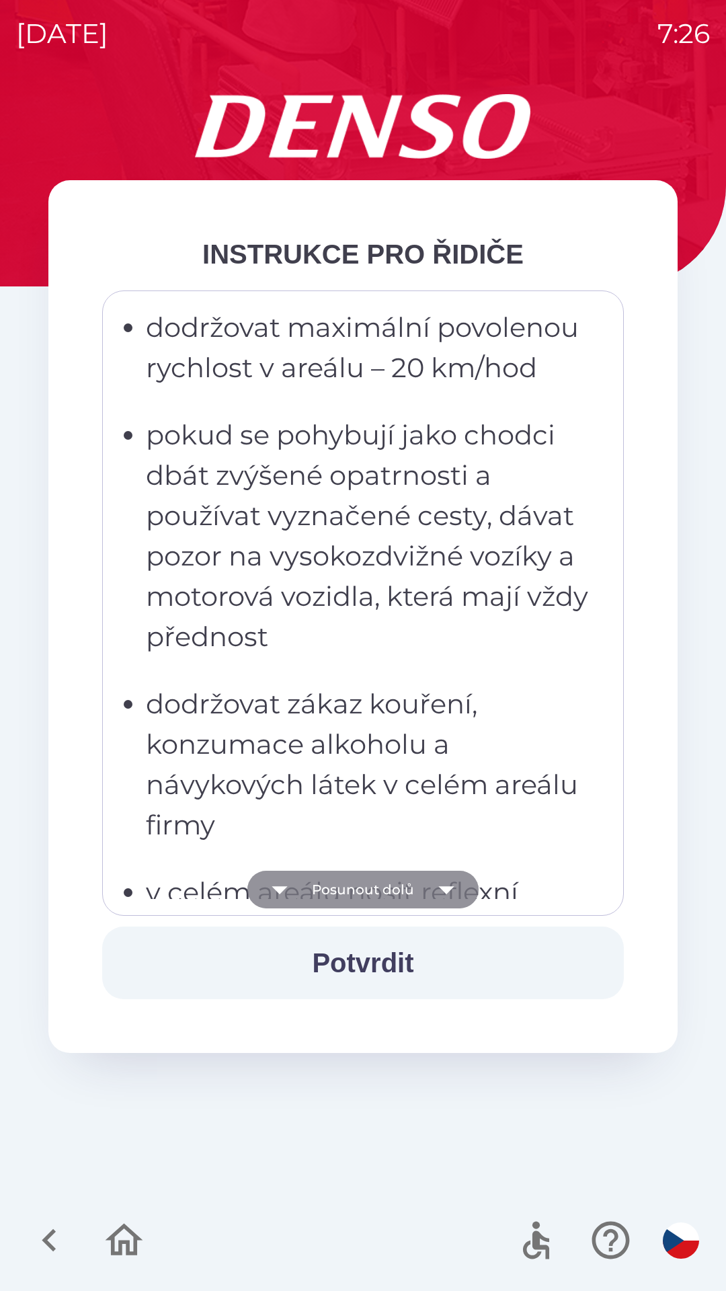
click at [422, 883] on button "Posunout dolů" at bounding box center [362, 890] width 231 height 38
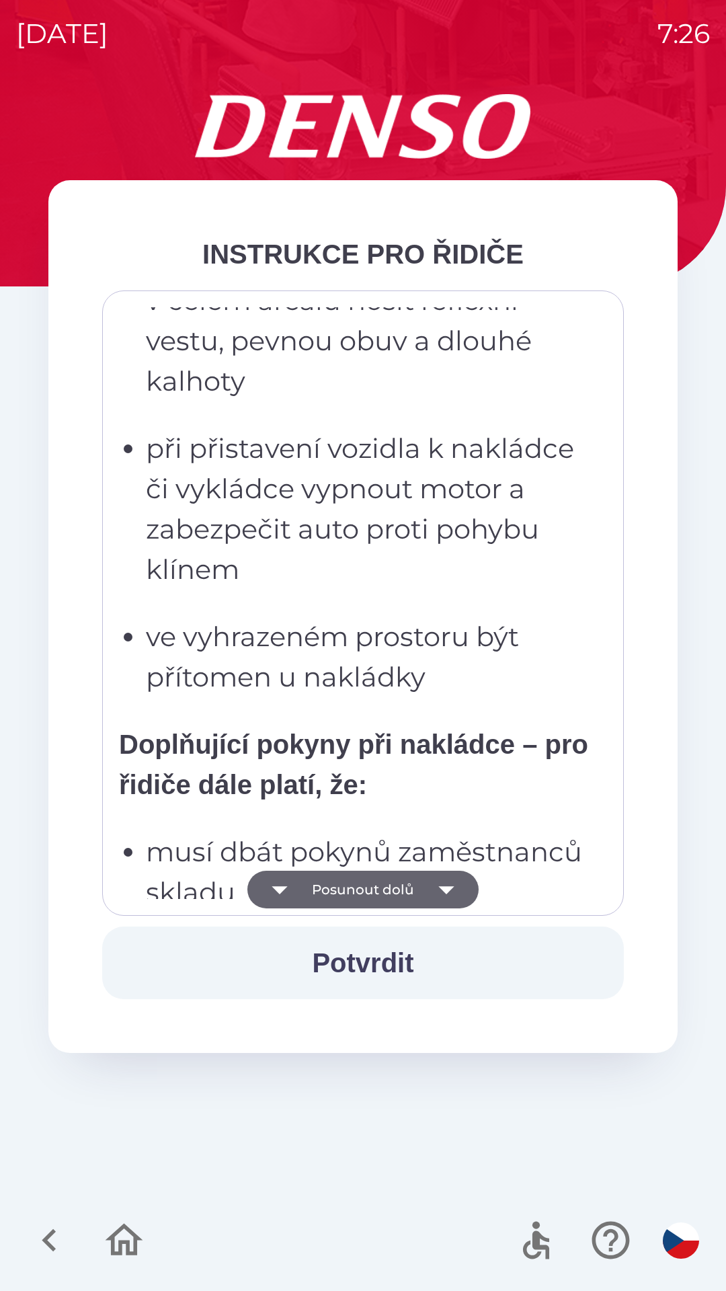
click at [428, 885] on icon "button" at bounding box center [447, 890] width 38 height 38
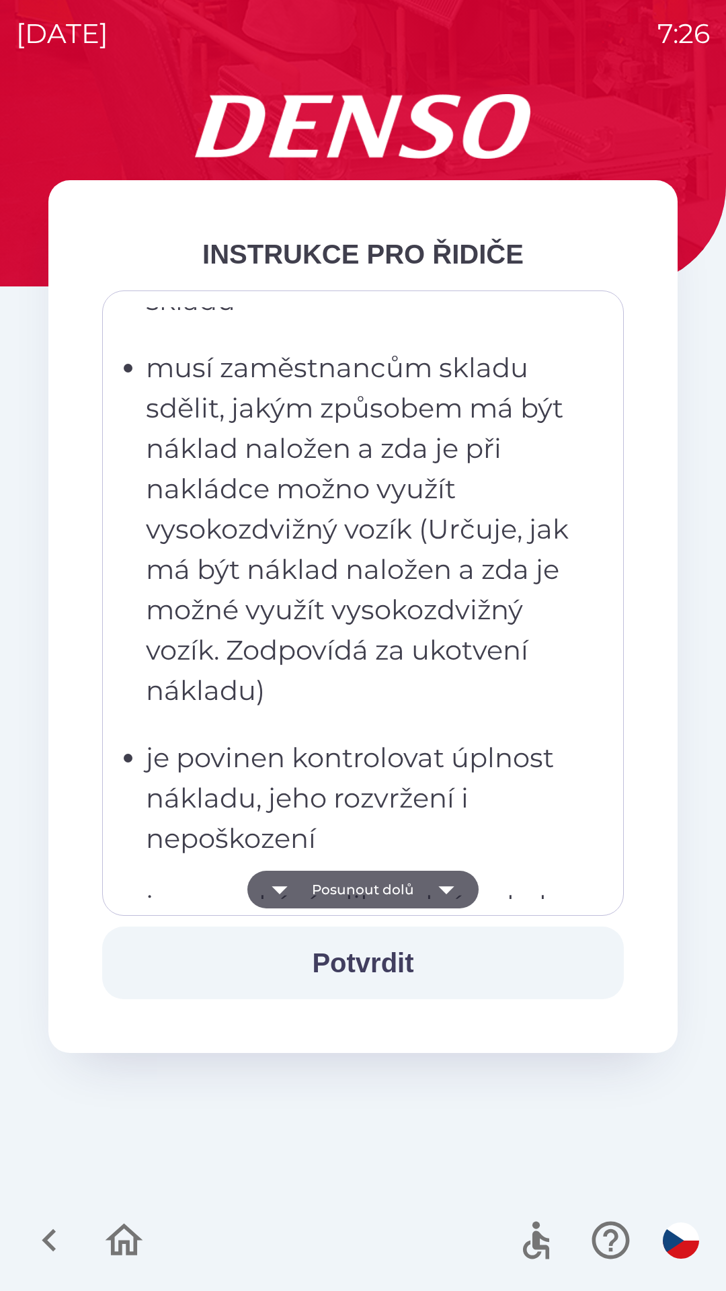
click at [429, 888] on icon "button" at bounding box center [447, 890] width 38 height 38
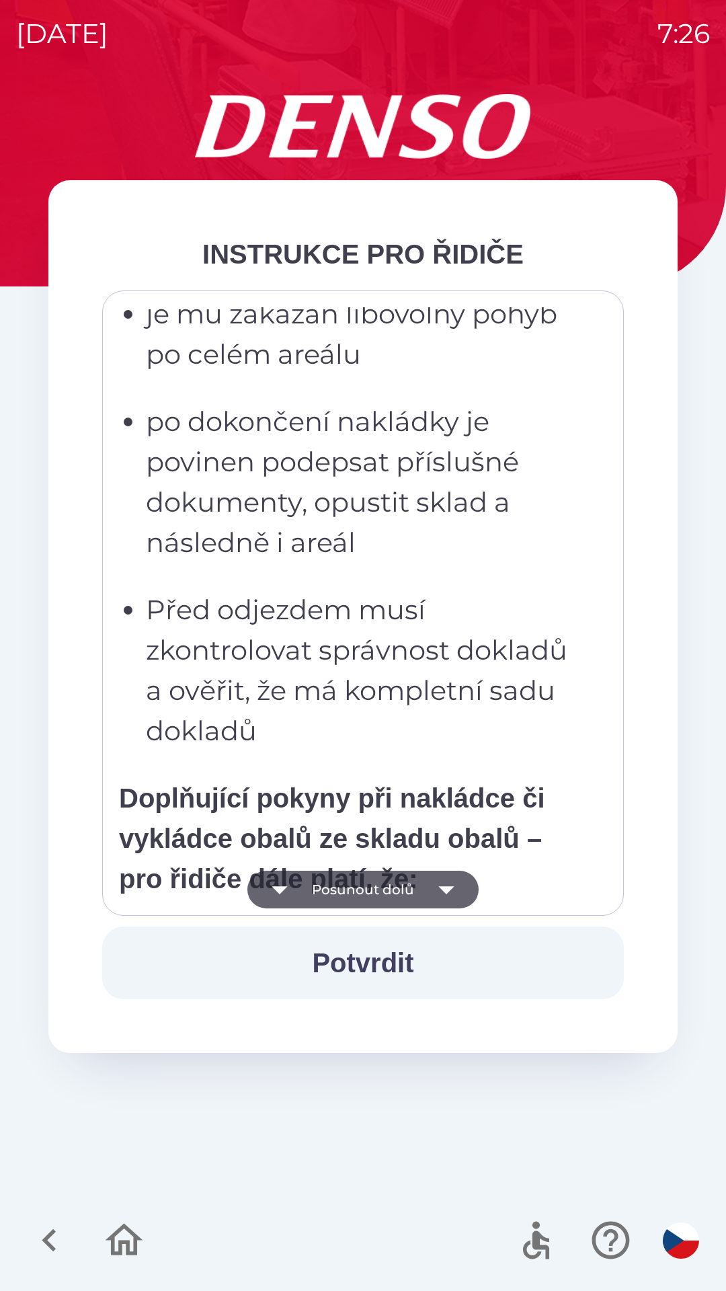
click at [434, 892] on icon "button" at bounding box center [447, 890] width 38 height 38
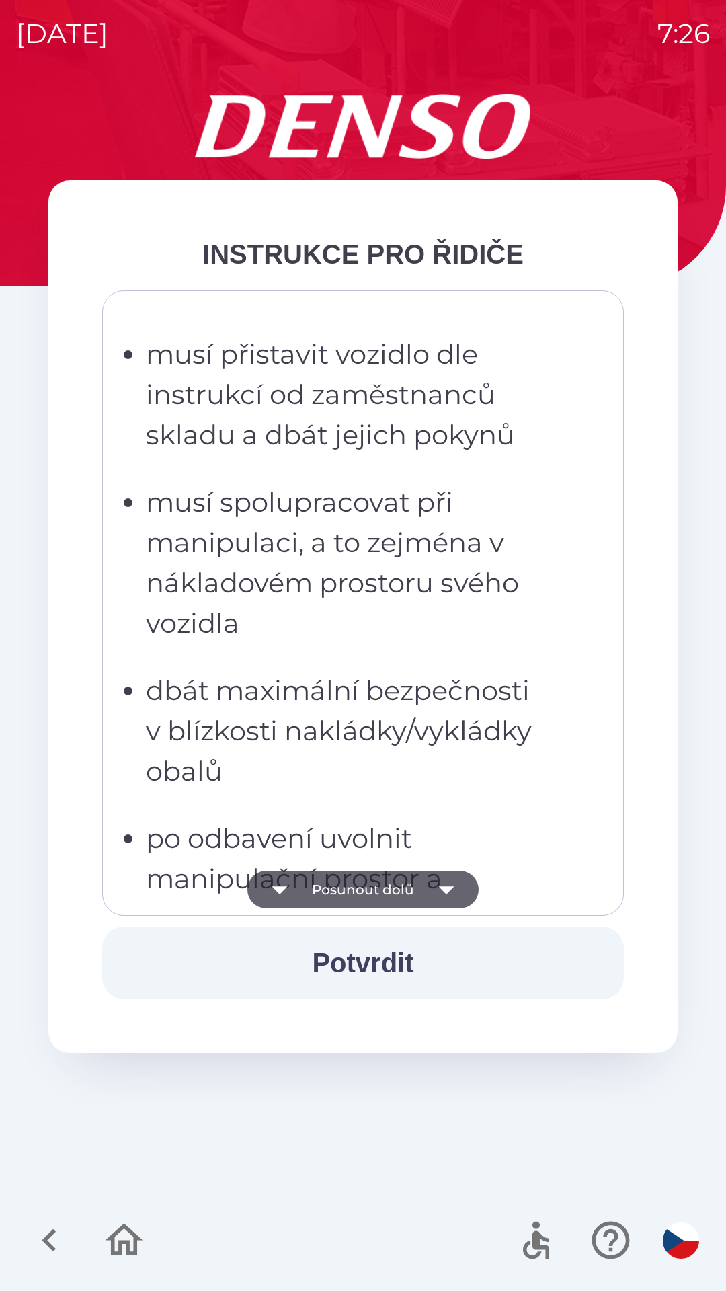
click at [440, 892] on icon "button" at bounding box center [447, 890] width 38 height 38
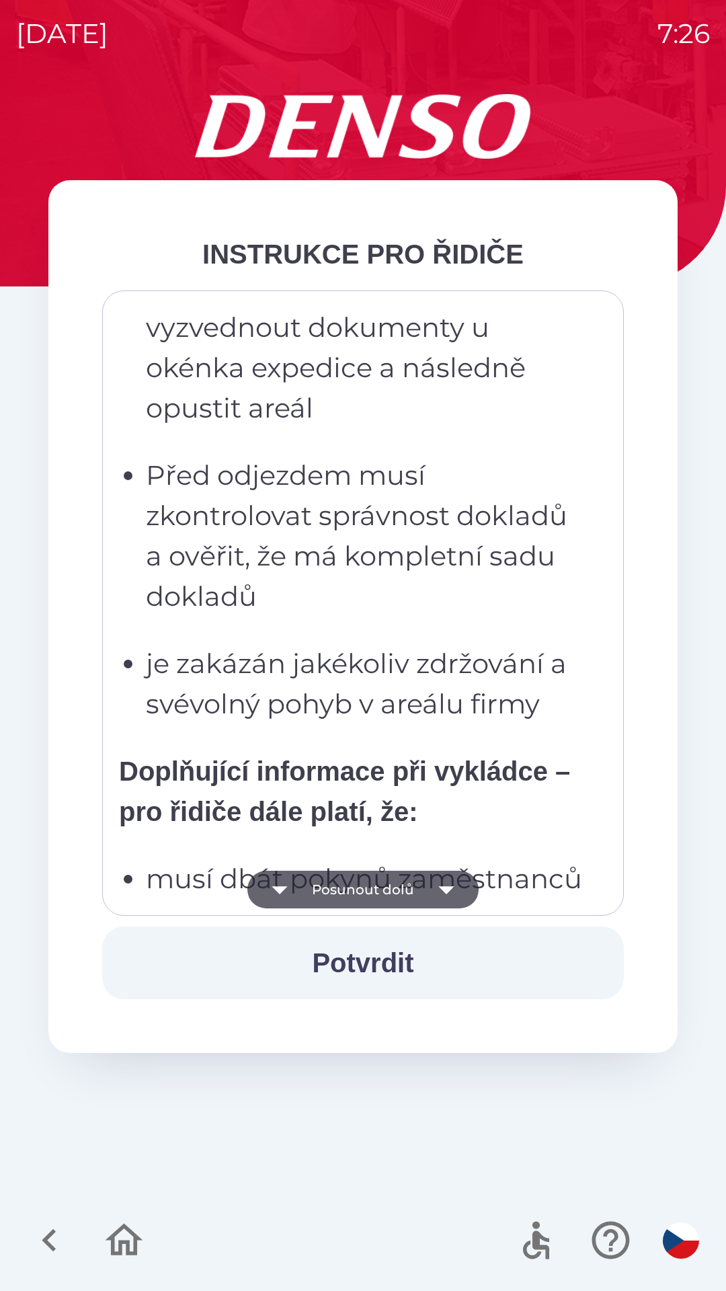
click at [440, 891] on icon "button" at bounding box center [447, 890] width 38 height 38
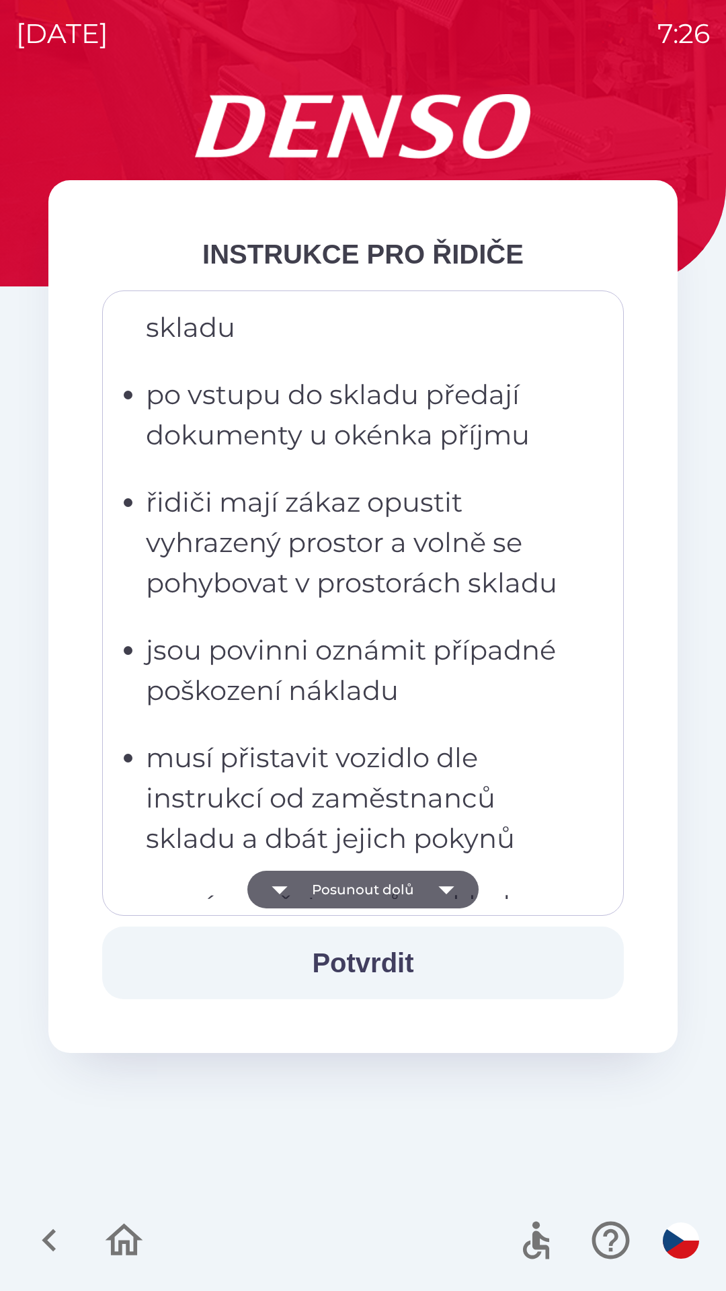
click at [438, 888] on icon "button" at bounding box center [447, 890] width 38 height 38
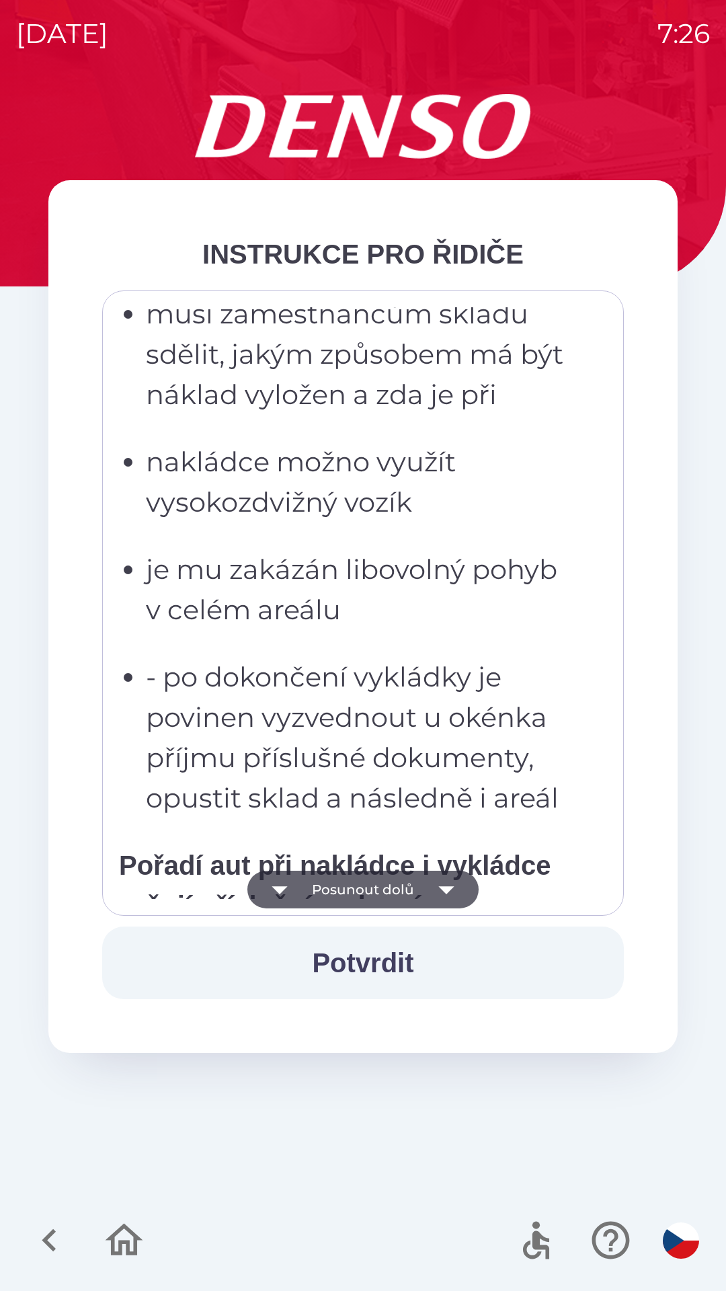
click at [435, 888] on icon "button" at bounding box center [447, 890] width 38 height 38
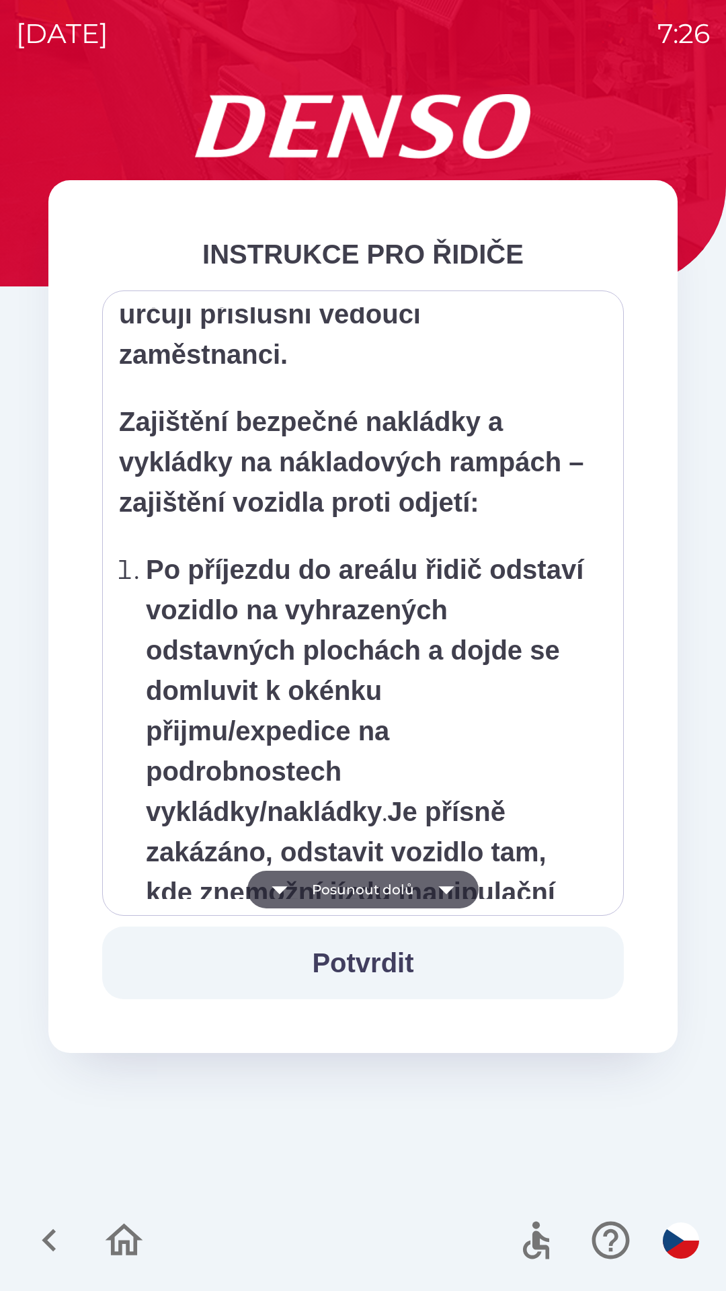
click at [440, 887] on icon "button" at bounding box center [445, 890] width 15 height 8
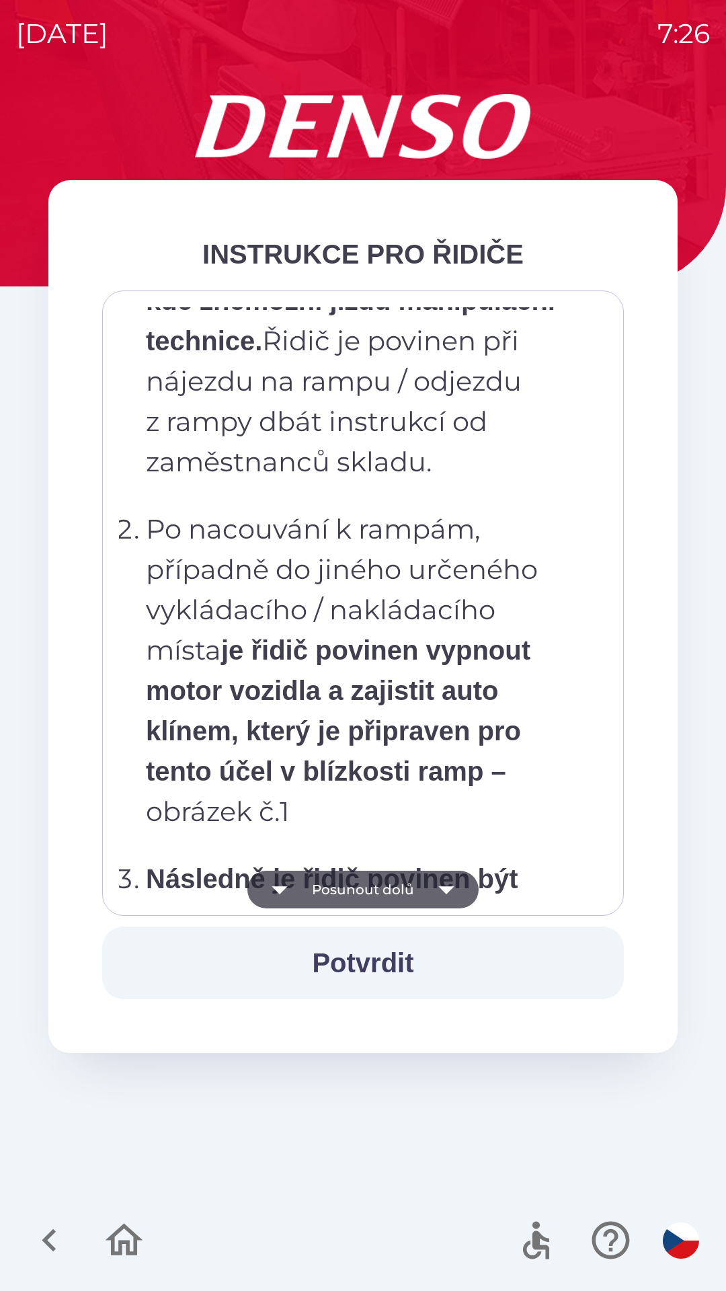
click at [434, 885] on icon "button" at bounding box center [447, 890] width 38 height 38
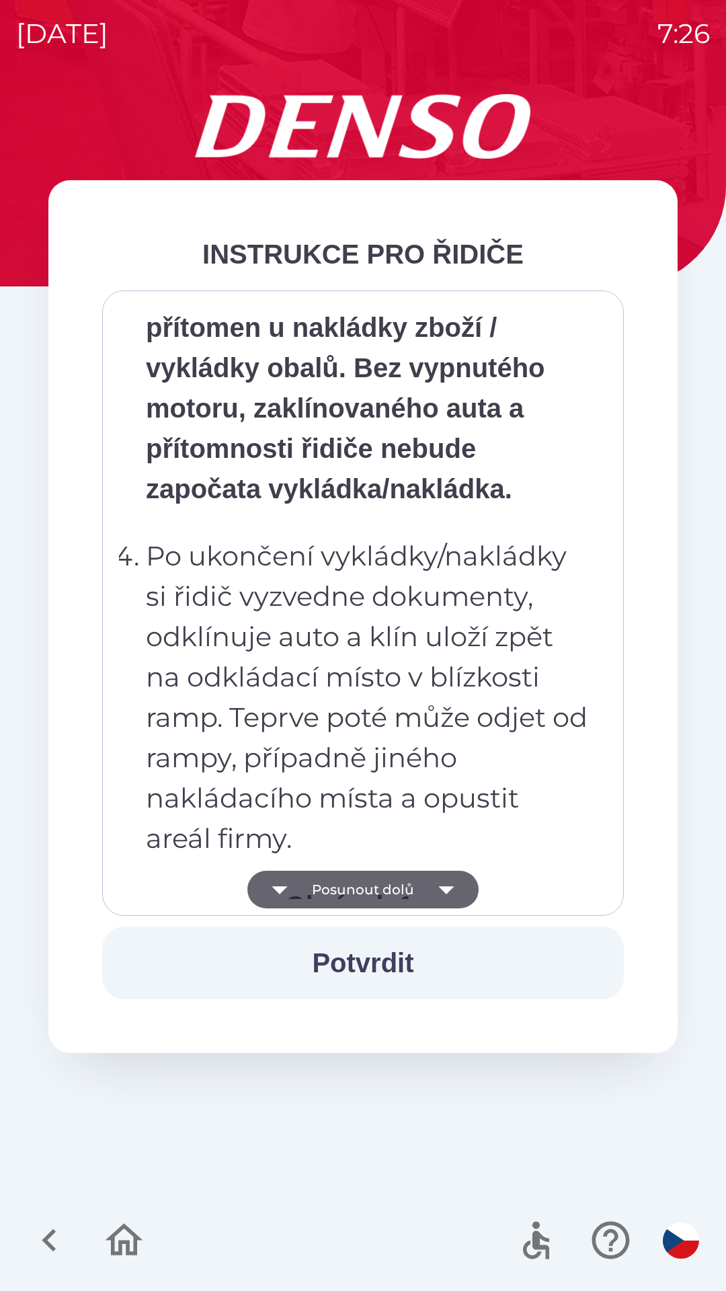
click at [432, 887] on icon "button" at bounding box center [447, 890] width 38 height 38
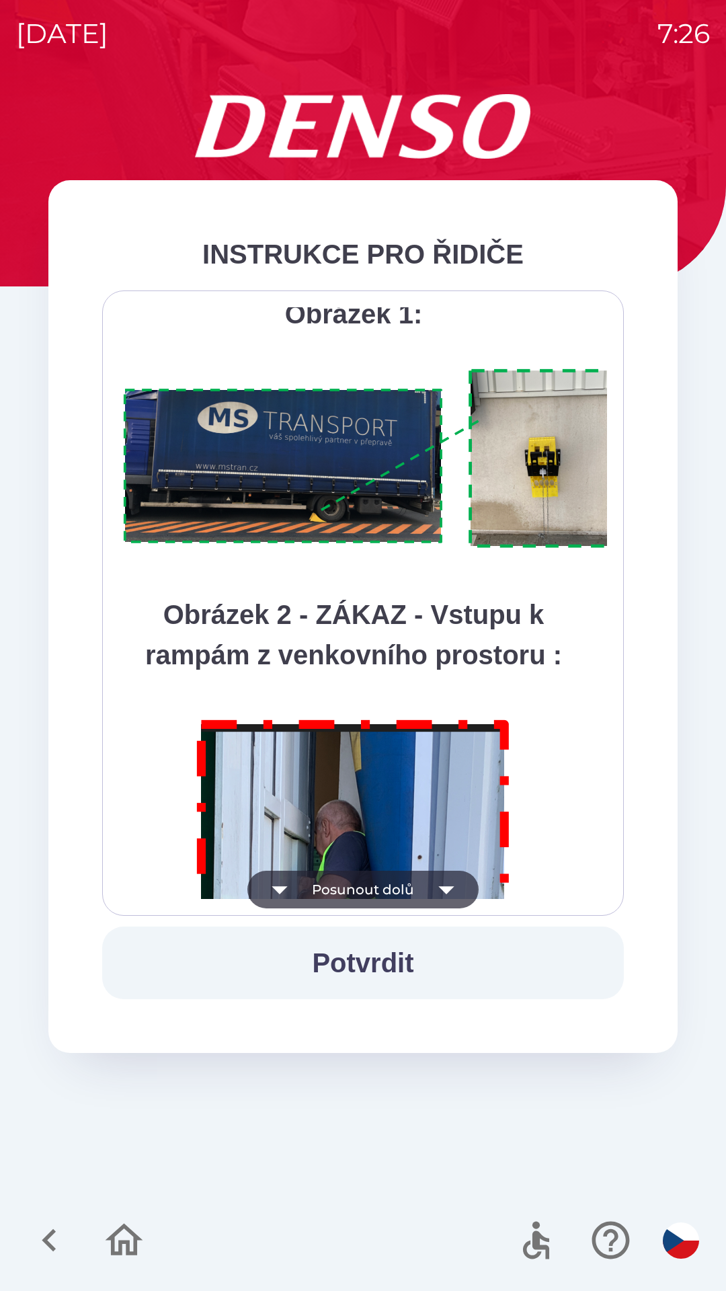
click at [426, 889] on button "Posunout dolů" at bounding box center [362, 890] width 231 height 38
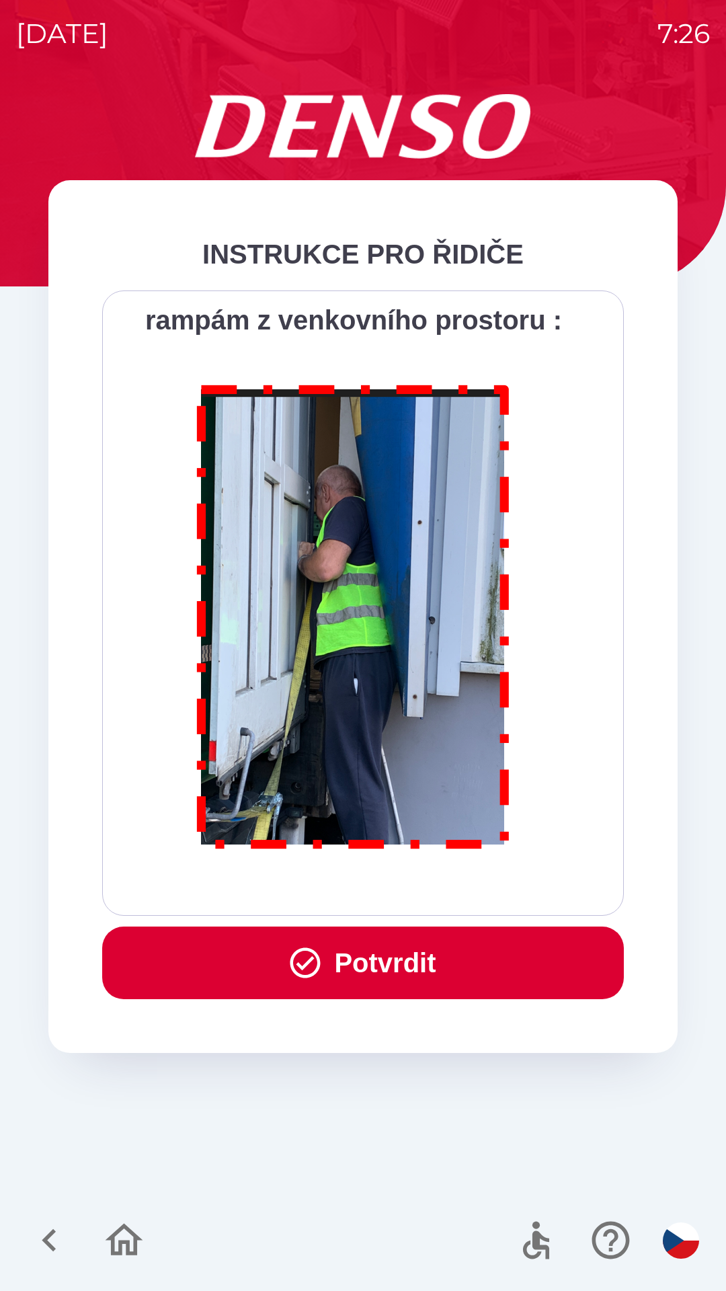
click at [439, 966] on button "Potvrdit" at bounding box center [363, 962] width 522 height 73
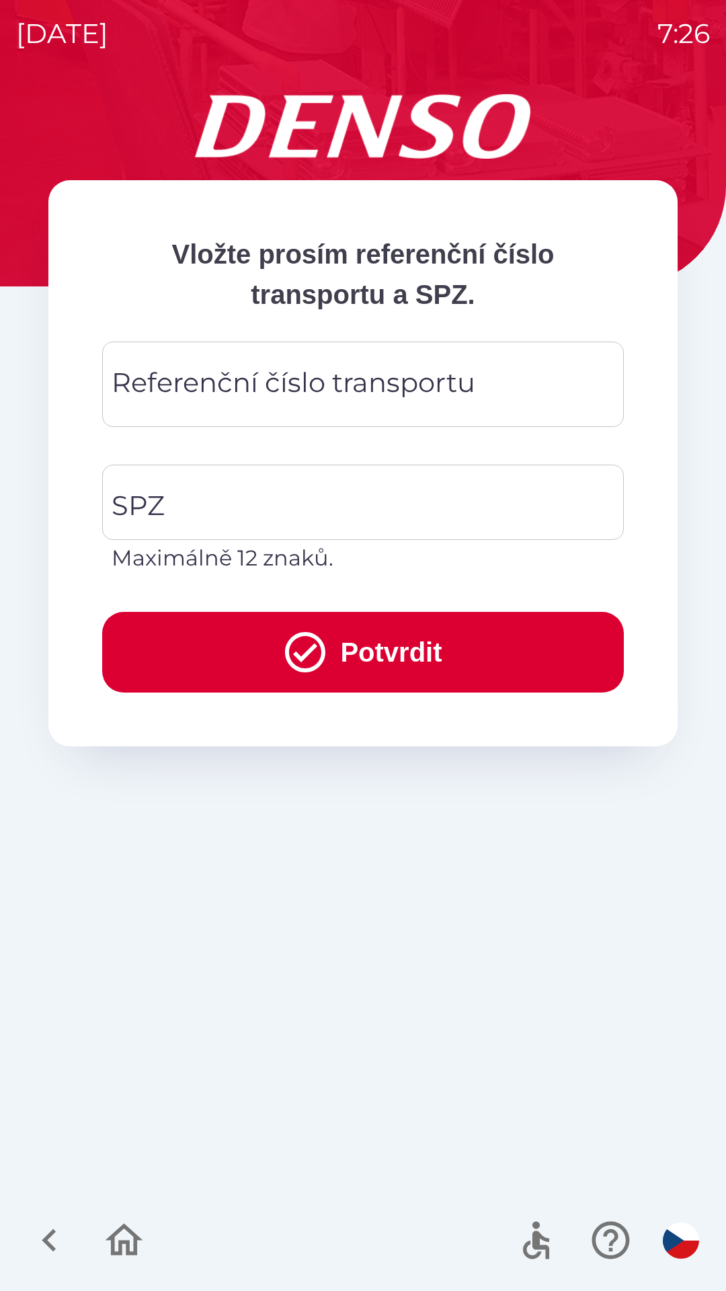
click at [311, 362] on input "Referenční číslo transportu" at bounding box center [362, 384] width 489 height 53
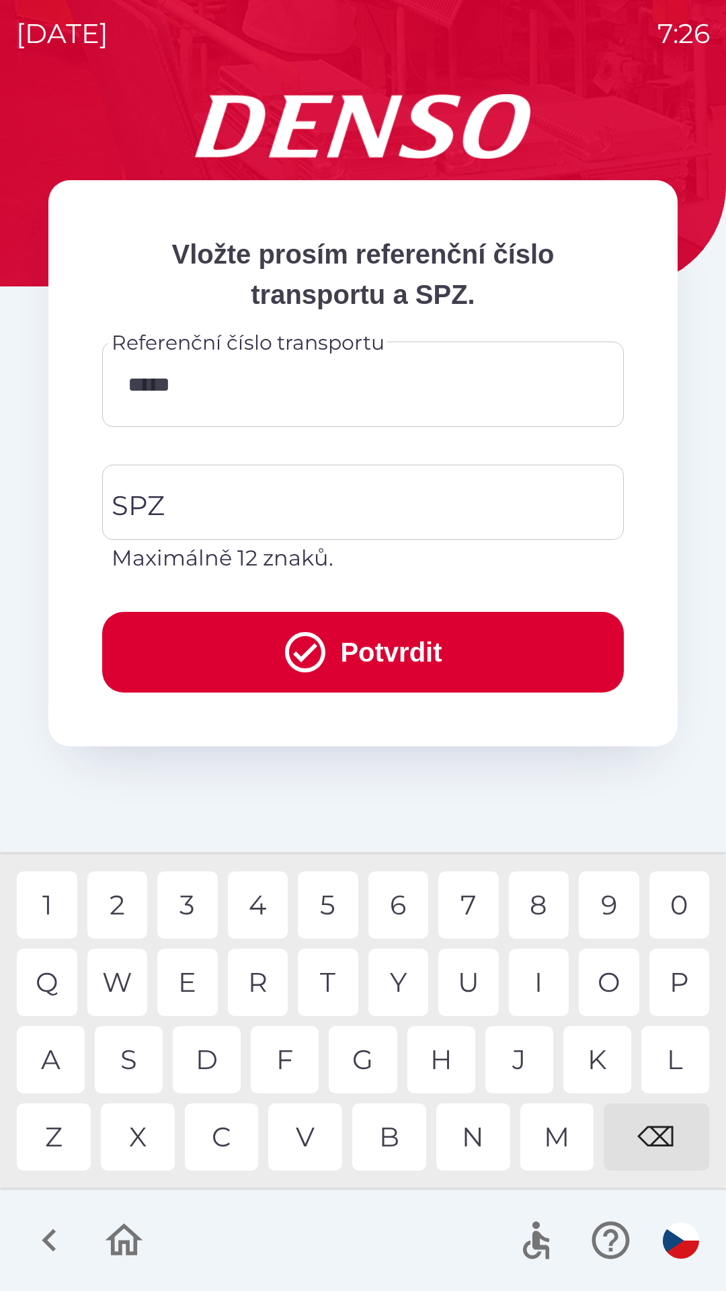
click at [681, 903] on div "0" at bounding box center [679, 904] width 61 height 67
click at [56, 889] on div "1" at bounding box center [47, 904] width 61 height 67
click at [119, 980] on div "W" at bounding box center [117, 982] width 61 height 67
click at [204, 906] on div "3" at bounding box center [187, 904] width 61 height 67
type input "*********"
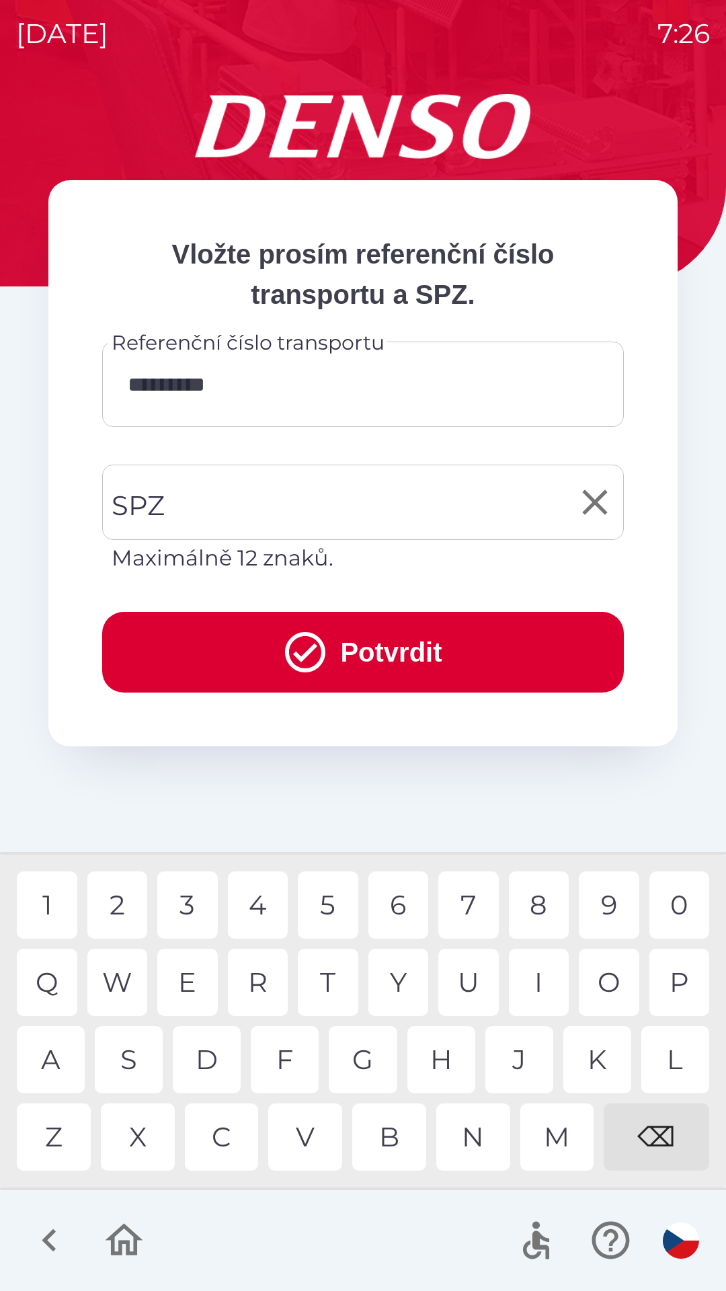
click at [290, 495] on input "SPZ" at bounding box center [352, 502] width 489 height 63
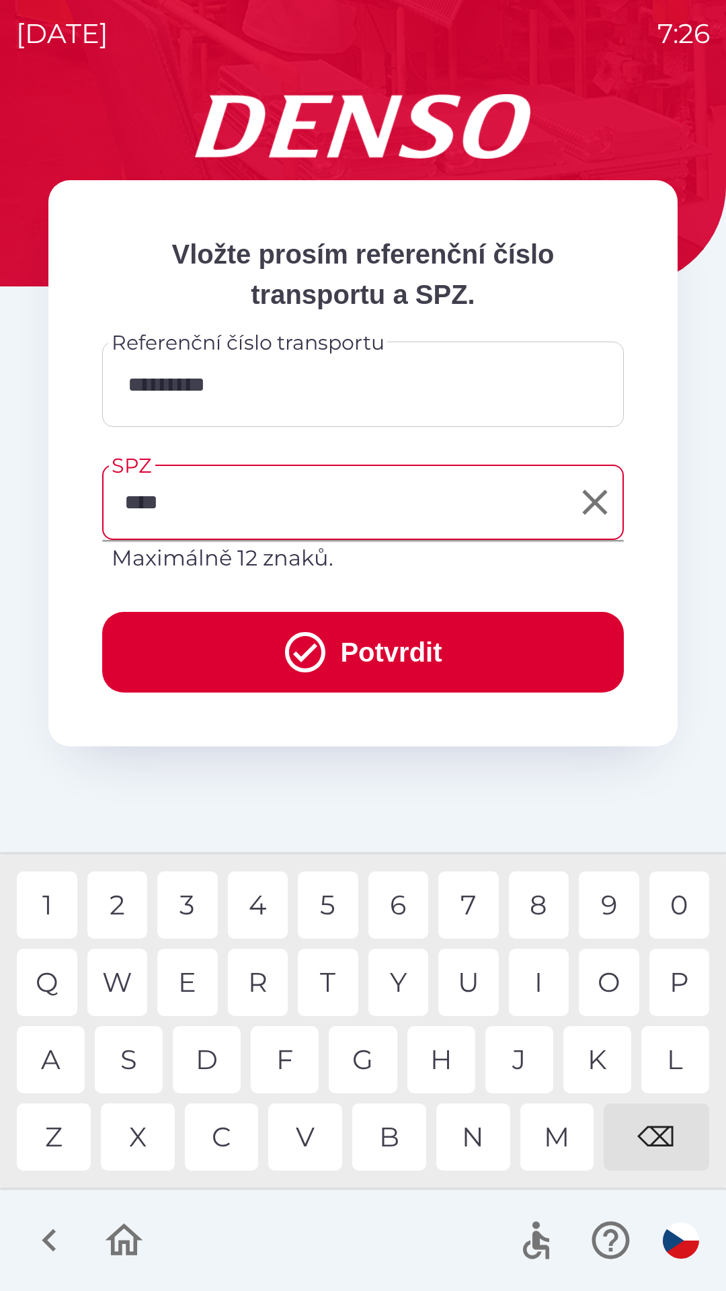
click at [606, 900] on div "9" at bounding box center [609, 904] width 61 height 67
click at [57, 904] on div "1" at bounding box center [47, 904] width 61 height 67
click at [390, 891] on div "6" at bounding box center [398, 904] width 61 height 67
type input "*******"
click at [211, 387] on input "*********" at bounding box center [362, 384] width 489 height 53
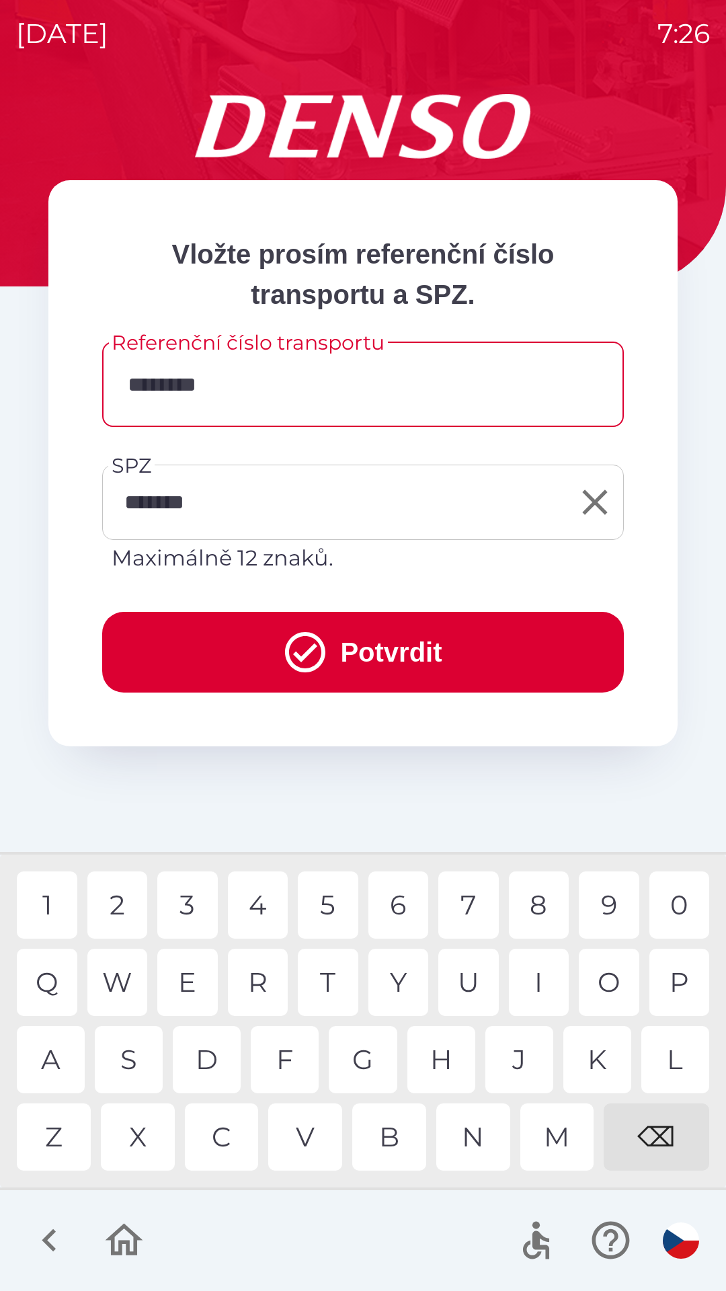
click at [664, 1137] on div "⌫" at bounding box center [657, 1136] width 106 height 67
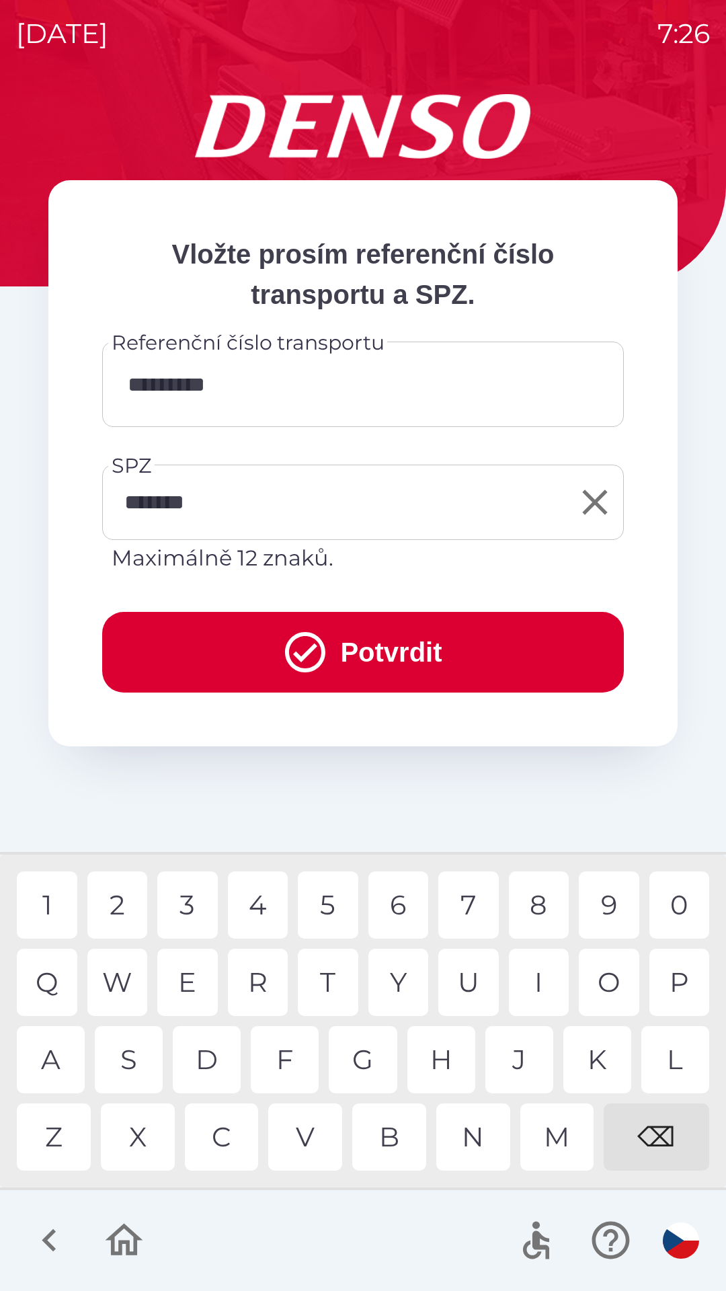
click at [138, 885] on div "2" at bounding box center [117, 904] width 61 height 67
click at [662, 1132] on div "⌫" at bounding box center [657, 1136] width 106 height 67
click at [199, 912] on div "3" at bounding box center [187, 904] width 61 height 67
type input "*********"
click at [315, 641] on icon "submit" at bounding box center [305, 652] width 40 height 40
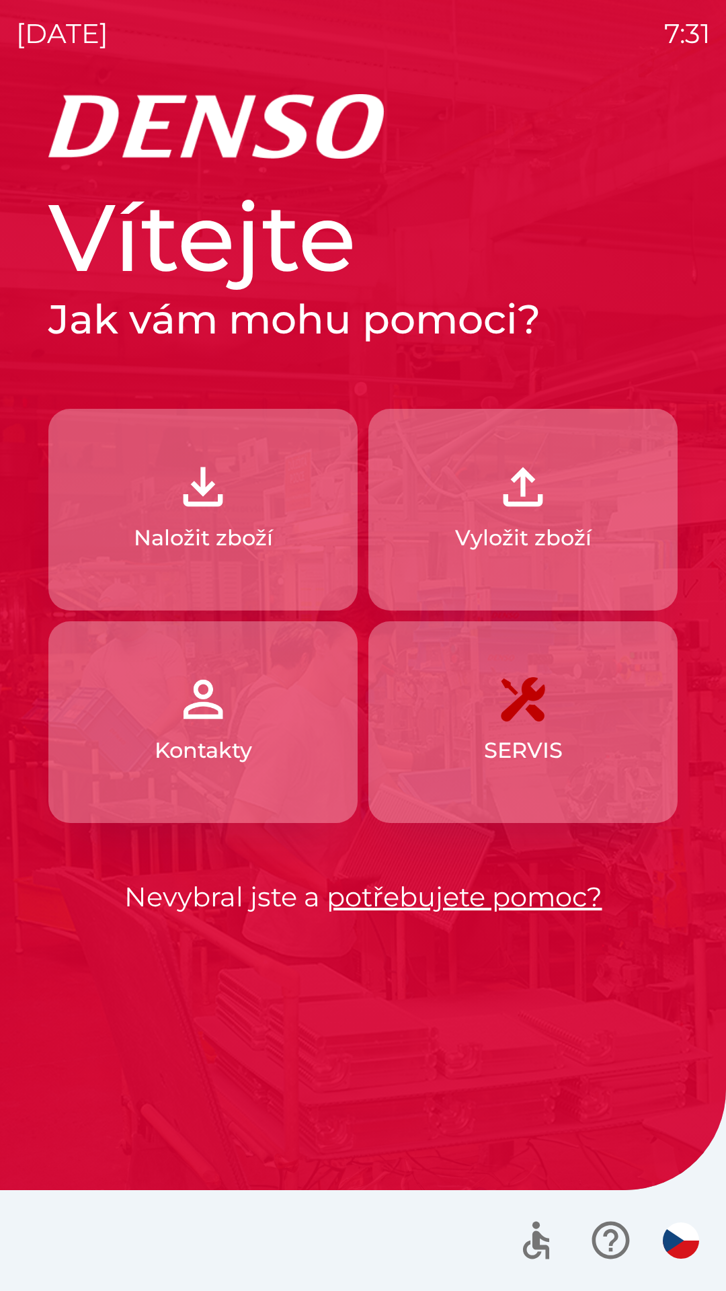
click at [530, 486] on img "button" at bounding box center [522, 486] width 59 height 59
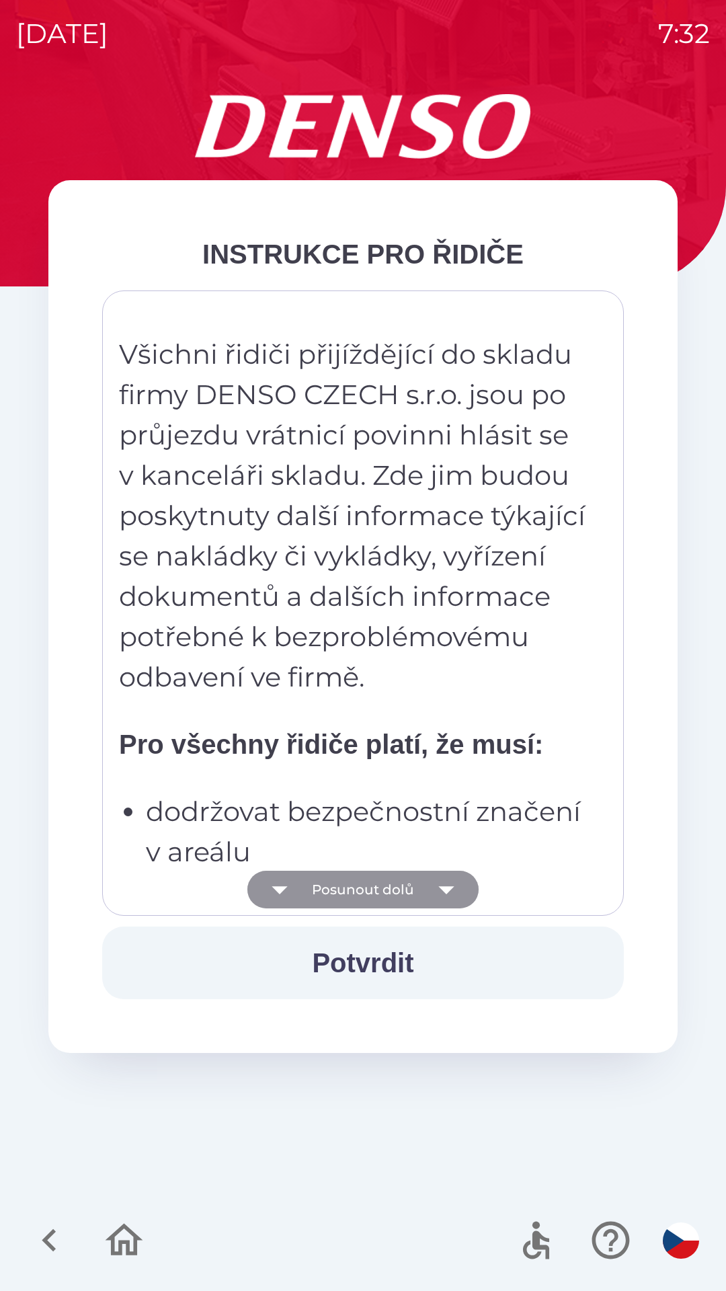
click at [446, 889] on icon "button" at bounding box center [445, 890] width 15 height 8
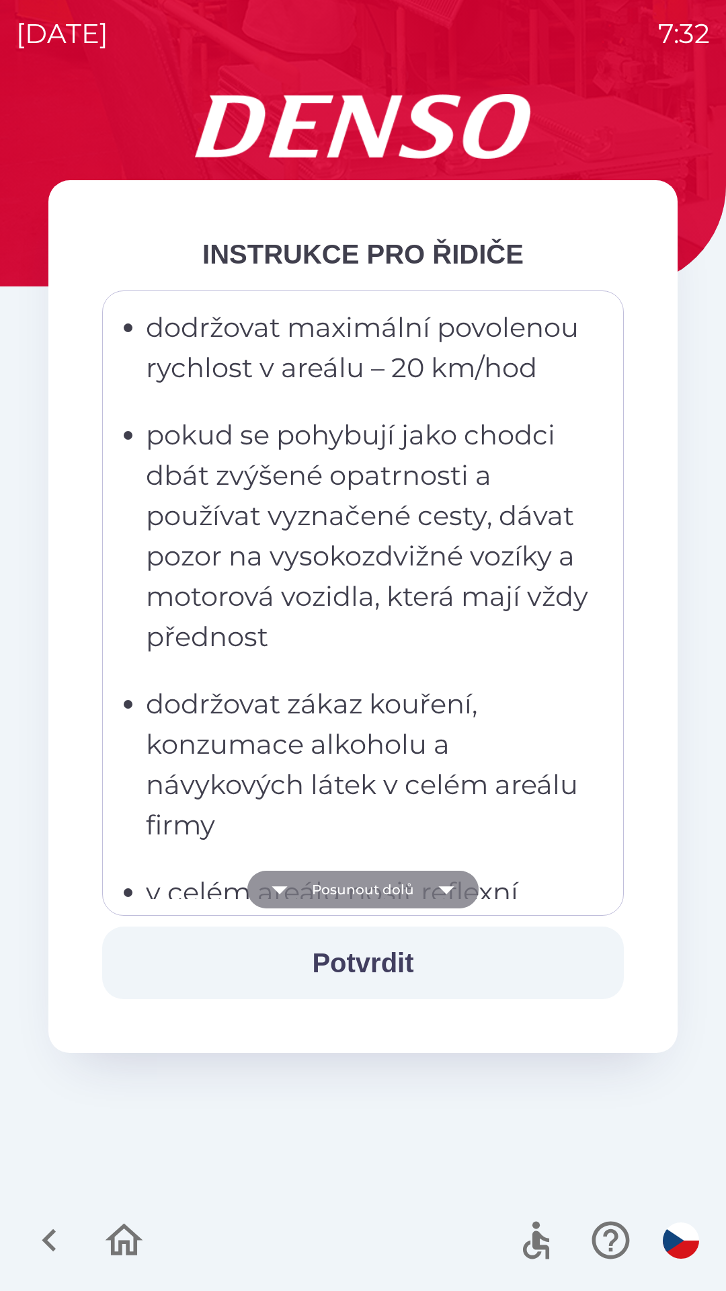
click at [448, 888] on icon "button" at bounding box center [445, 890] width 15 height 8
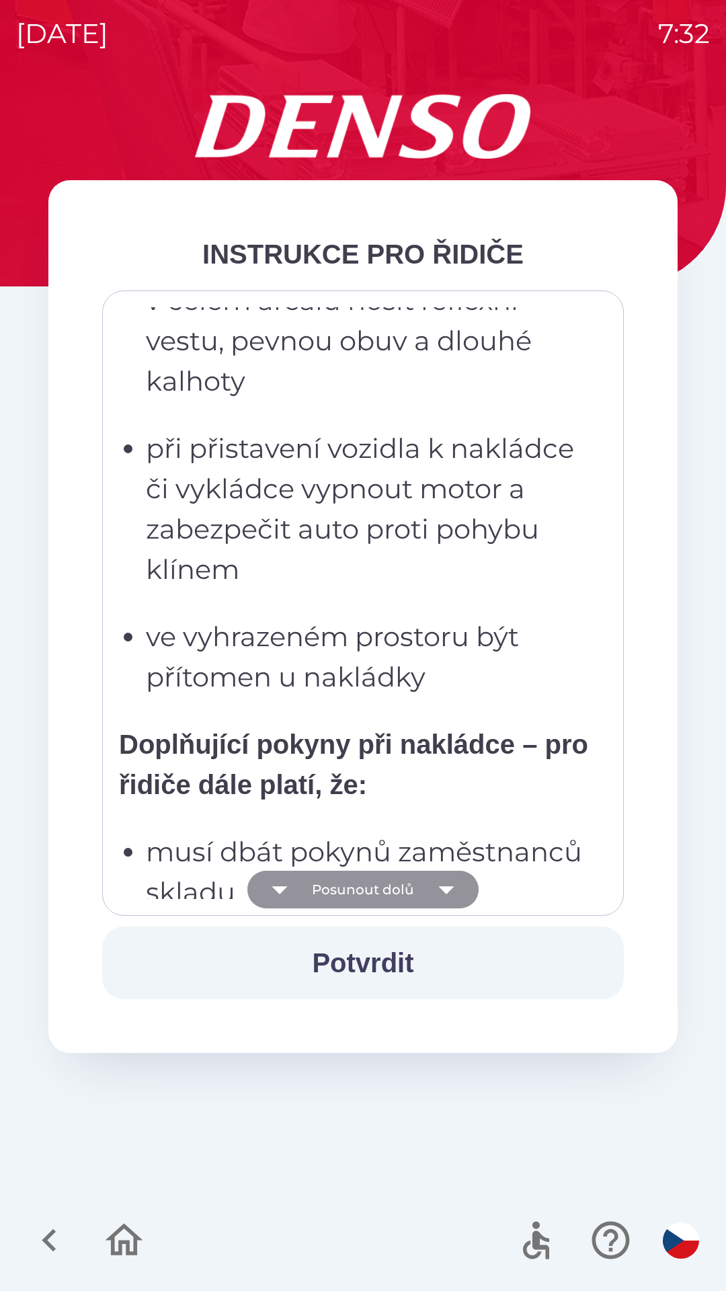
click at [446, 887] on icon "button" at bounding box center [445, 890] width 15 height 8
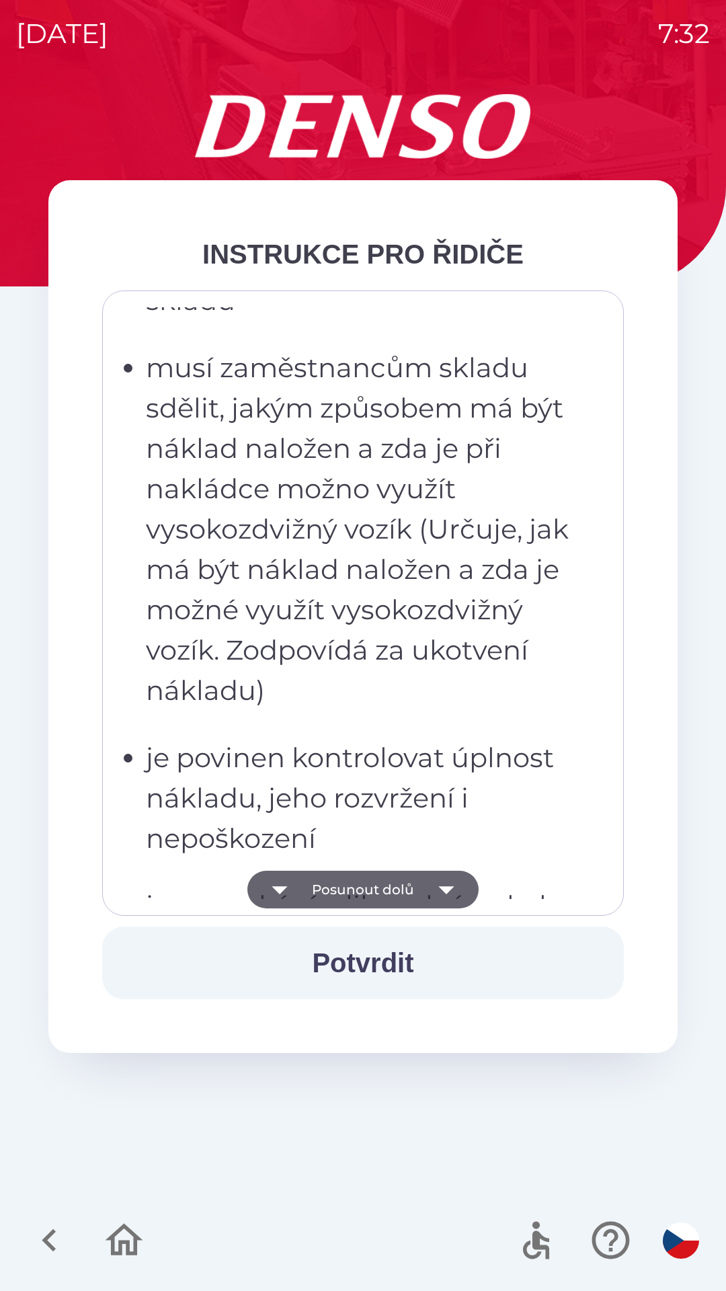
click at [451, 887] on icon "button" at bounding box center [445, 890] width 15 height 8
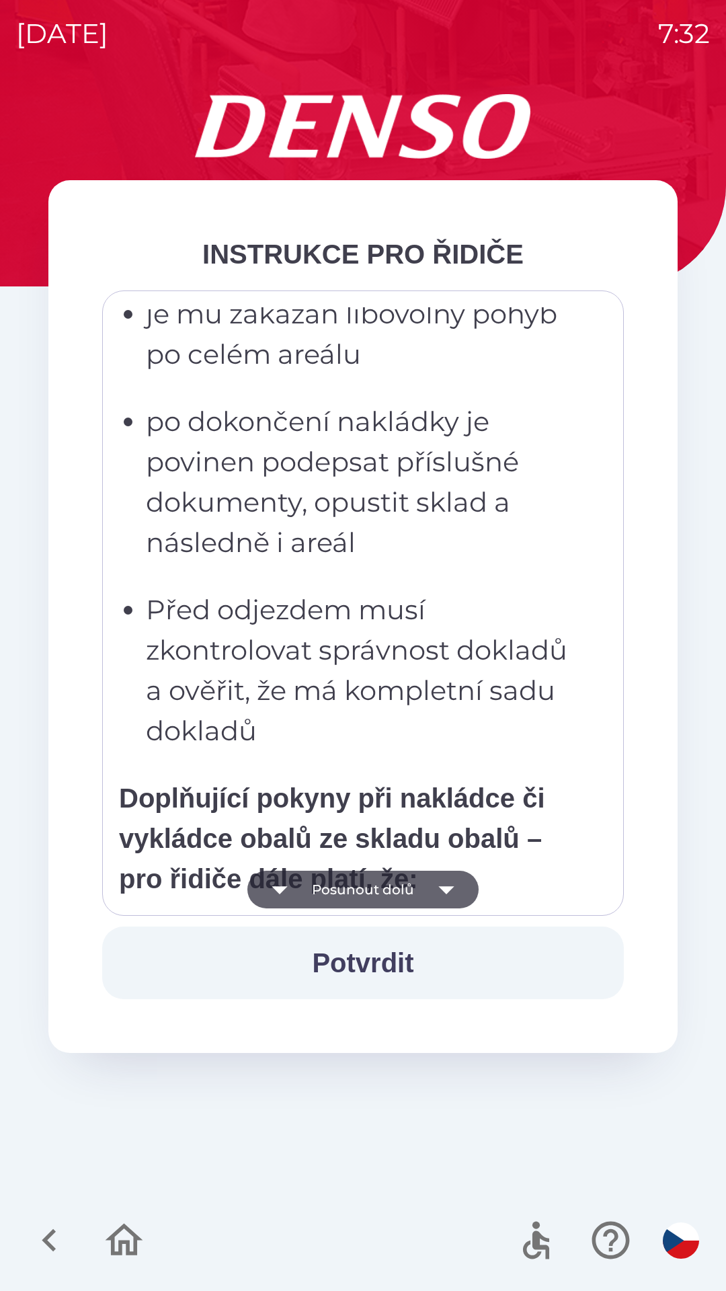
click at [451, 893] on icon "button" at bounding box center [447, 890] width 38 height 38
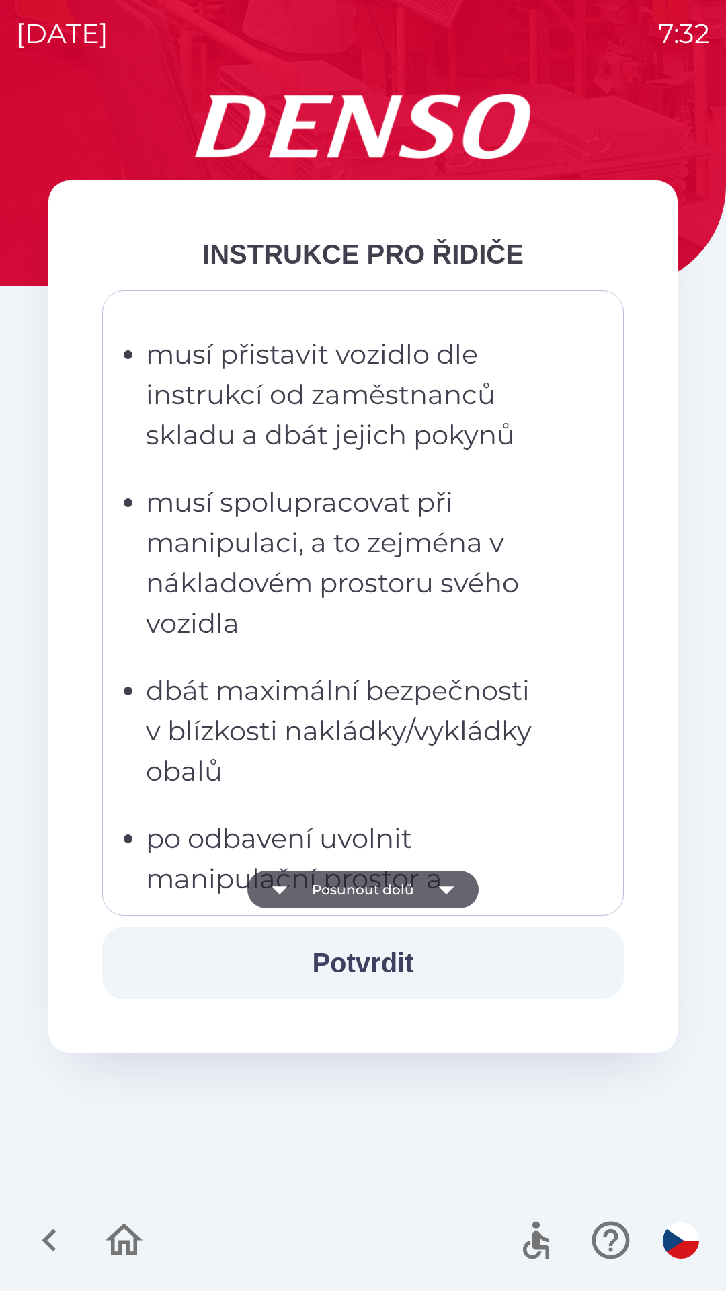
click at [449, 893] on icon "button" at bounding box center [447, 890] width 38 height 38
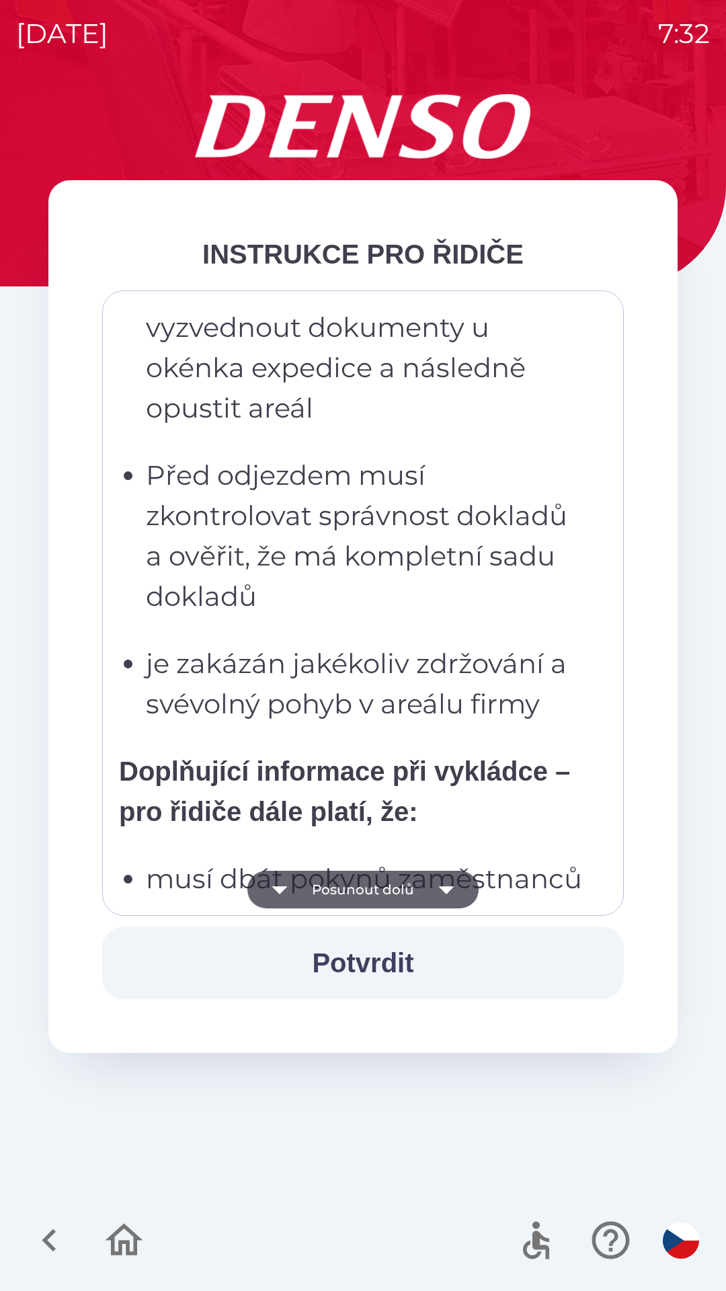
click at [449, 900] on icon "button" at bounding box center [447, 890] width 38 height 38
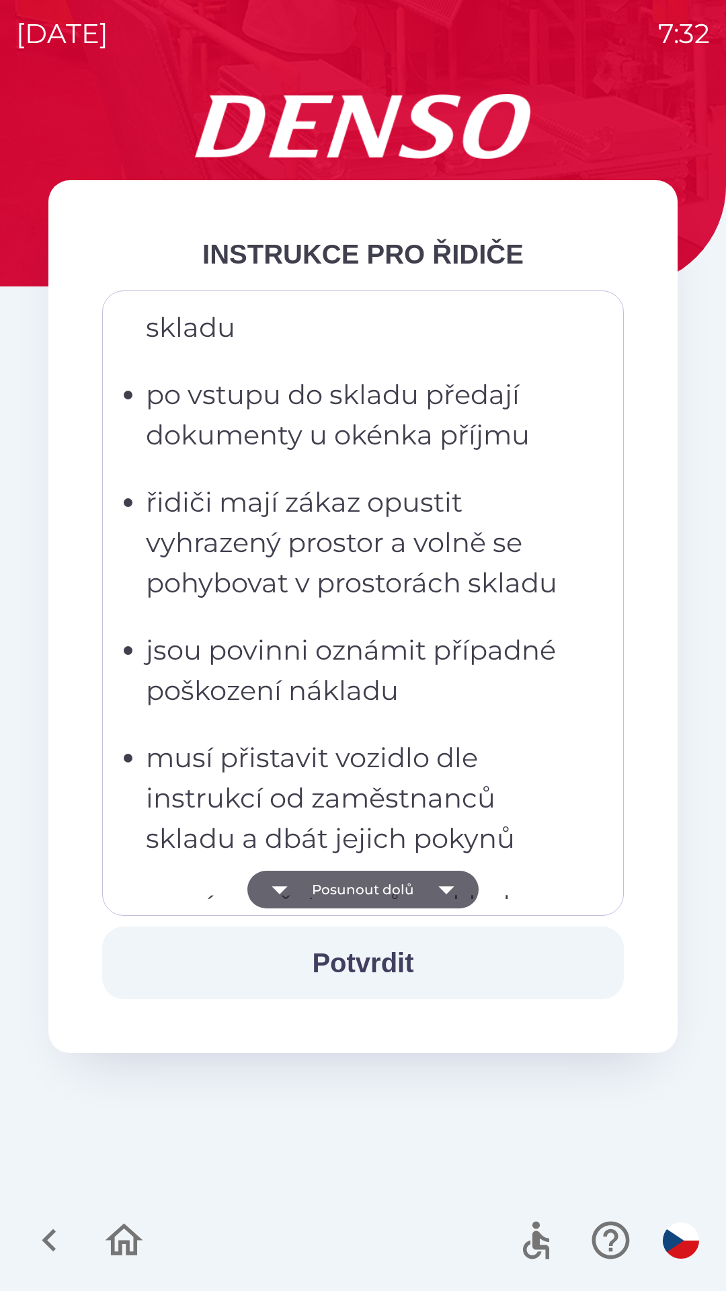
click at [447, 893] on icon "button" at bounding box center [447, 890] width 38 height 38
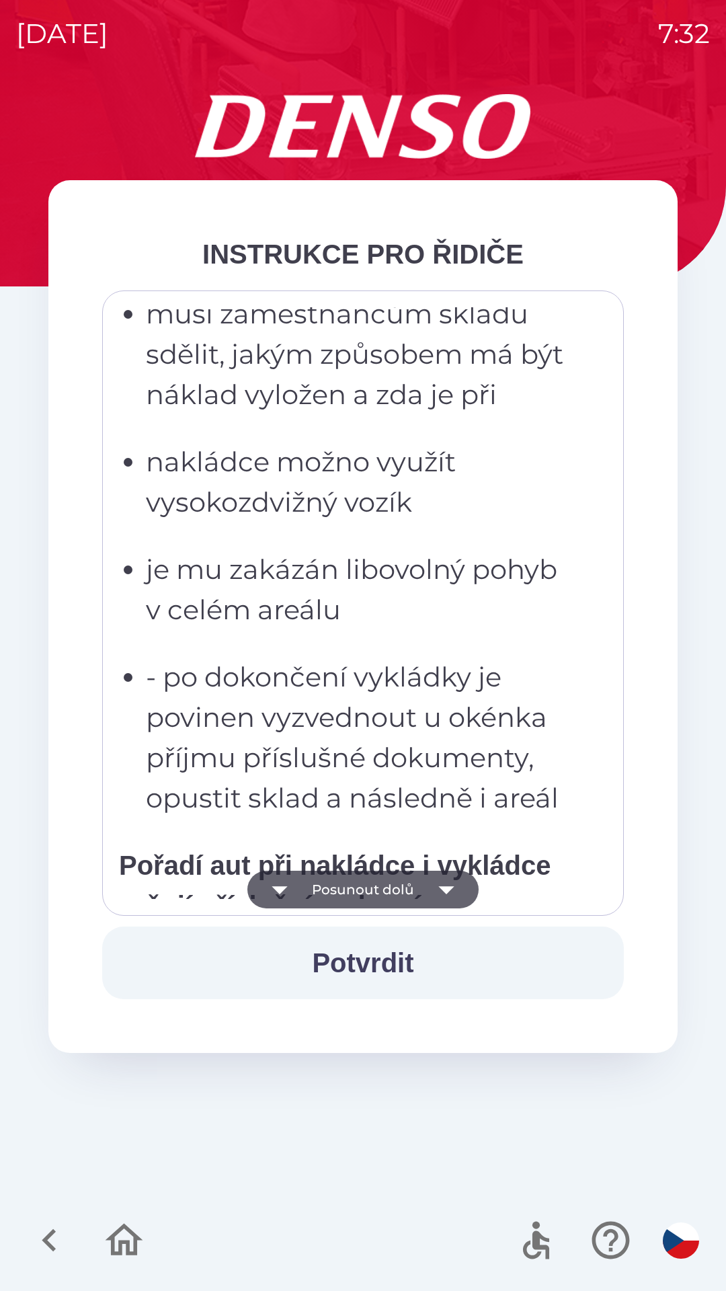
click at [450, 889] on icon "button" at bounding box center [447, 890] width 38 height 38
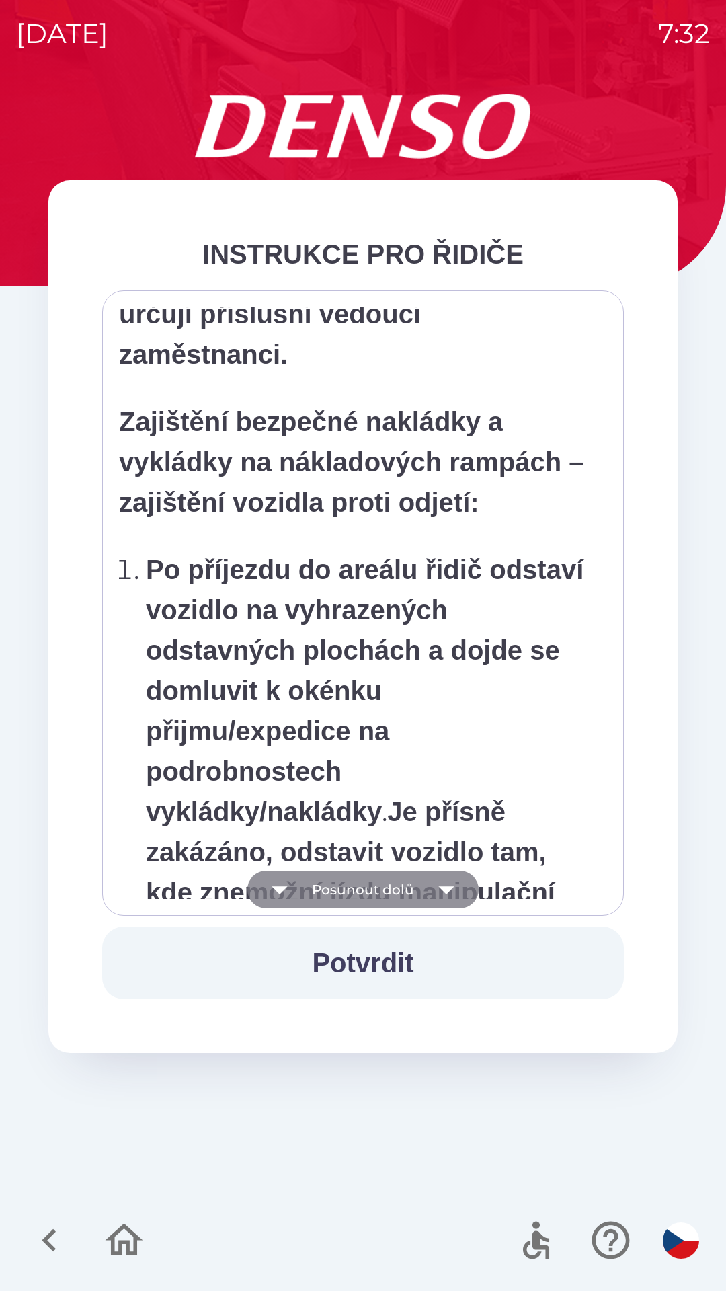
click at [446, 893] on icon "button" at bounding box center [445, 890] width 15 height 8
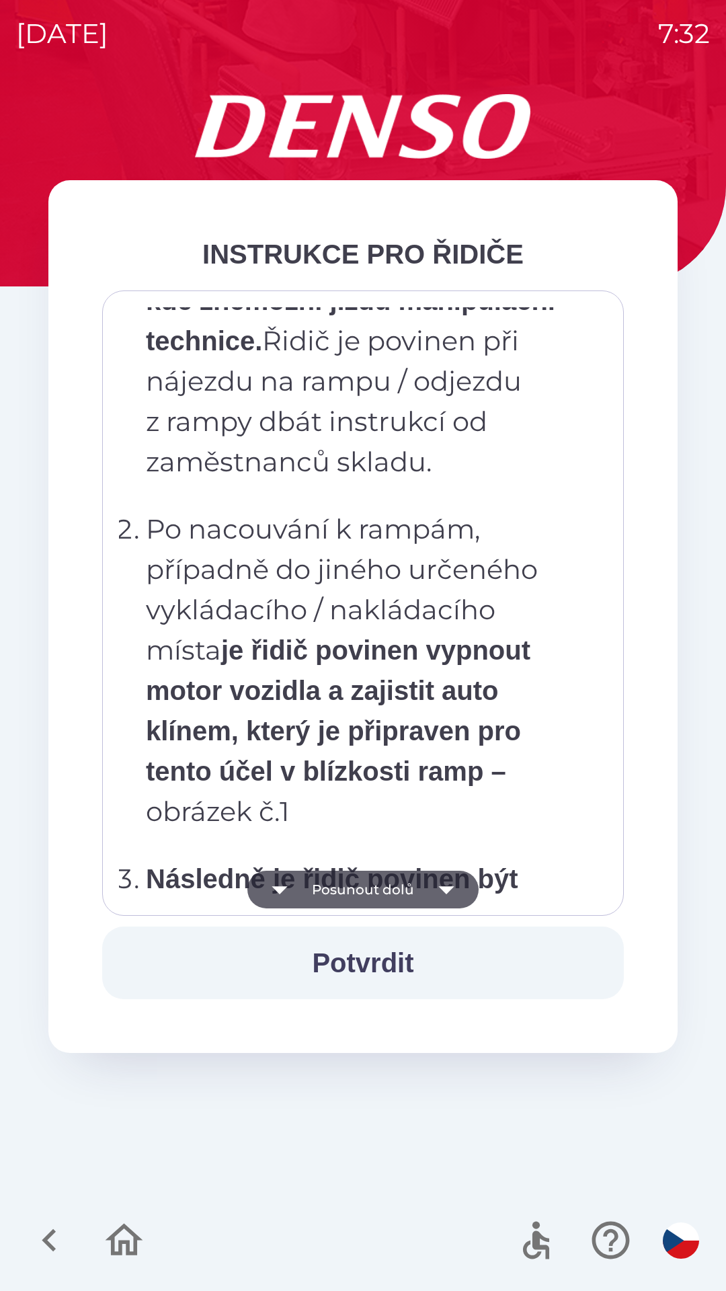
click at [448, 888] on icon "button" at bounding box center [445, 890] width 15 height 8
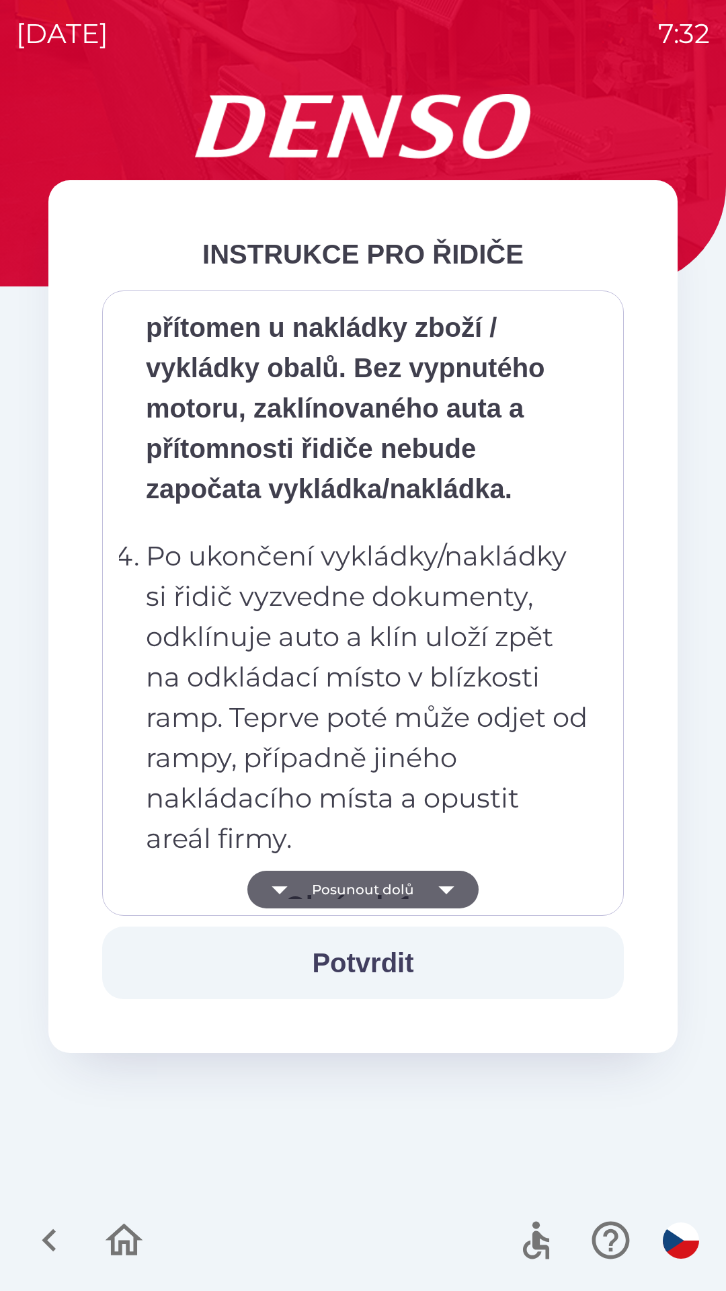
click at [452, 889] on icon "button" at bounding box center [447, 890] width 38 height 38
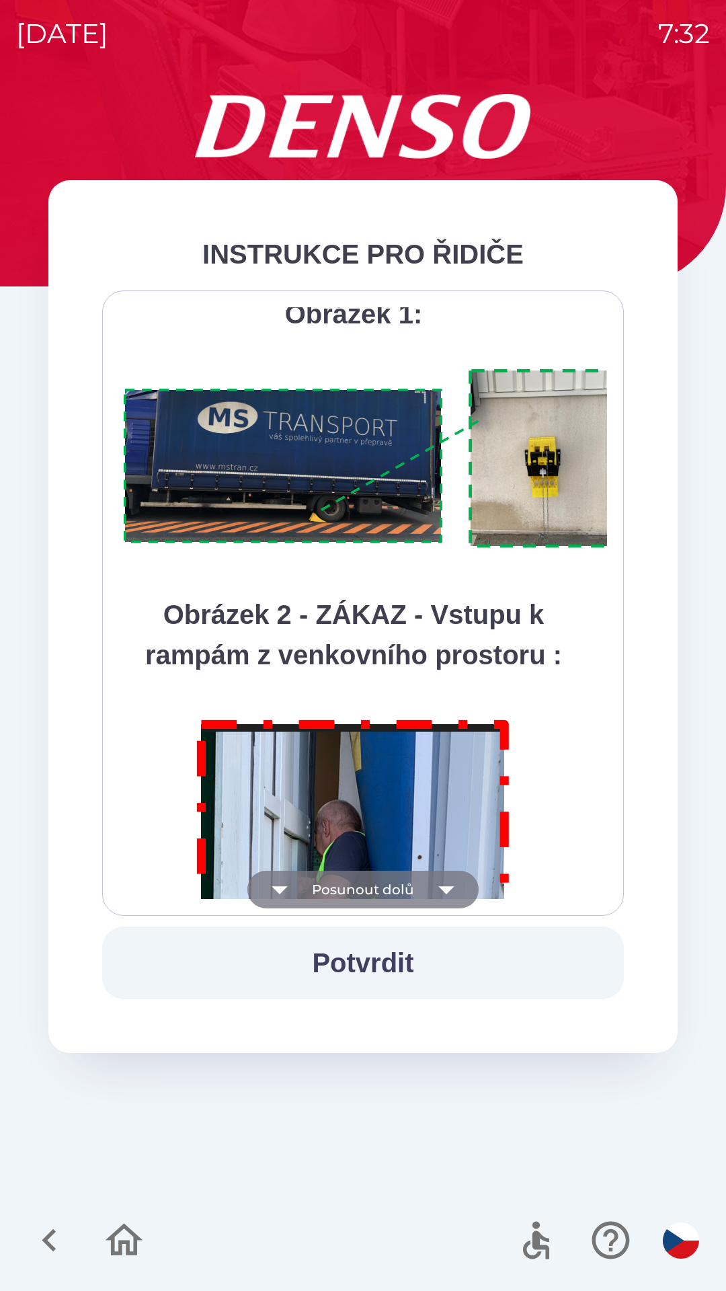
click at [450, 888] on icon "button" at bounding box center [445, 890] width 15 height 8
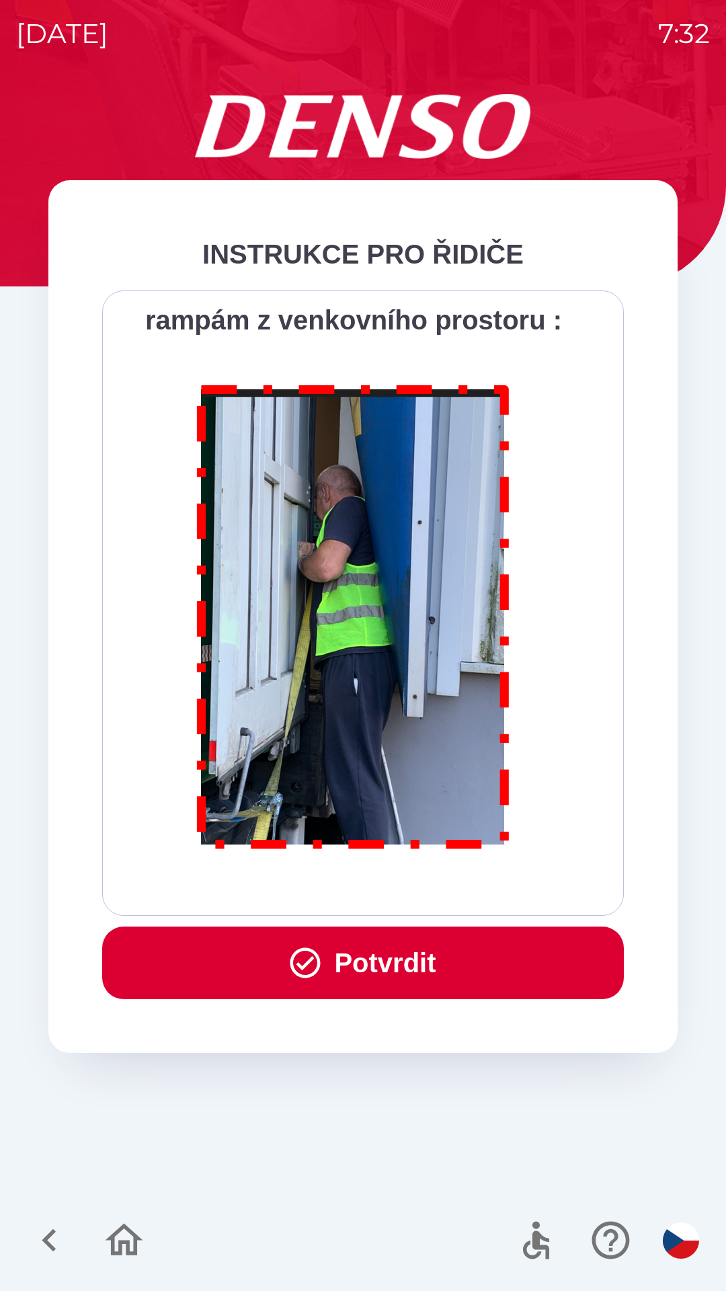
click at [312, 963] on icon "button" at bounding box center [305, 963] width 36 height 36
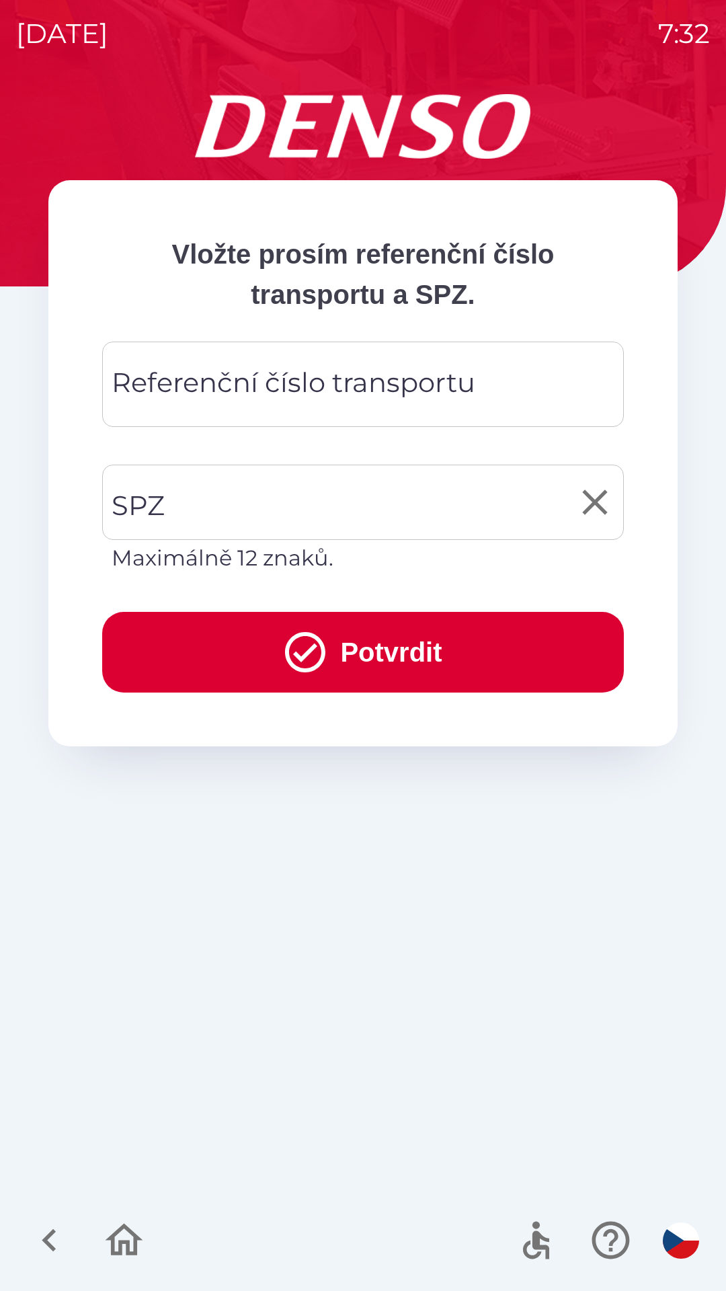
click at [226, 499] on input "SPZ" at bounding box center [352, 502] width 489 height 63
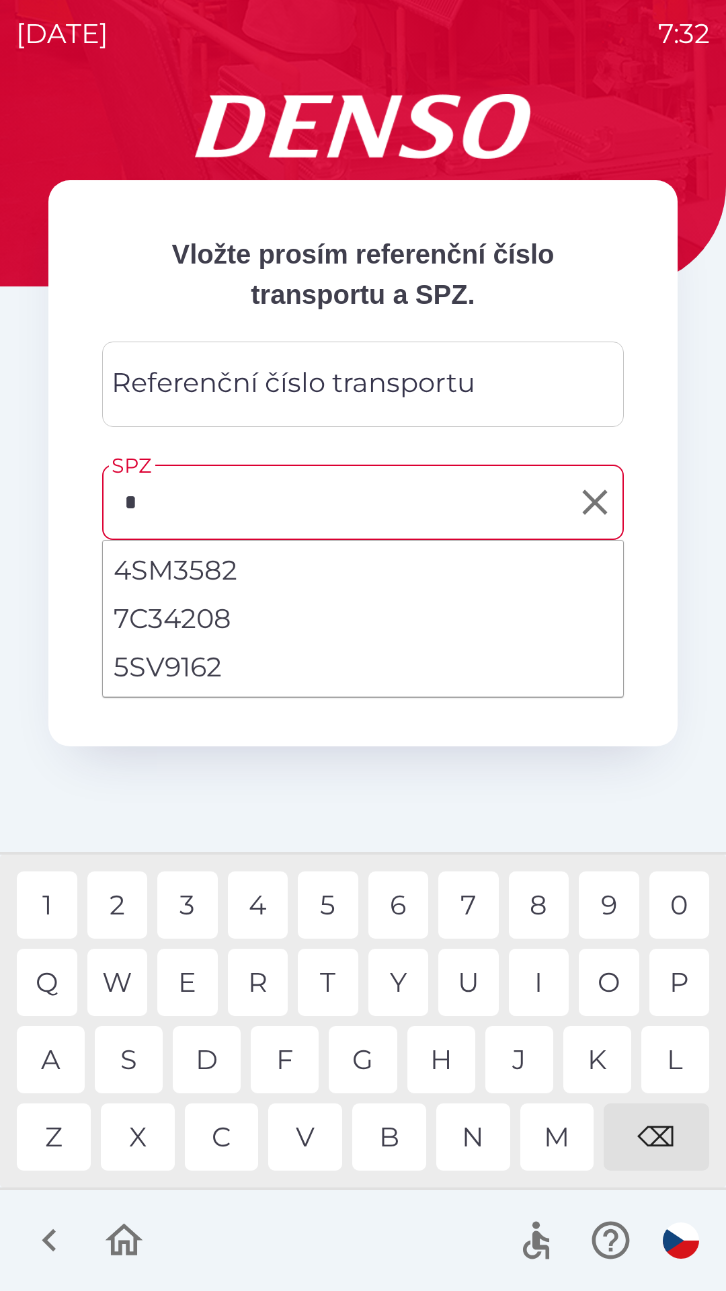
click at [121, 908] on div "2" at bounding box center [117, 904] width 61 height 67
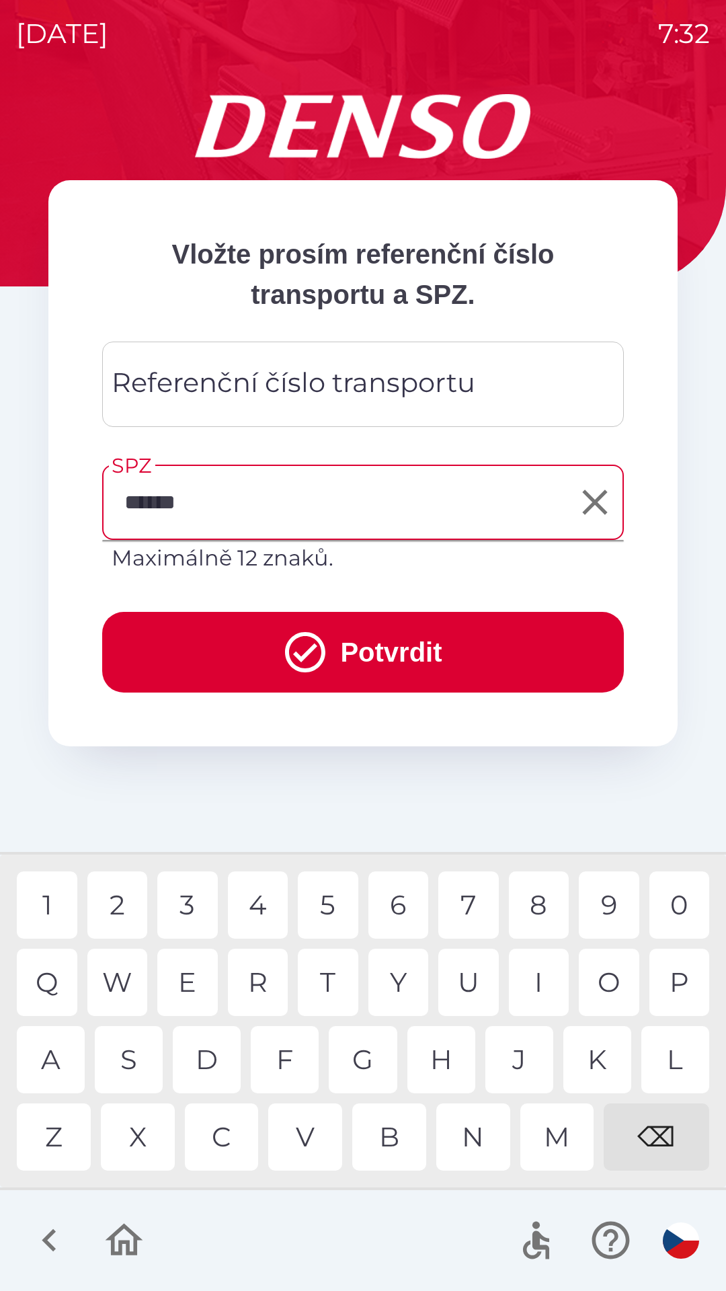
click at [187, 904] on div "3" at bounding box center [187, 904] width 61 height 67
type input "*******"
click at [126, 902] on div "2" at bounding box center [117, 904] width 61 height 67
click at [303, 651] on icon "submit" at bounding box center [305, 652] width 40 height 40
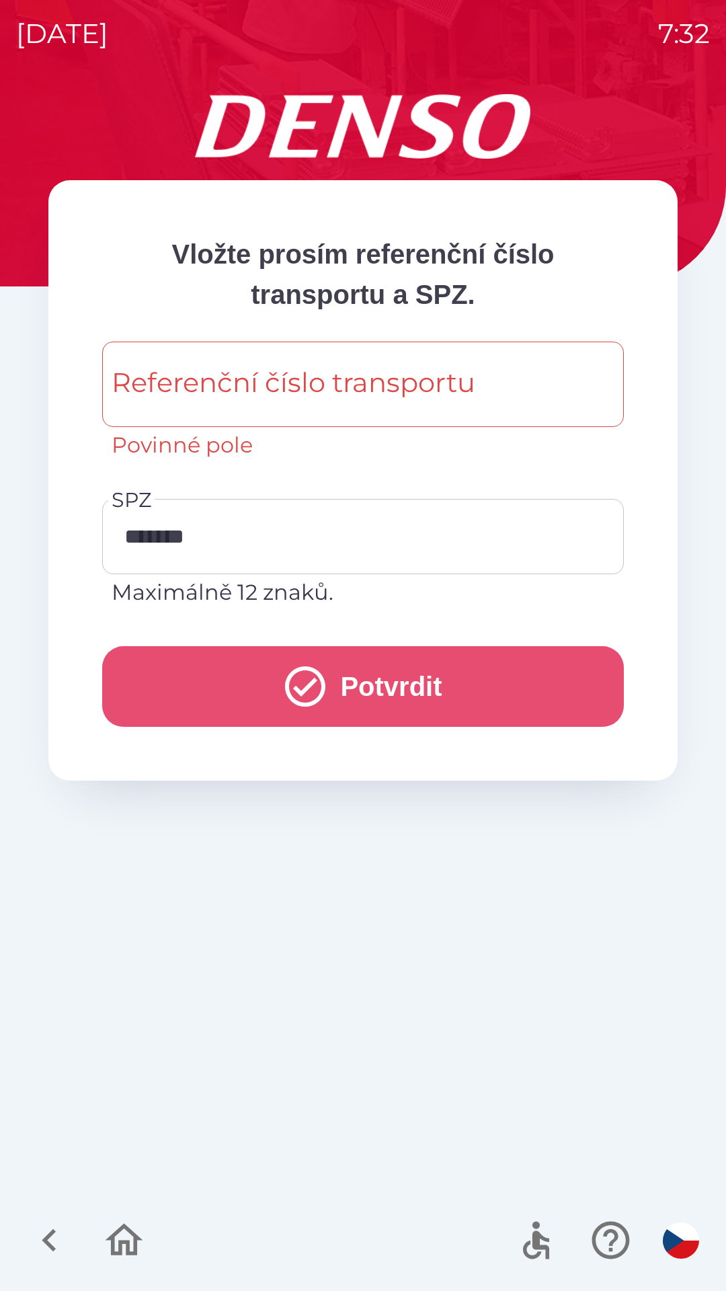
click at [307, 681] on icon "submit" at bounding box center [305, 686] width 40 height 40
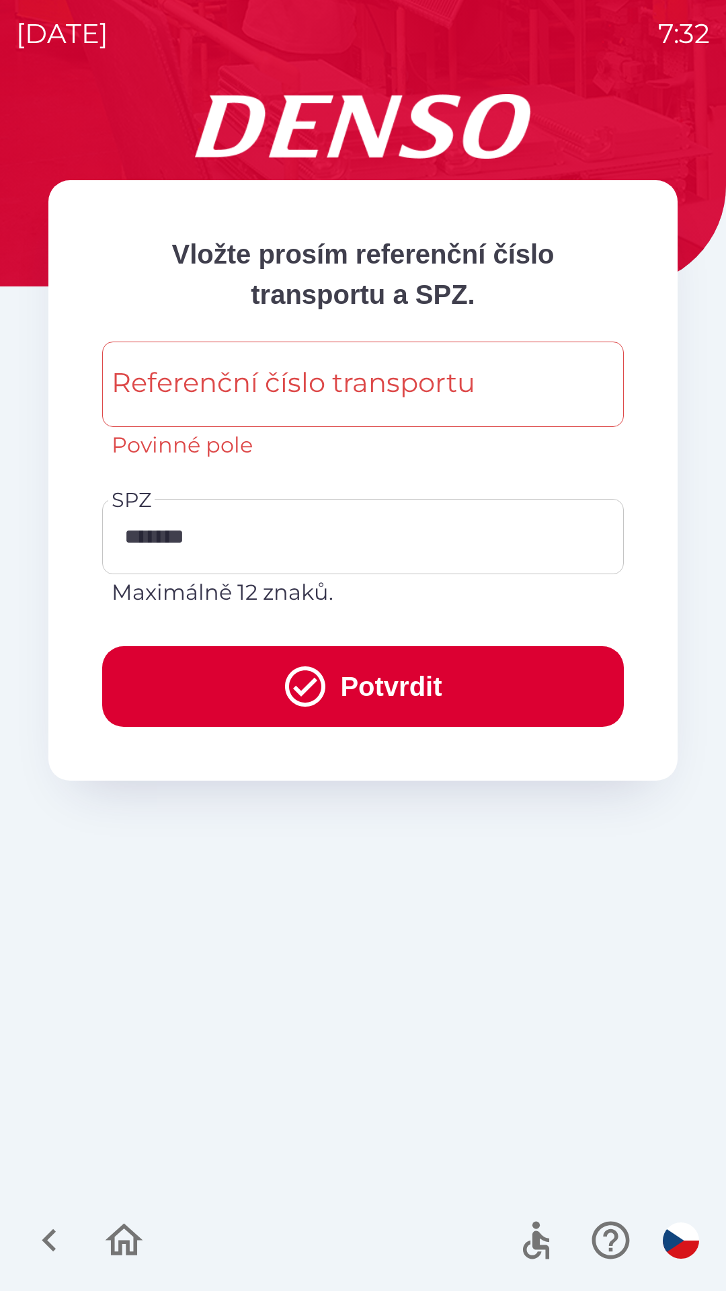
click at [311, 684] on icon "submit" at bounding box center [305, 686] width 48 height 48
click at [321, 380] on div "Referenční číslo transportu Referenční číslo transportu Povinné pole" at bounding box center [363, 402] width 522 height 120
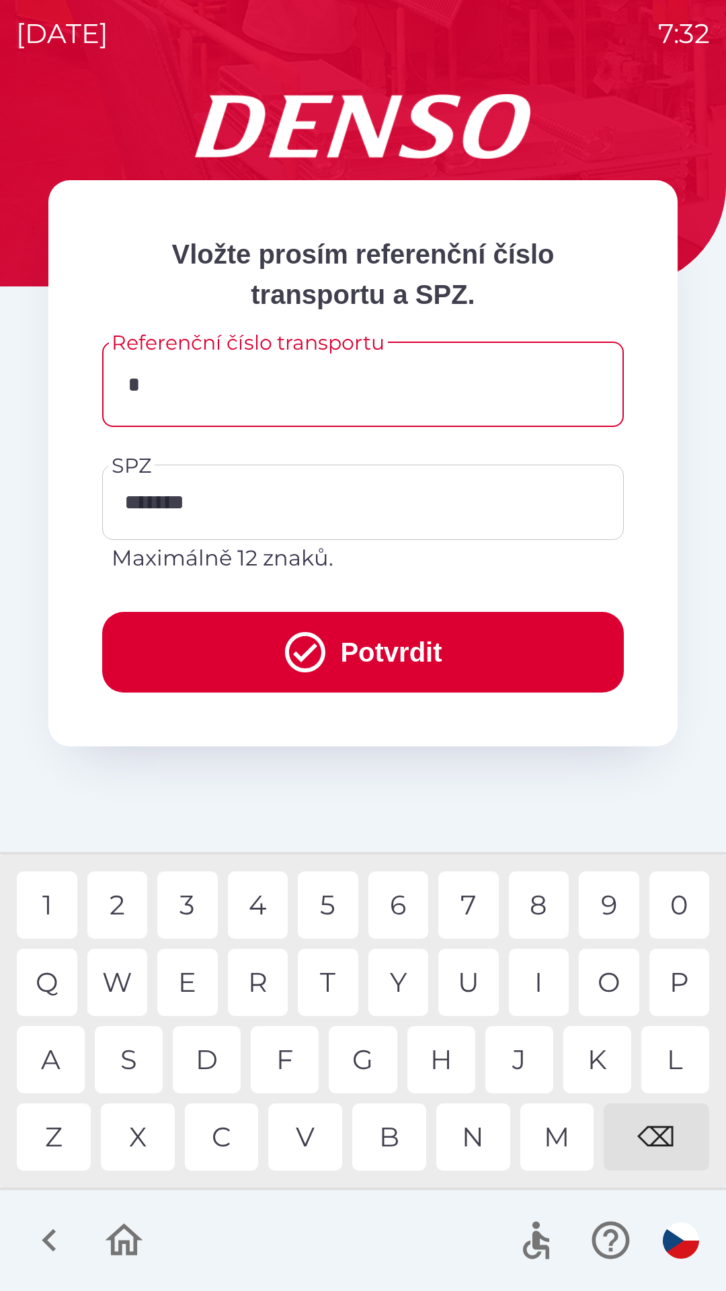
click at [555, 1139] on div "M" at bounding box center [557, 1136] width 74 height 67
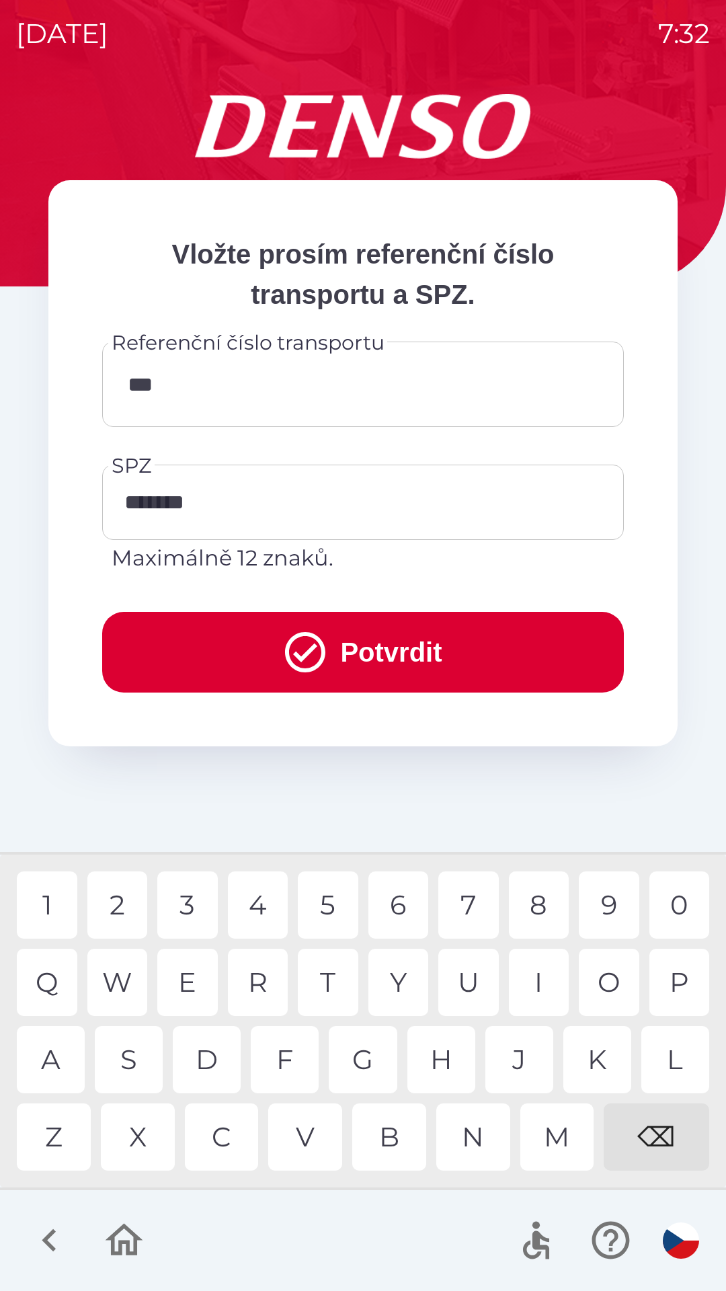
click at [370, 1064] on div "G" at bounding box center [363, 1059] width 68 height 67
click at [328, 907] on div "5" at bounding box center [328, 904] width 61 height 67
click at [400, 907] on div "6" at bounding box center [398, 904] width 61 height 67
click at [606, 903] on div "9" at bounding box center [609, 904] width 61 height 67
type input "**********"
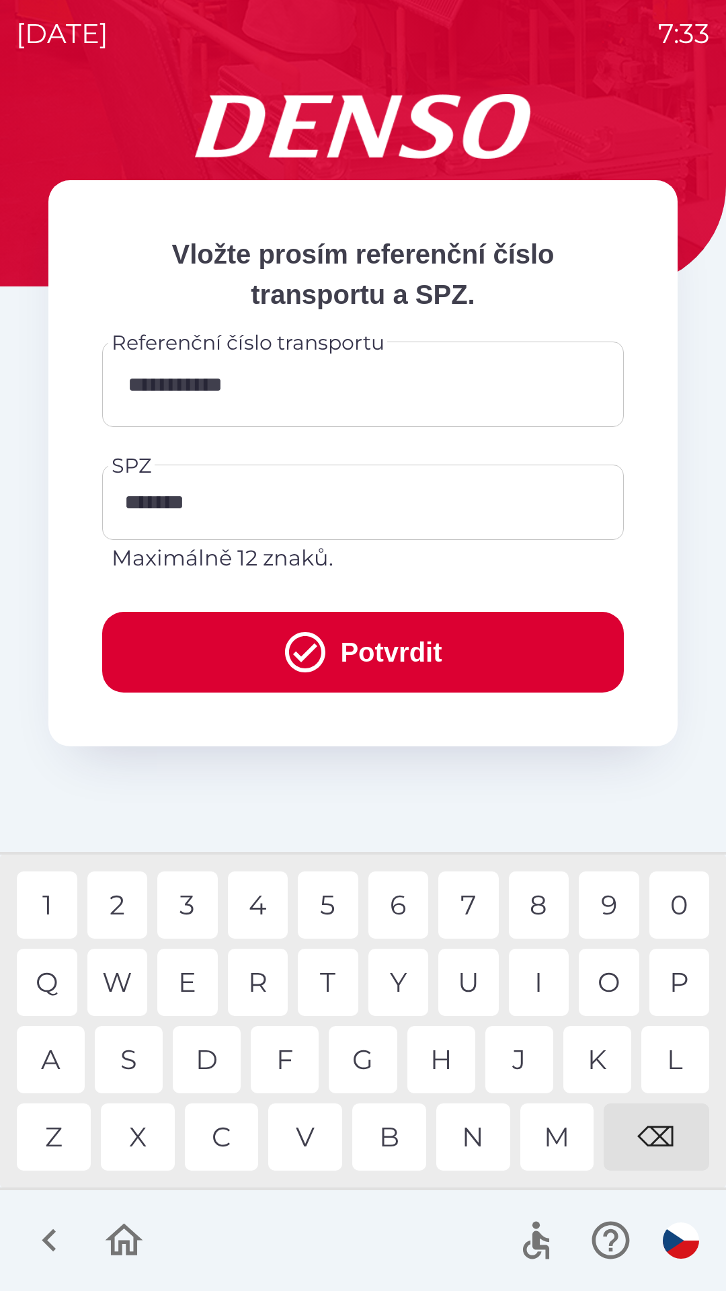
click at [309, 651] on icon "submit" at bounding box center [305, 652] width 48 height 48
